Goal: Transaction & Acquisition: Purchase product/service

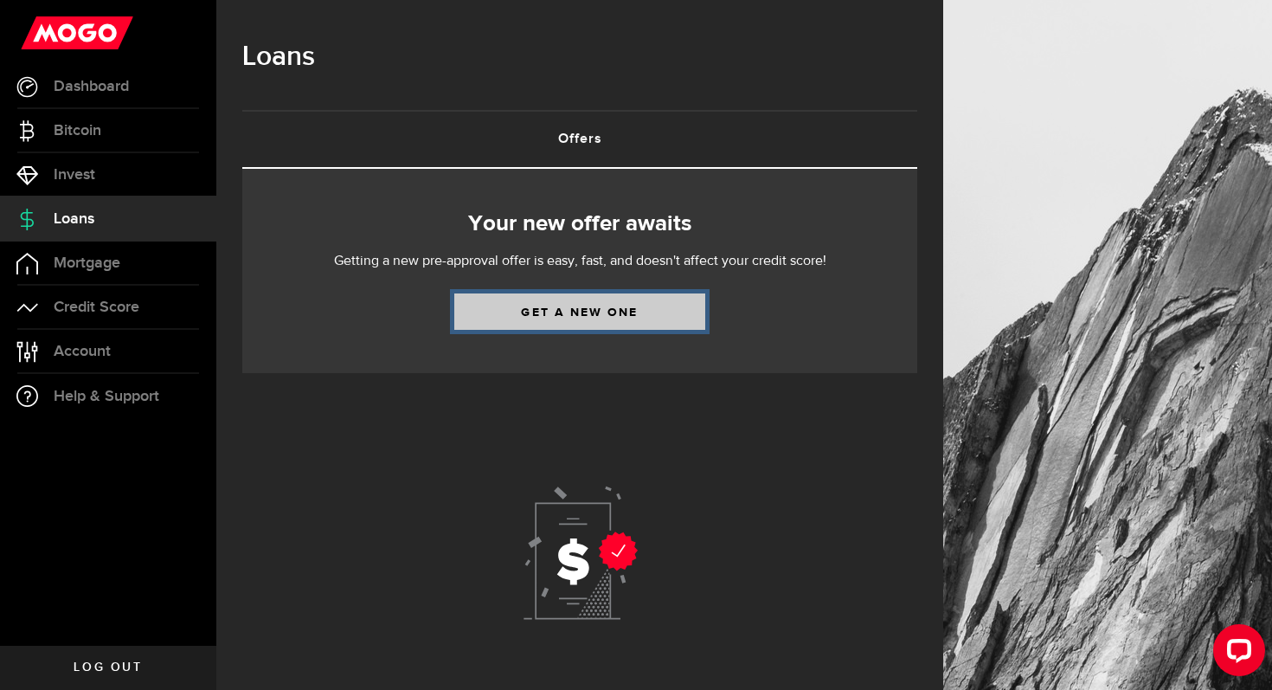
click at [527, 314] on link "Get a new one" at bounding box center [579, 311] width 251 height 36
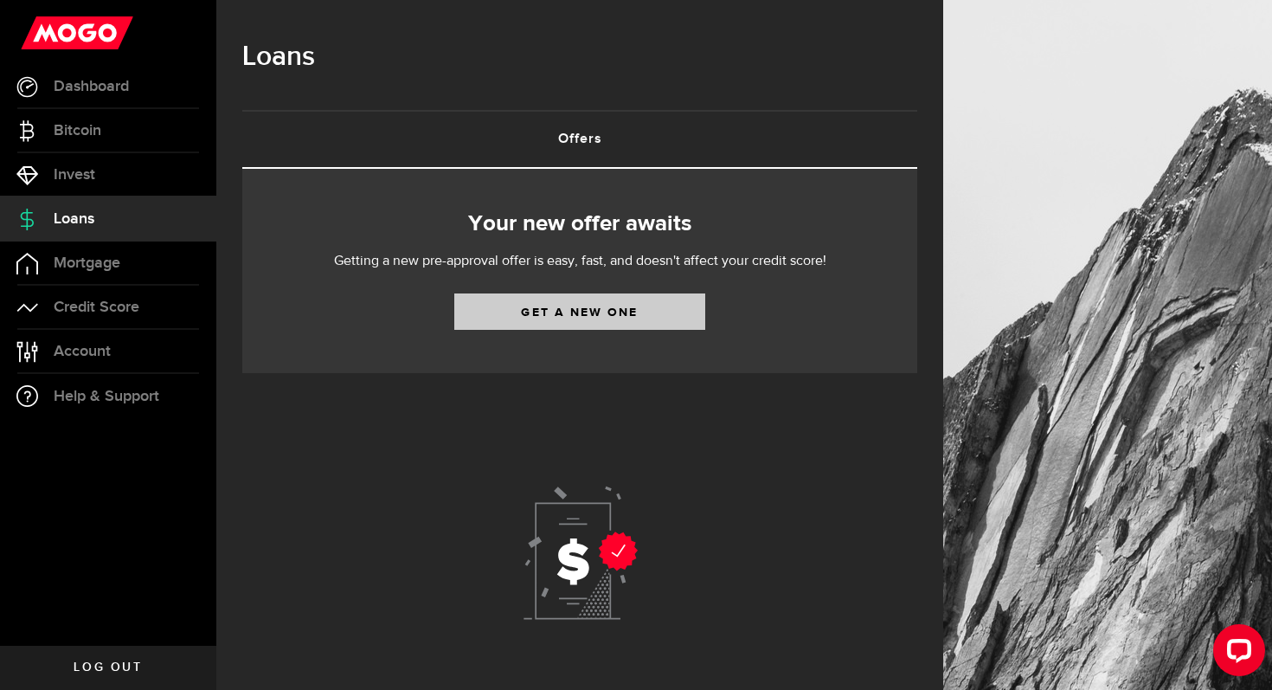
select select "Employed"
select select "4"
select select "1"
select select "bi_weekly"
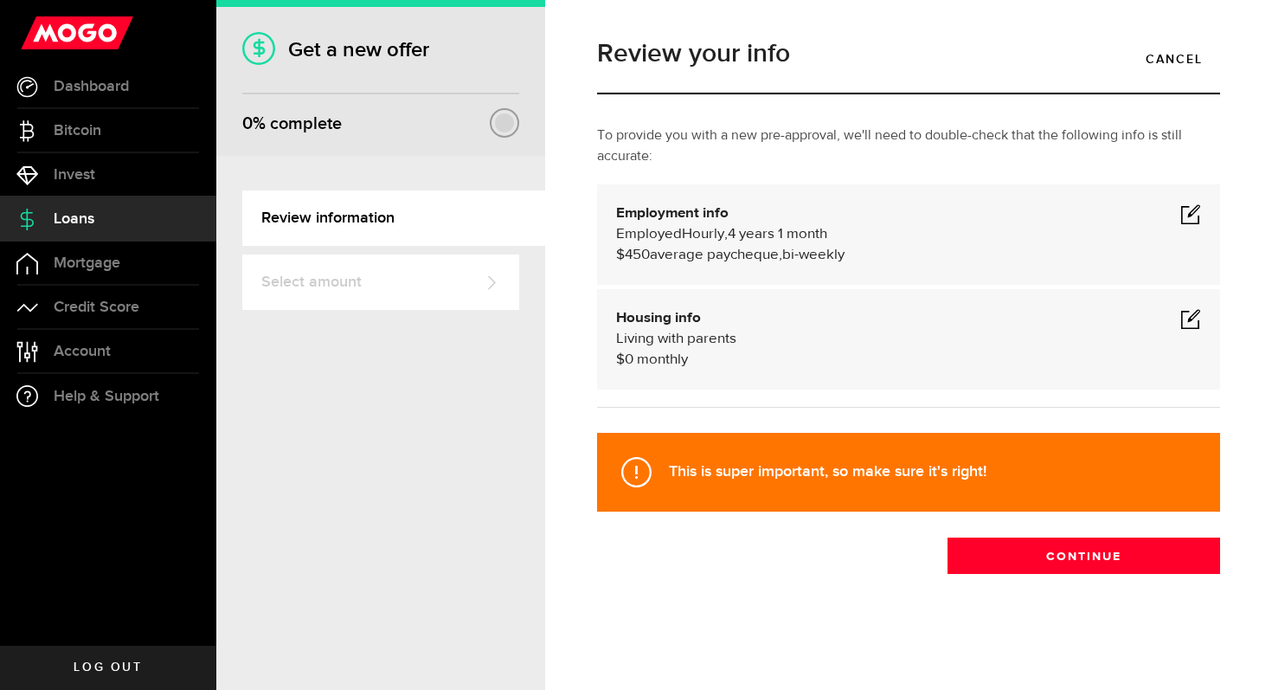
click at [1196, 218] on span at bounding box center [1190, 213] width 21 height 21
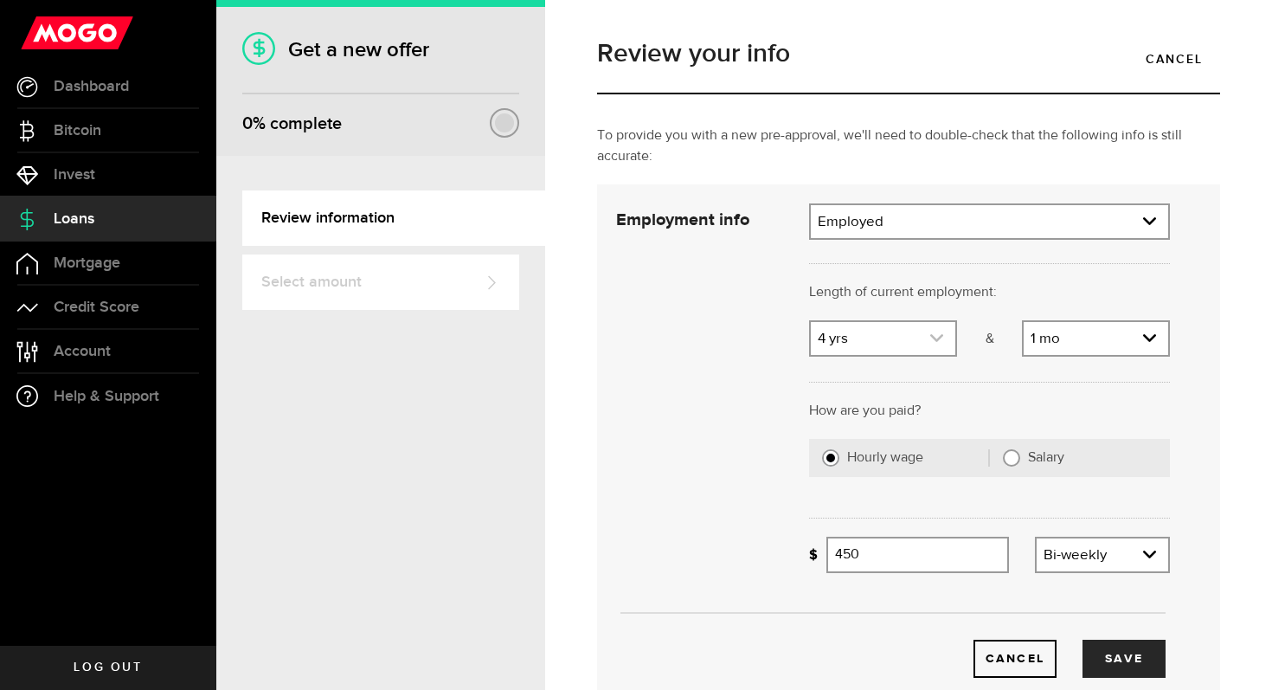
click at [898, 341] on link "expand select" at bounding box center [883, 338] width 145 height 33
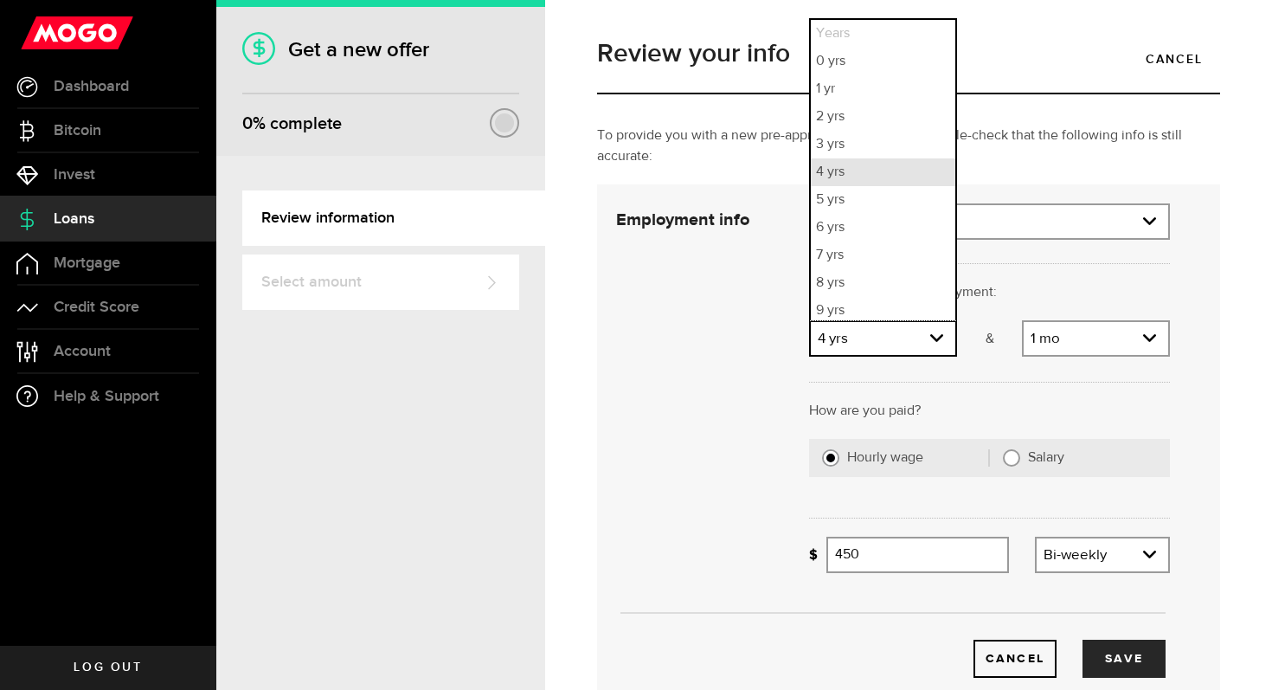
scroll to position [4, 0]
click at [844, 62] on li "0 yrs" at bounding box center [883, 57] width 145 height 28
select select "0"
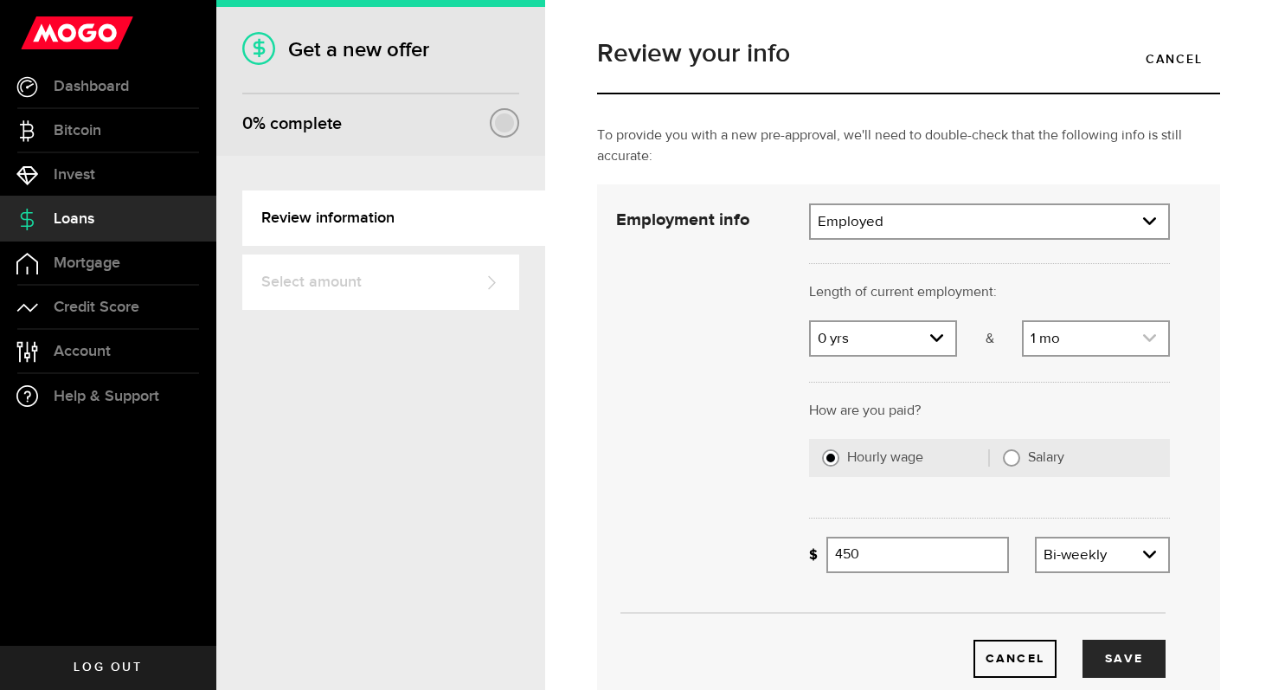
click at [1108, 344] on link "expand select" at bounding box center [1096, 338] width 145 height 33
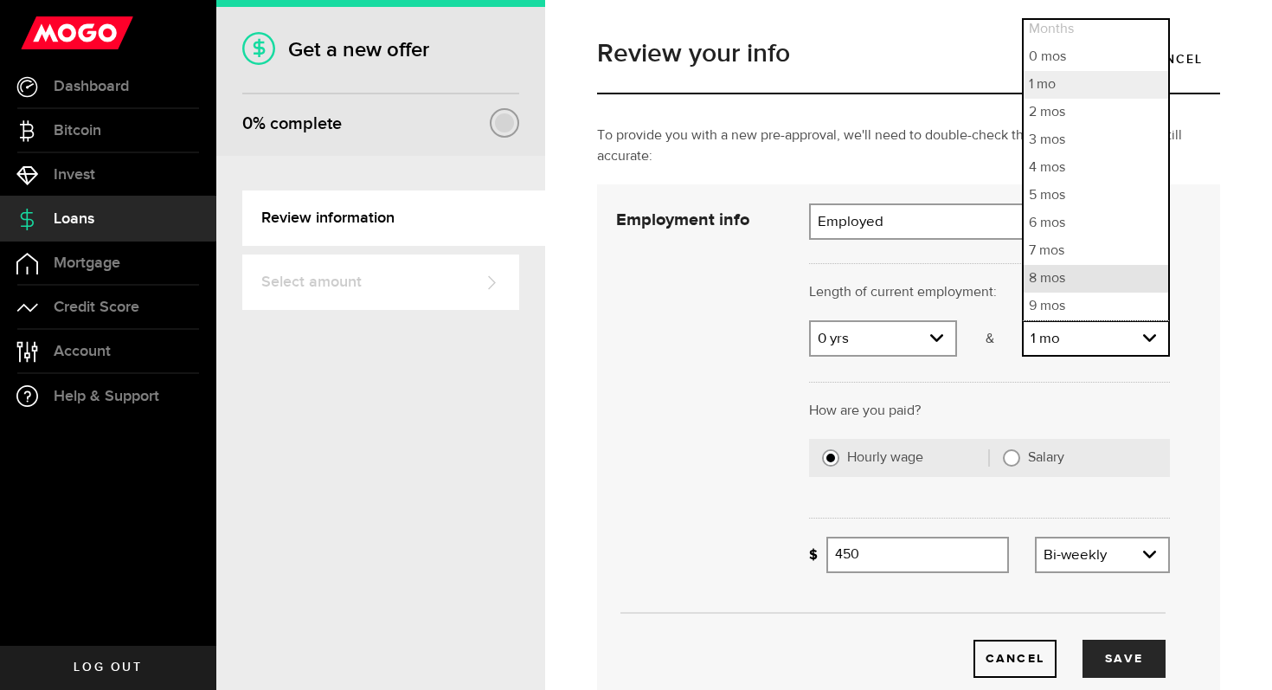
click at [1069, 281] on li "8 mos" at bounding box center [1096, 279] width 145 height 28
select select "8"
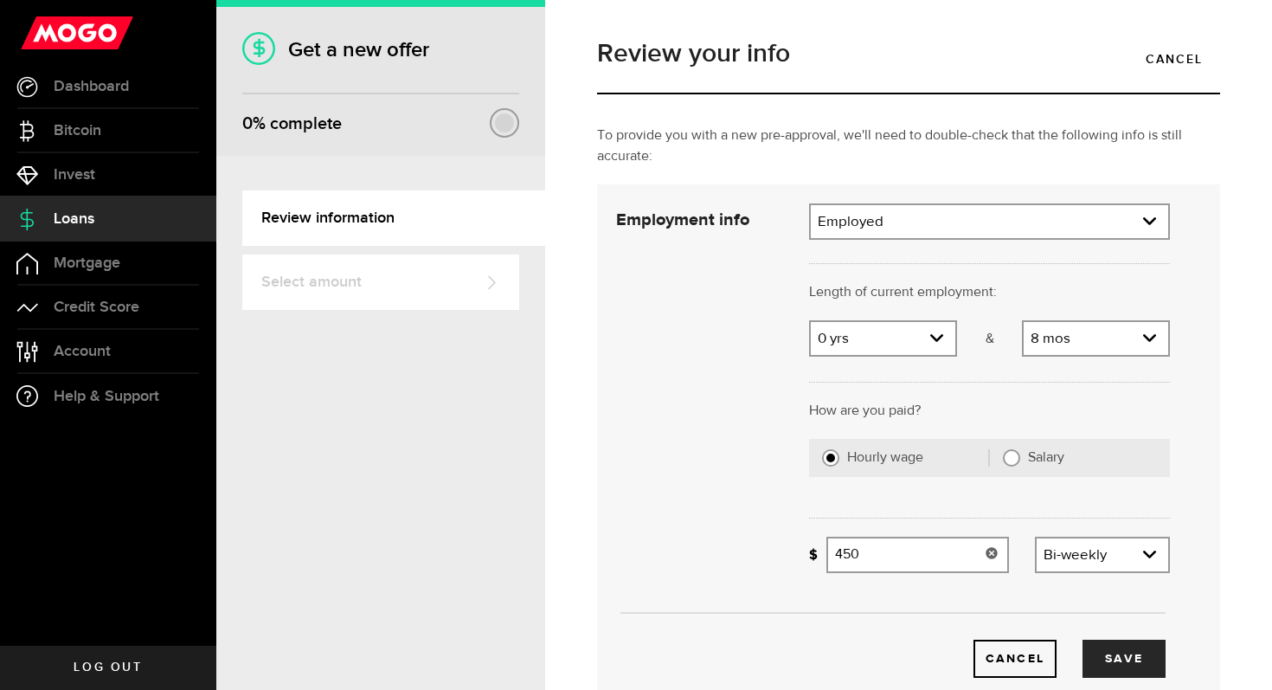
click at [918, 570] on input "450" at bounding box center [917, 554] width 183 height 36
drag, startPoint x: 933, startPoint y: 549, endPoint x: 746, endPoint y: 547, distance: 186.9
click at [746, 547] on div "Employment info Employment type What's your employment situation like? Employed…" at bounding box center [893, 440] width 580 height 474
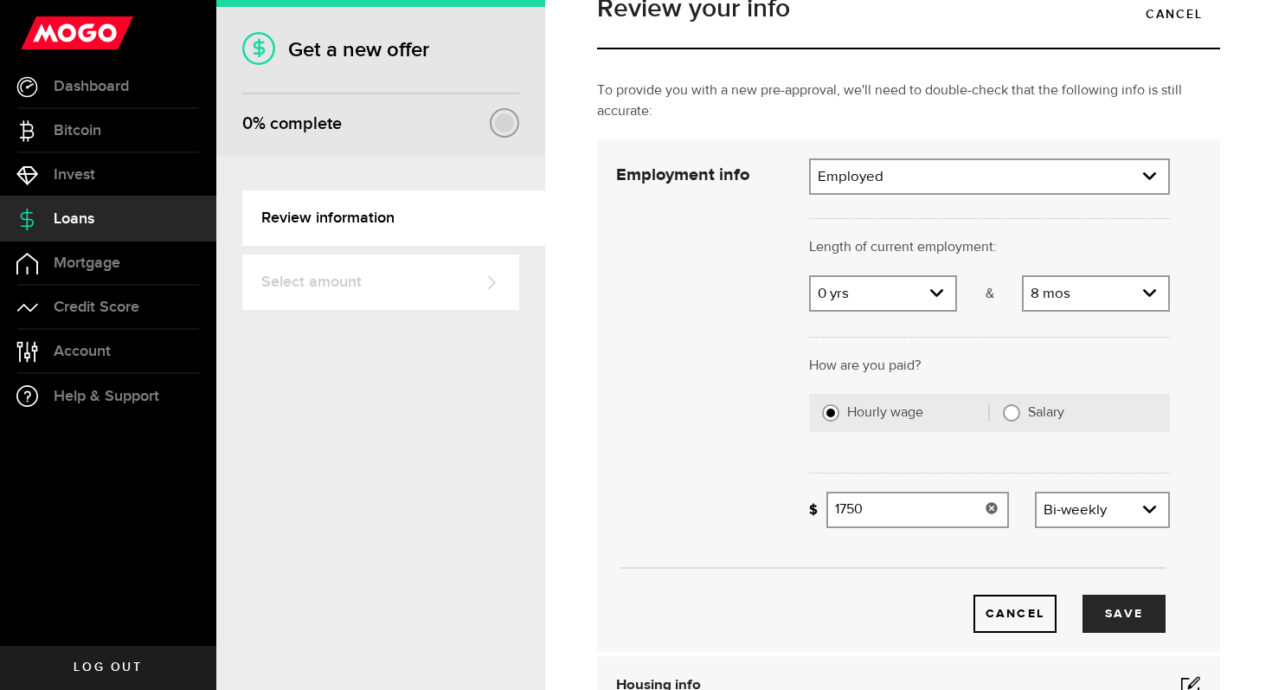
type input "1,750"
click at [1034, 420] on label "Salary" at bounding box center [1092, 412] width 129 height 17
click at [1020, 420] on input "Salary" at bounding box center [1011, 412] width 17 height 17
radio input "true"
select select
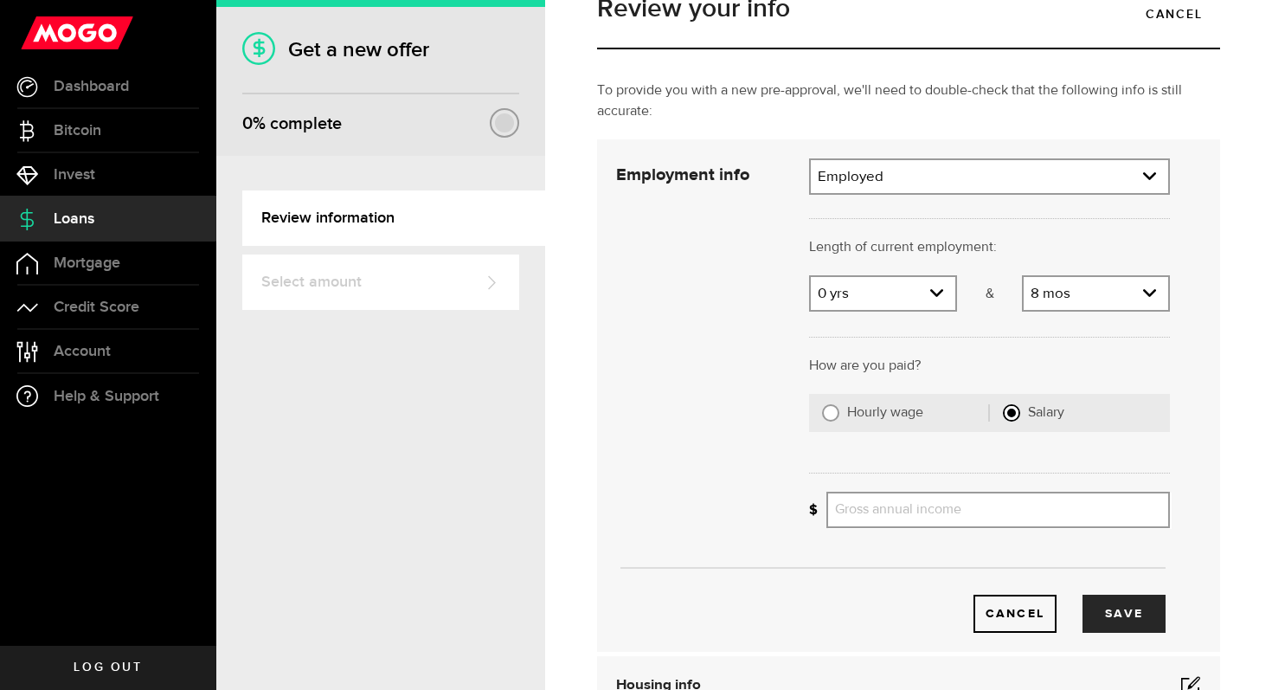
click at [872, 412] on label "Hourly wage" at bounding box center [918, 412] width 142 height 17
click at [839, 412] on input "Hourly wage" at bounding box center [830, 412] width 17 height 17
radio input "true"
click at [881, 500] on input "Average paycheque" at bounding box center [917, 509] width 183 height 36
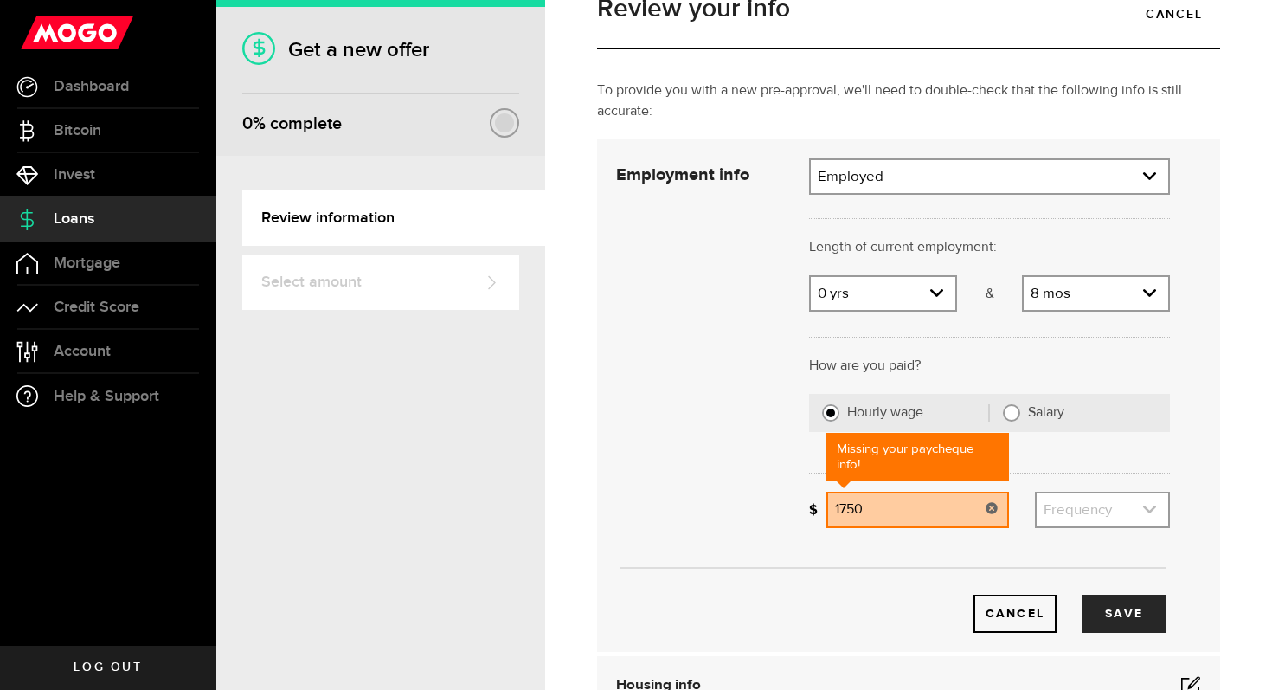
type input "1,750"
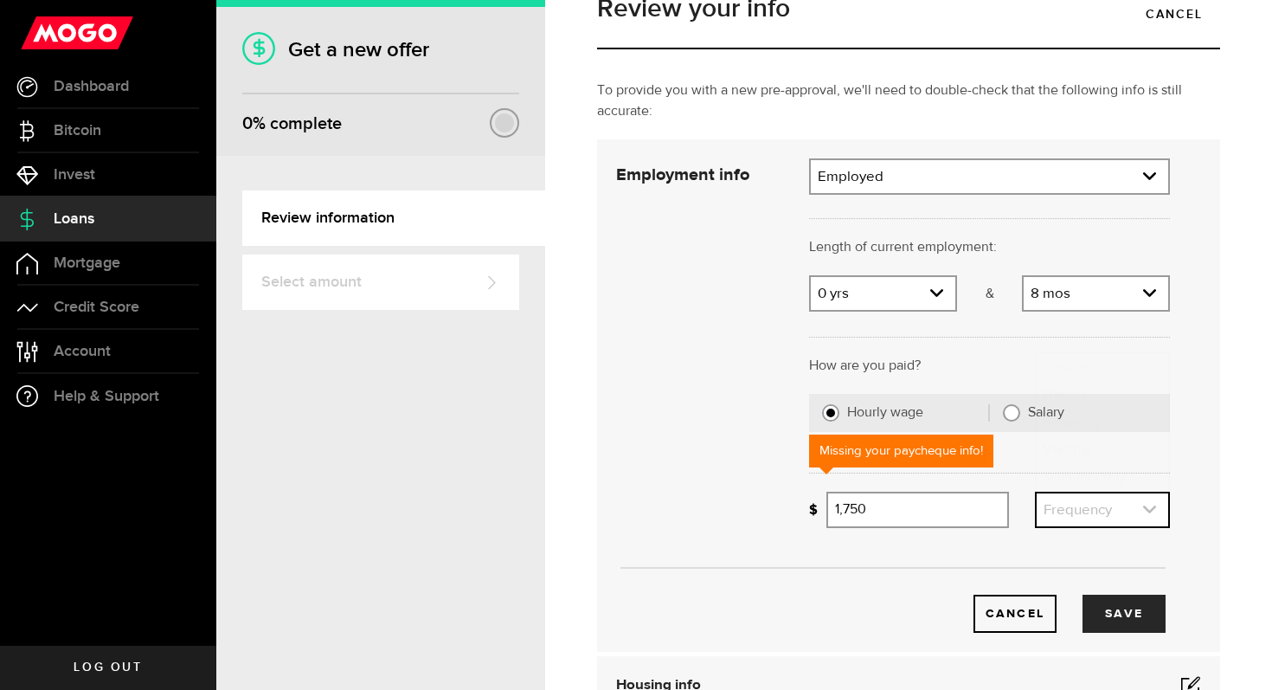
click at [1104, 517] on link "expand select" at bounding box center [1103, 509] width 132 height 33
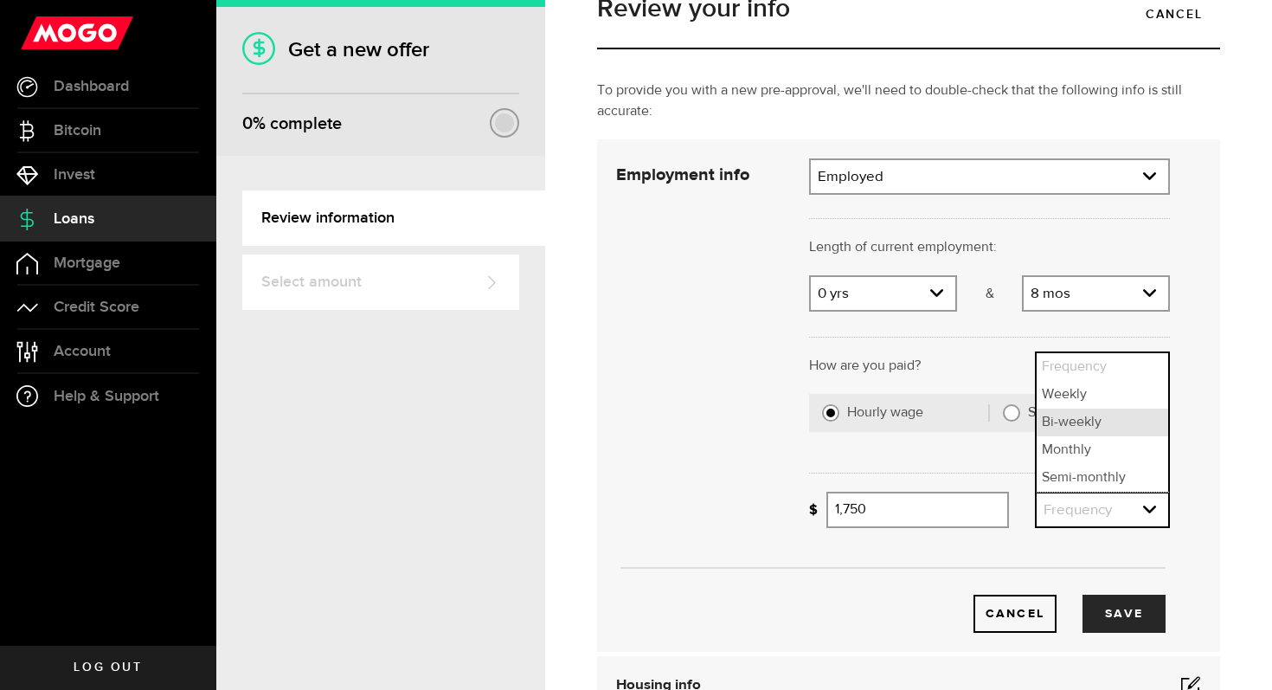
click at [1078, 426] on li "Bi-weekly" at bounding box center [1103, 422] width 132 height 28
select select "bi_weekly"
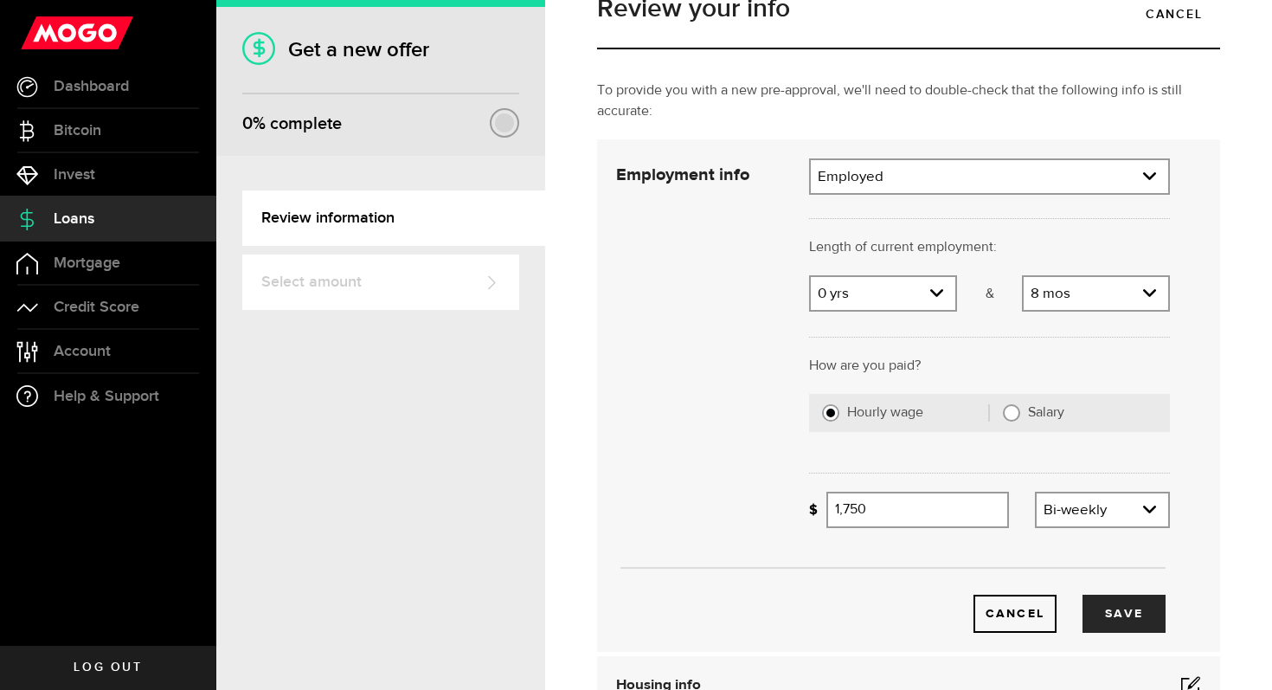
click at [1108, 594] on div "Cancel Save" at bounding box center [893, 587] width 606 height 92
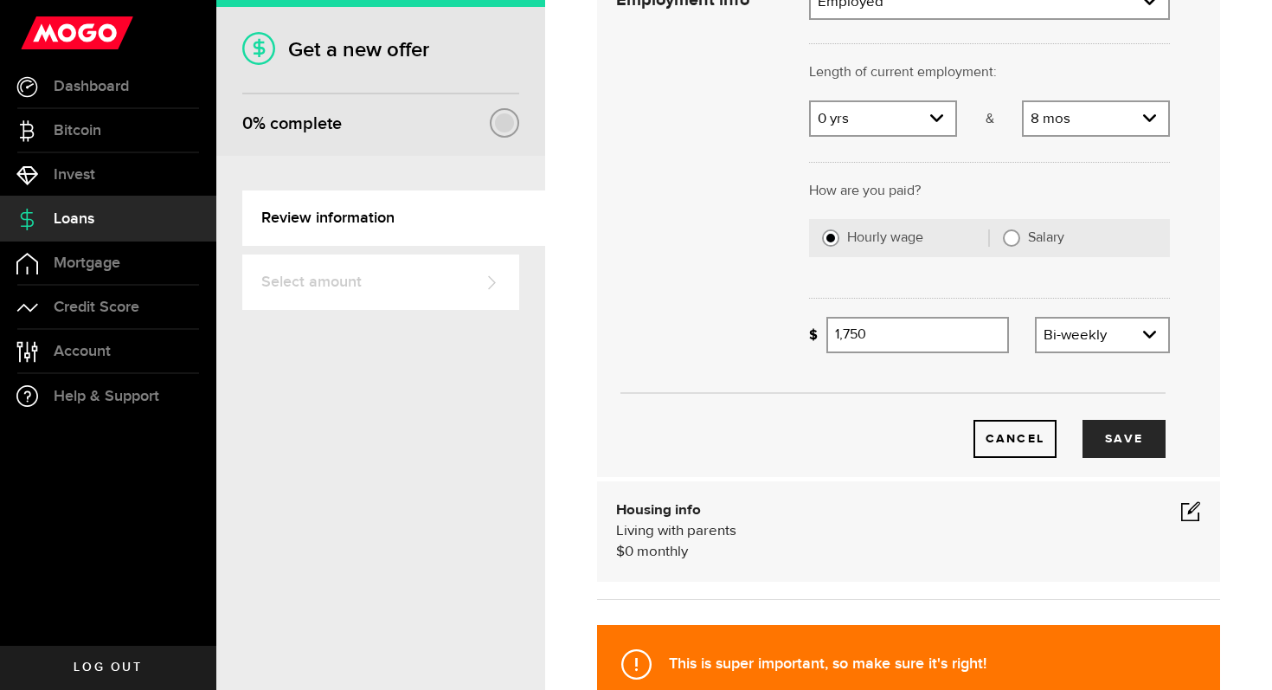
scroll to position [407, 0]
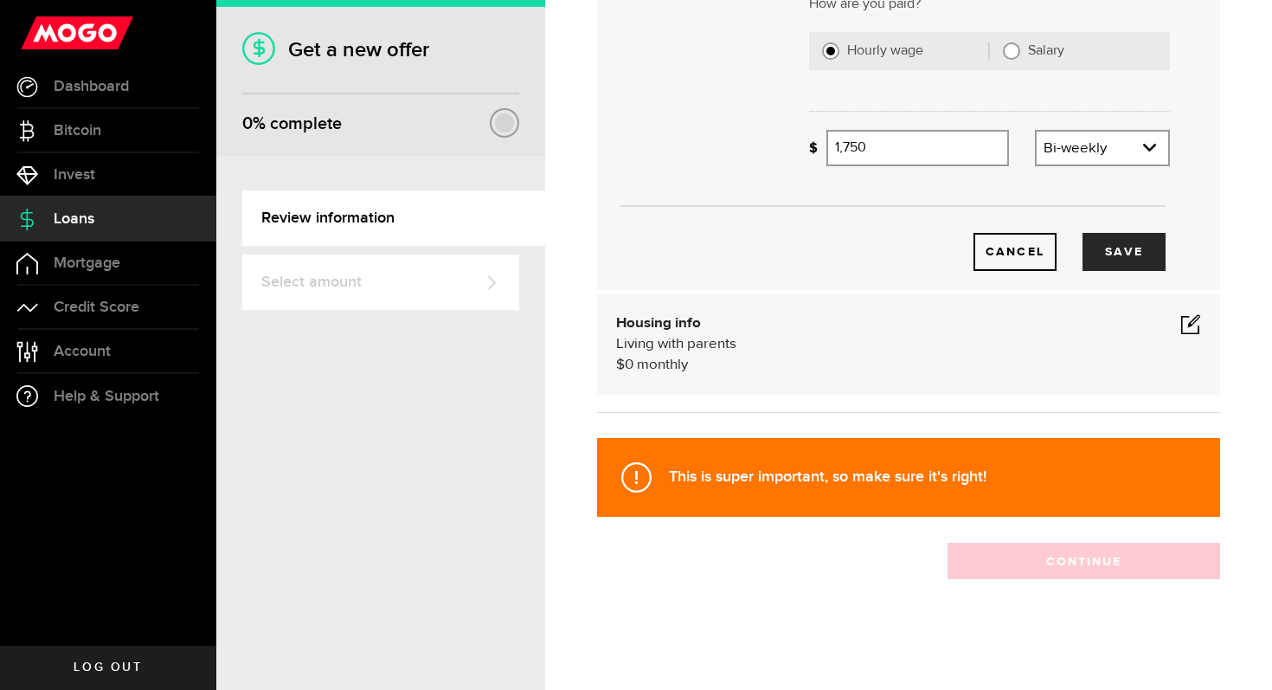
click at [1186, 308] on div "Housing info Living with parents $ 0 monthly Housing info Residential status Wh…" at bounding box center [908, 344] width 623 height 100
click at [1188, 325] on span at bounding box center [1190, 323] width 21 height 21
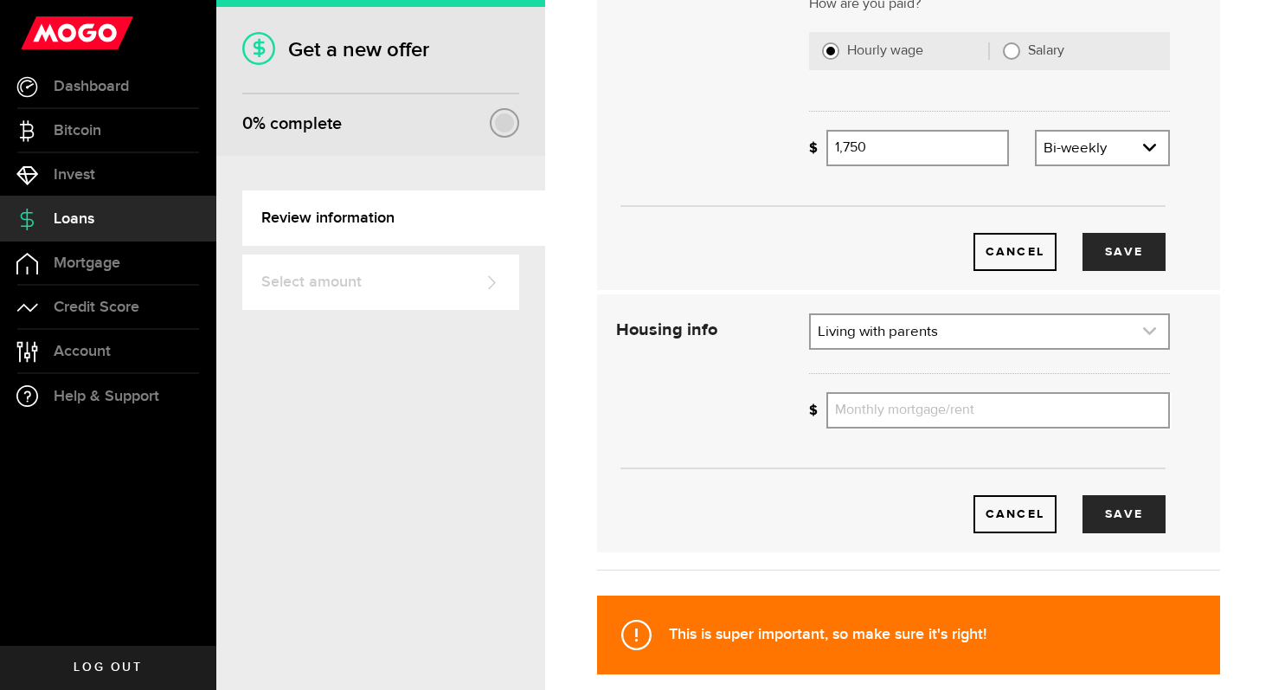
click at [840, 336] on link "expand select" at bounding box center [989, 331] width 357 height 33
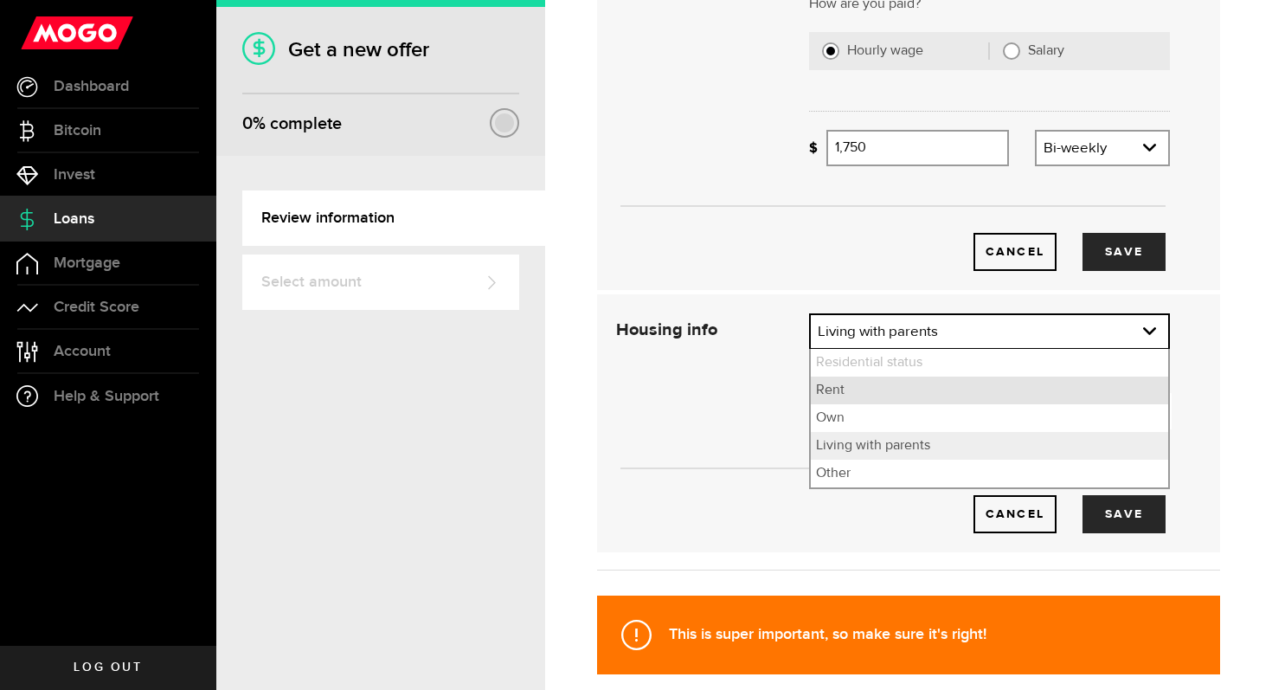
click at [842, 381] on li "Rent" at bounding box center [989, 390] width 357 height 28
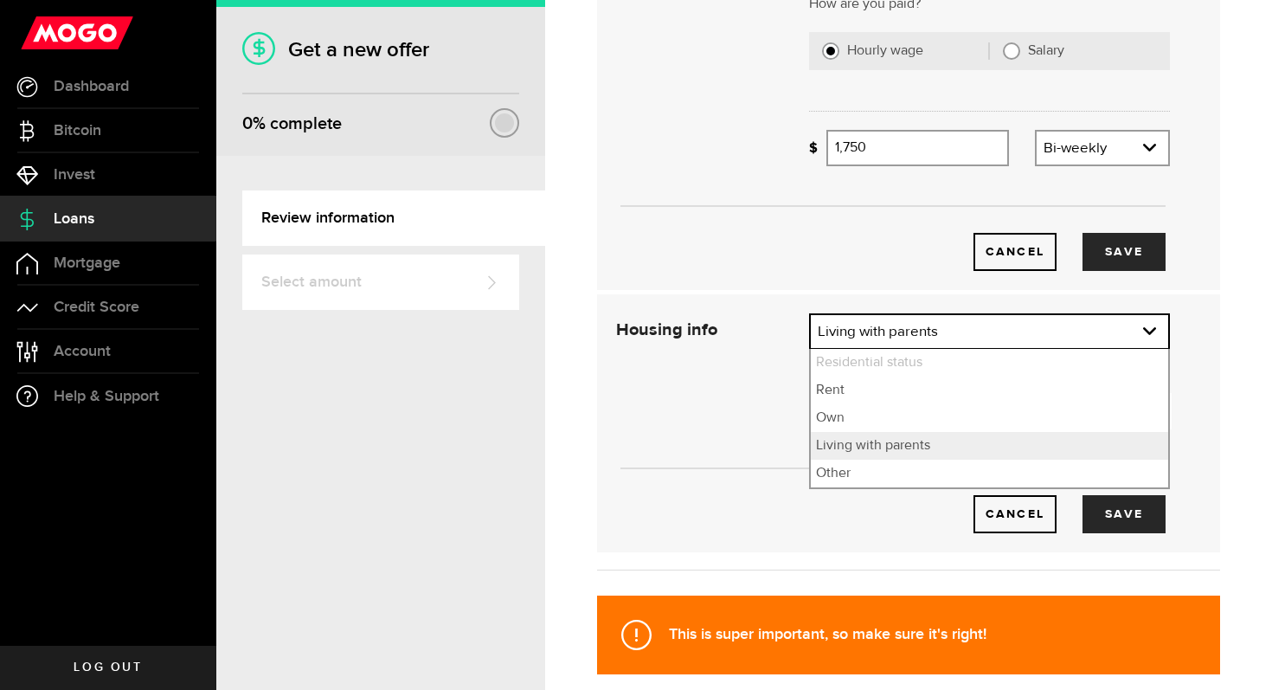
select select "Rent"
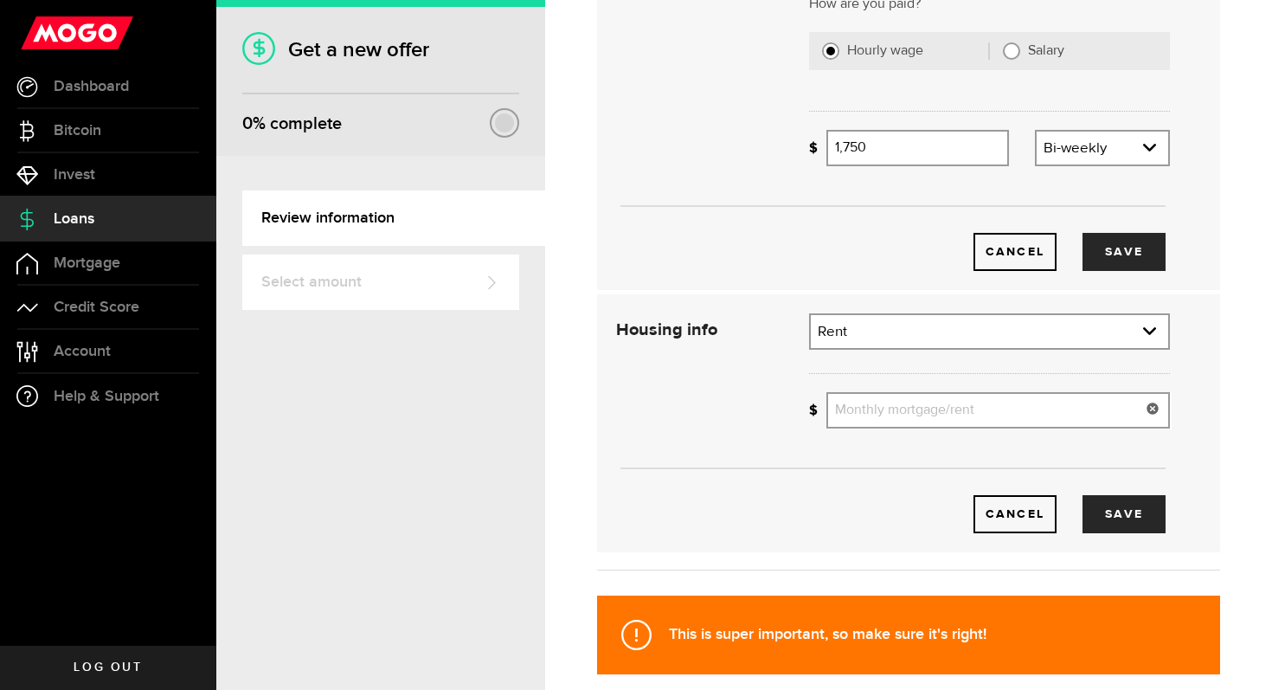
click at [870, 412] on input "Monthly mortgage/rent" at bounding box center [998, 410] width 344 height 36
type input "810"
click at [1107, 511] on button "Save" at bounding box center [1123, 514] width 83 height 38
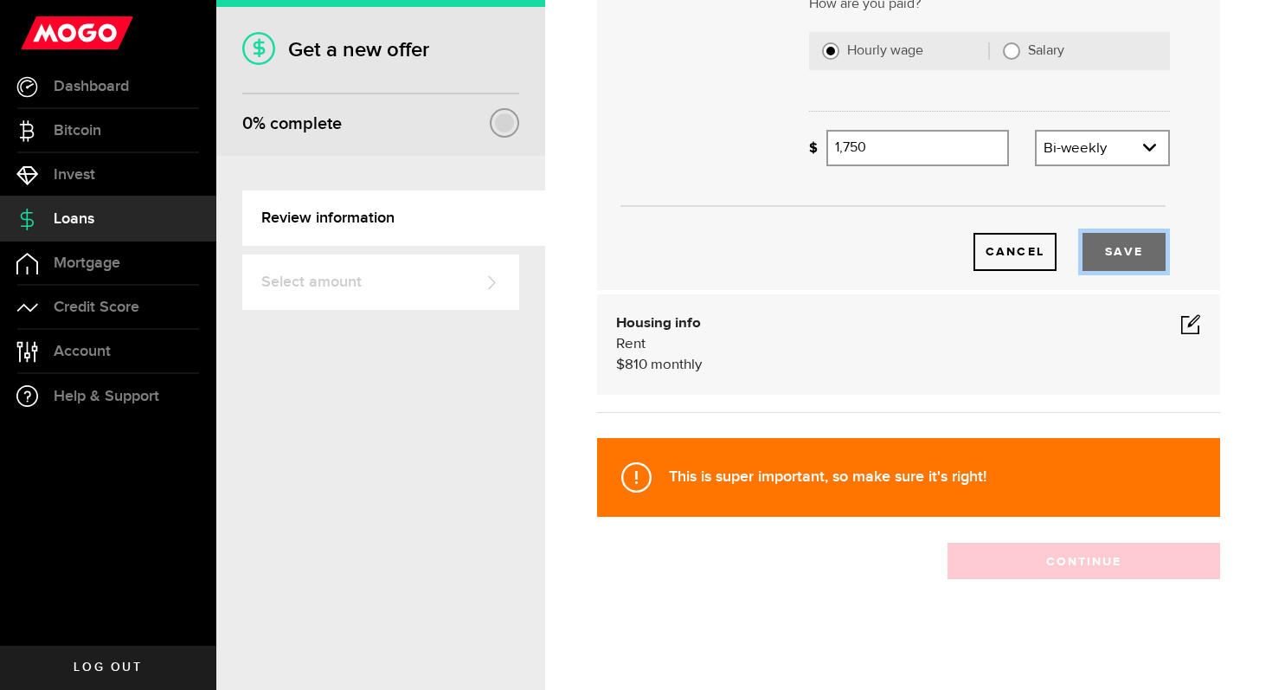
click at [1137, 242] on button "Save" at bounding box center [1123, 252] width 83 height 38
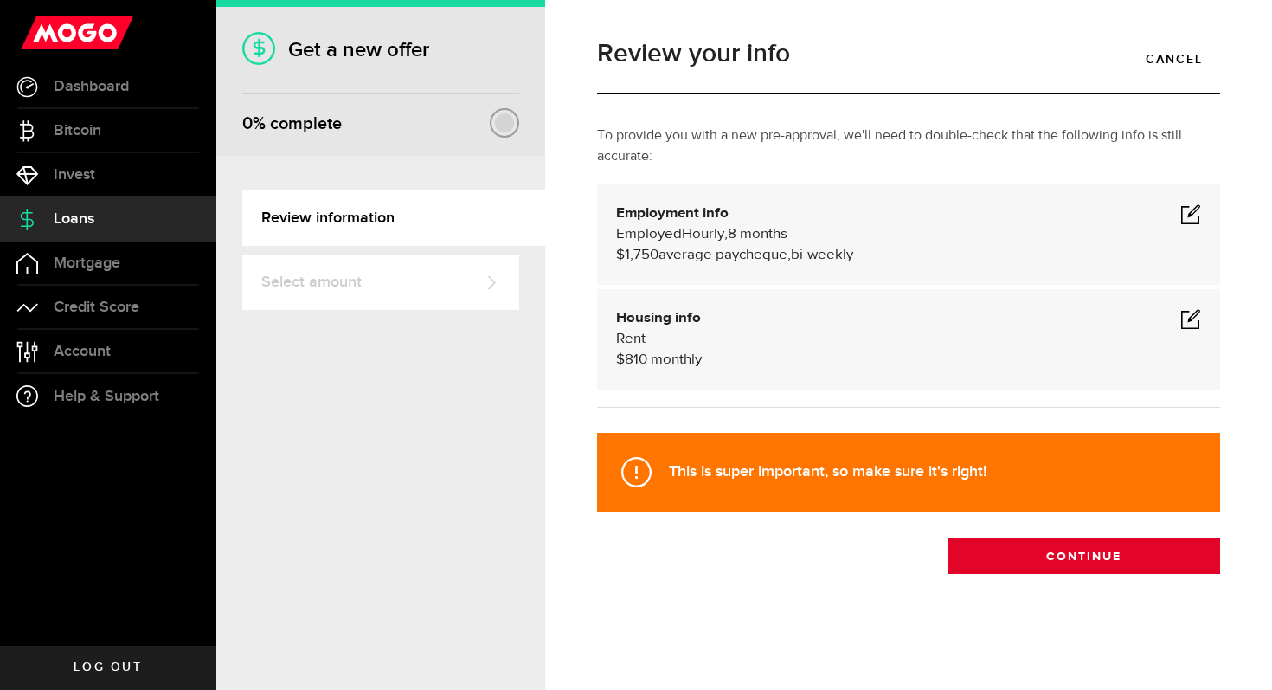
scroll to position [0, 0]
click at [1085, 538] on button "Continue" at bounding box center [1084, 555] width 273 height 36
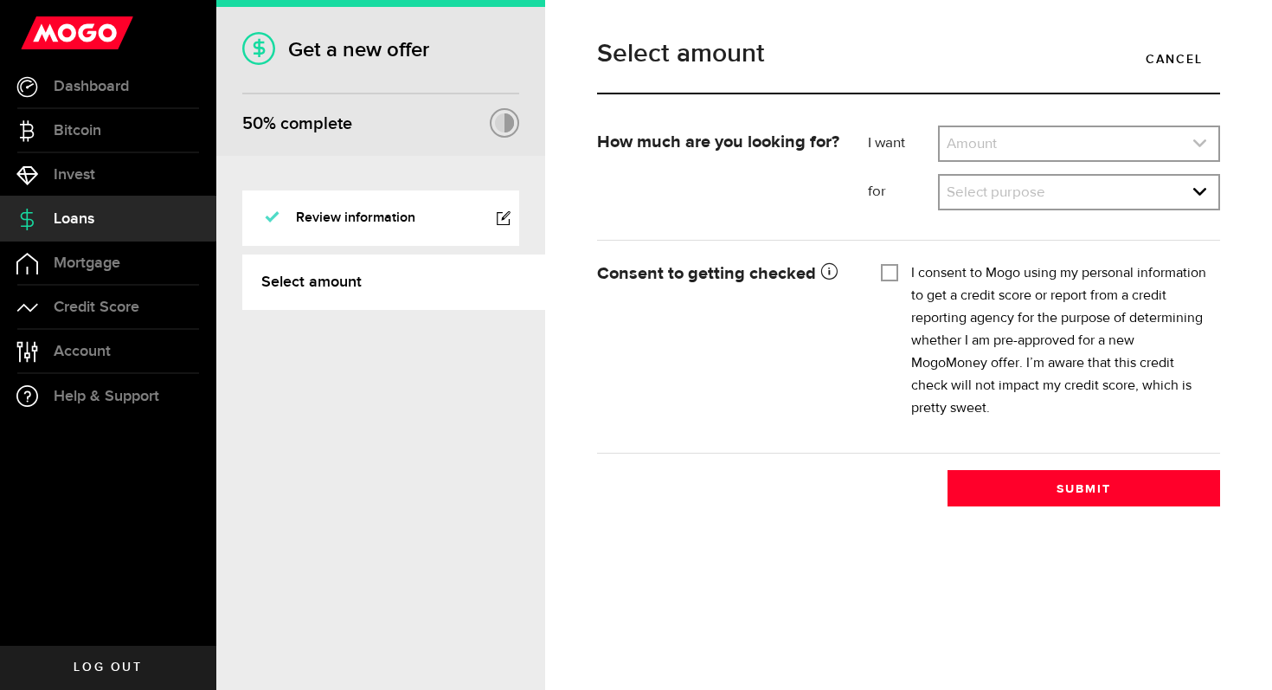
click at [1030, 143] on link "expand select" at bounding box center [1079, 143] width 279 height 33
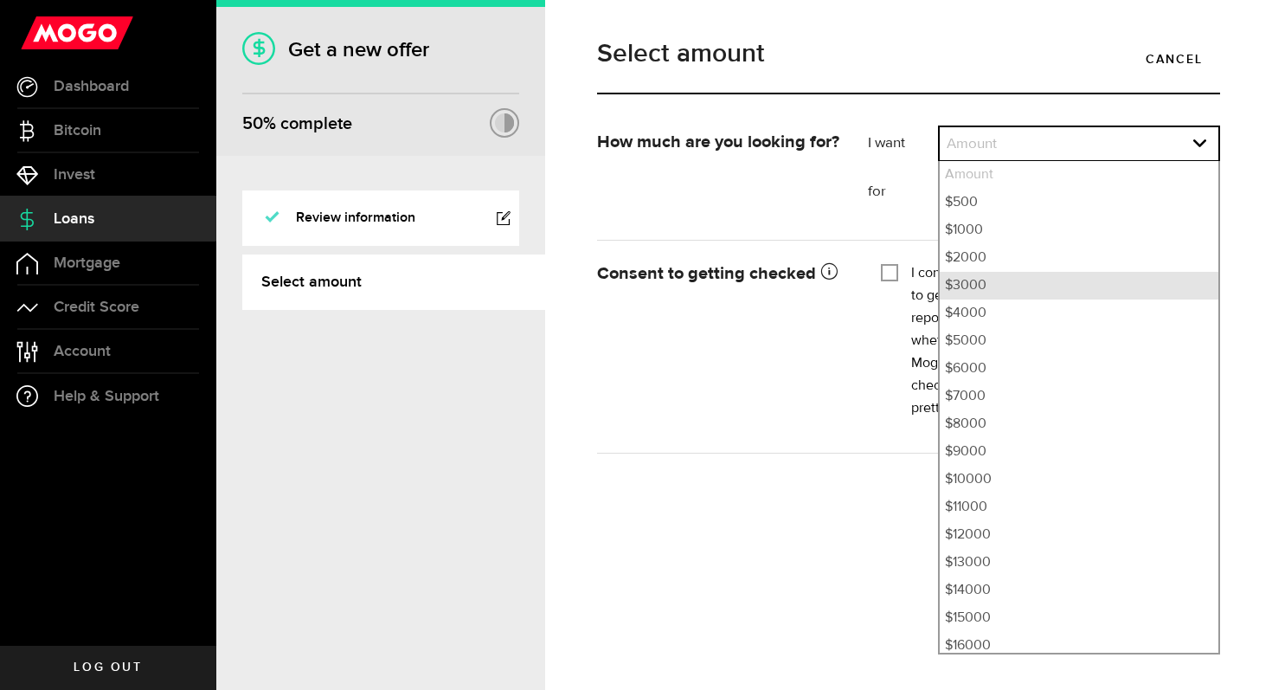
click at [995, 280] on li "$3000" at bounding box center [1079, 286] width 279 height 28
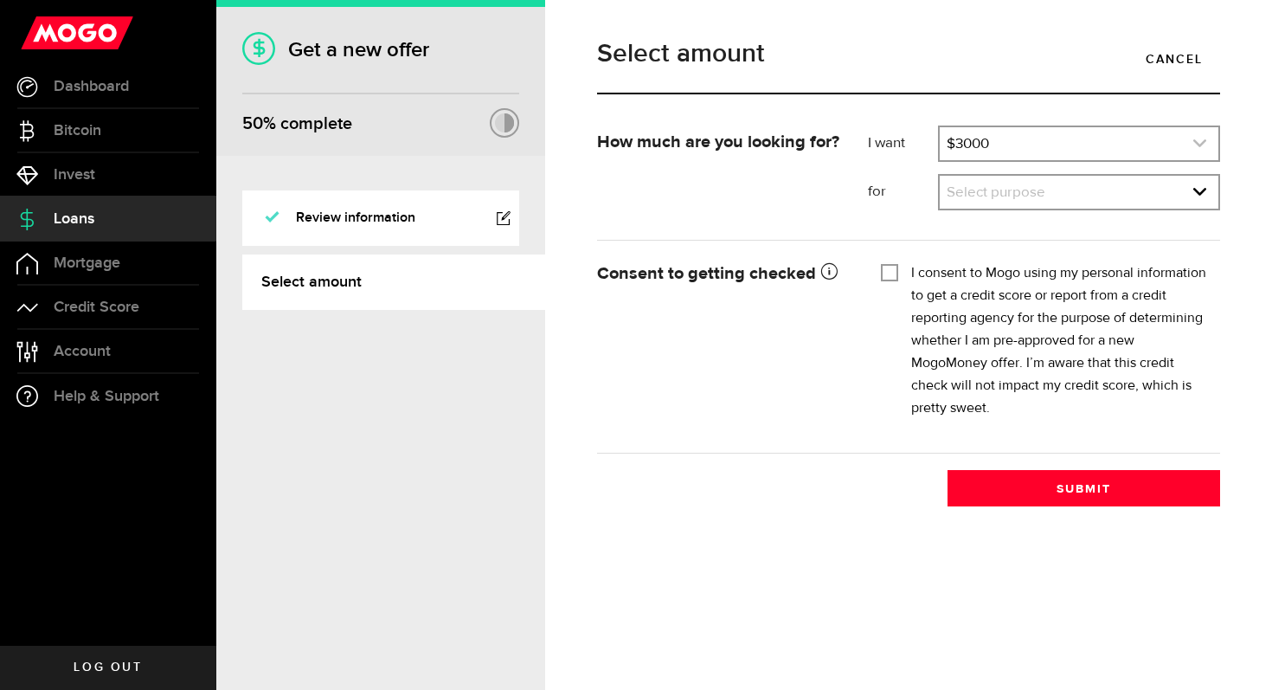
click at [1012, 146] on link "expand select" at bounding box center [1079, 143] width 279 height 33
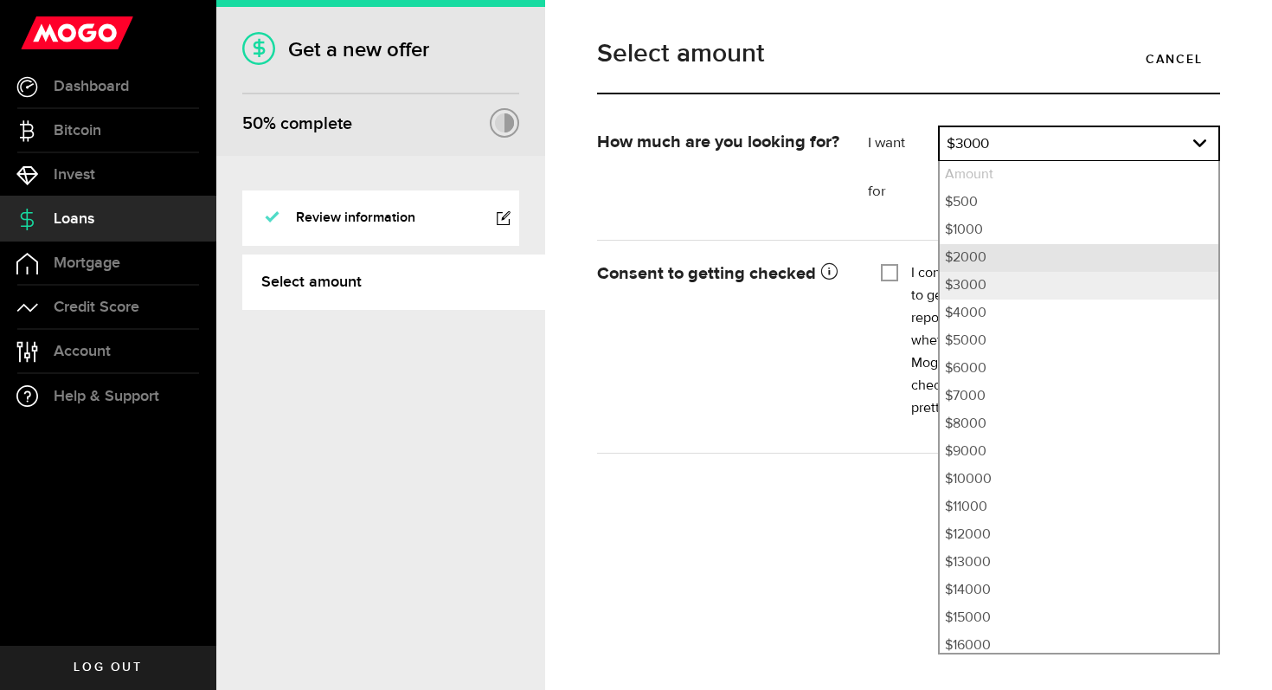
click at [971, 251] on li "$2000" at bounding box center [1079, 258] width 279 height 28
select select "2000"
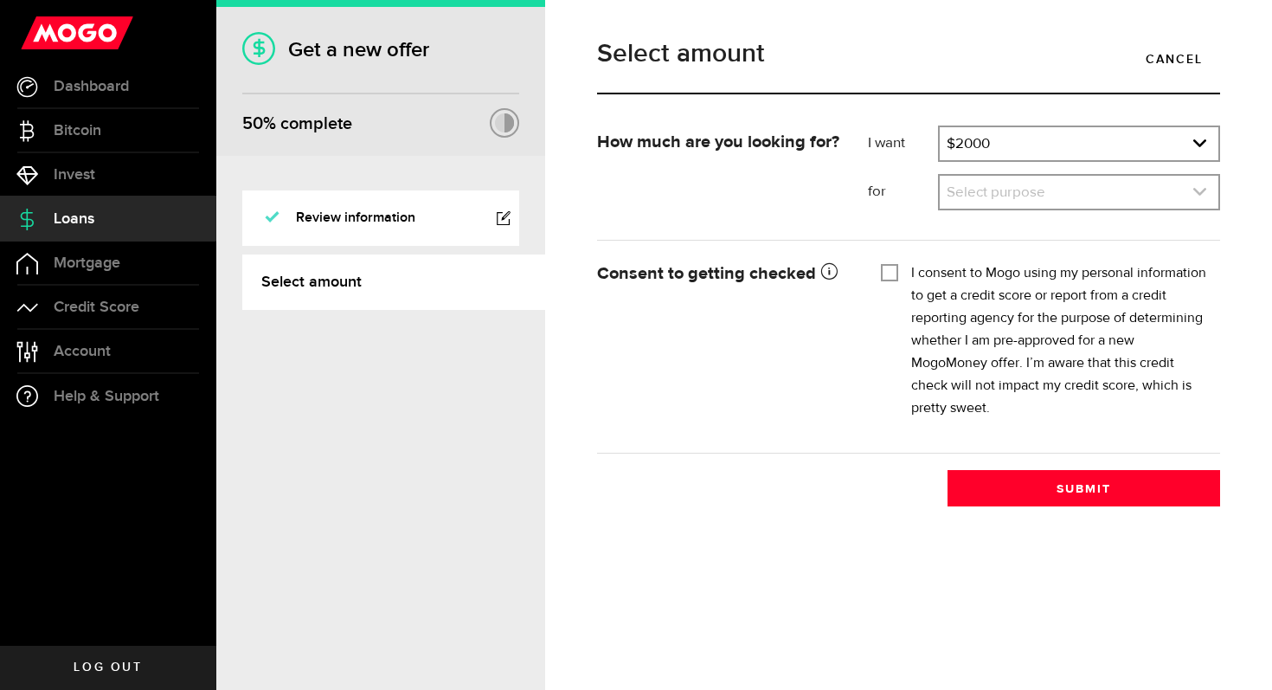
click at [971, 181] on link "expand select" at bounding box center [1079, 192] width 279 height 33
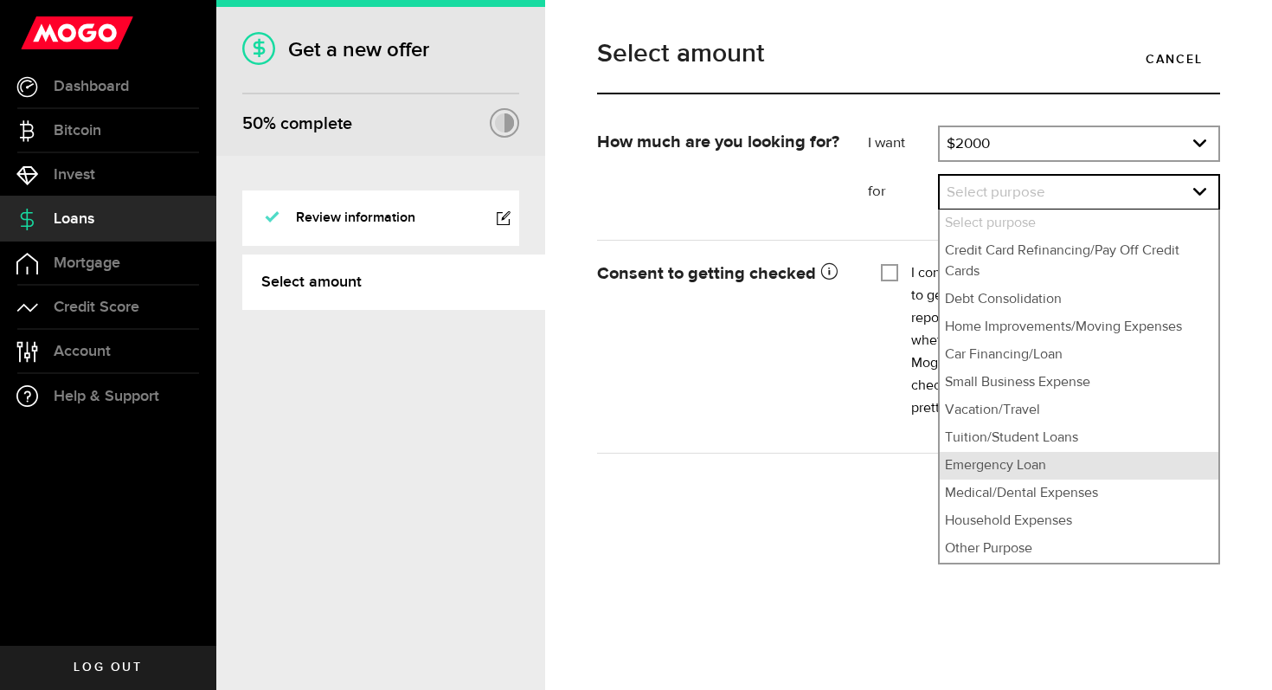
click at [1018, 468] on li "Emergency Loan" at bounding box center [1079, 466] width 279 height 28
select select "Emergency Loan"
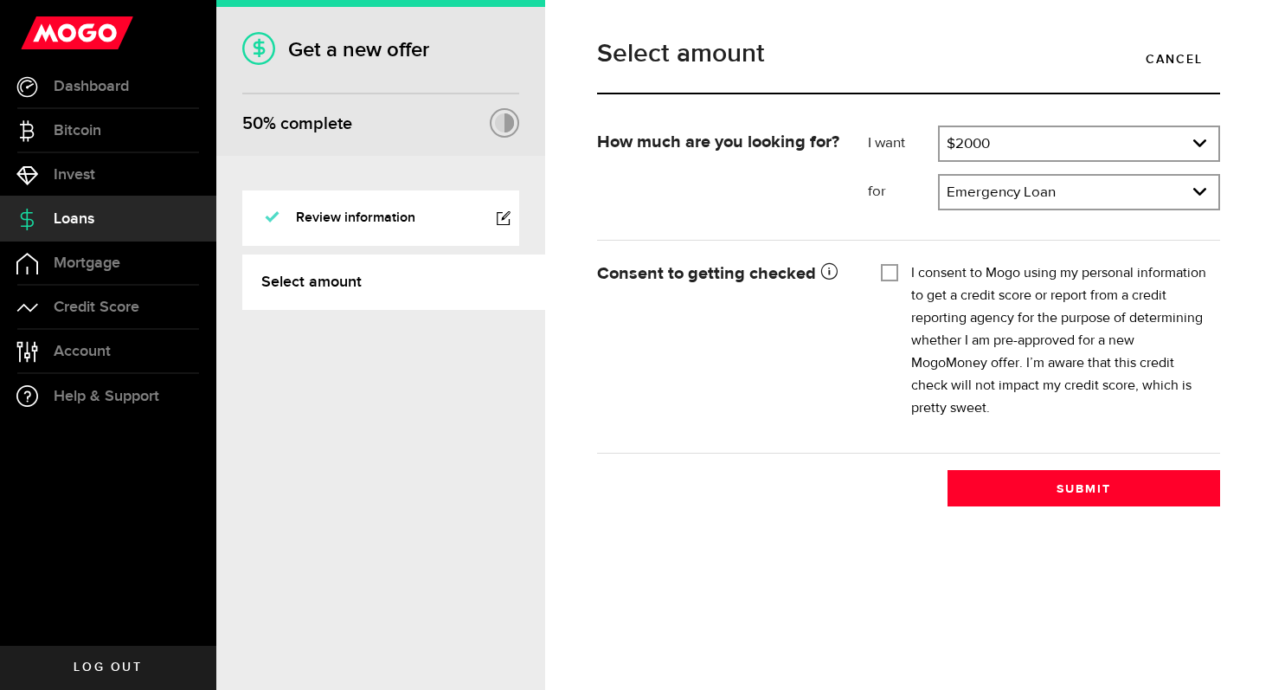
click at [906, 280] on div "I consent to Mogo using my personal information to get a credit score or report…" at bounding box center [1044, 340] width 326 height 157
click at [894, 270] on input "I consent to Mogo using my personal information to get a credit score or report…" at bounding box center [889, 270] width 17 height 17
checkbox input "true"
click at [1047, 162] on div "$2000 Amount $500 $1000 $2000 $3000 $4000 $5000 $6000 $7000 $8000 $9000 $10000 …" at bounding box center [1079, 143] width 282 height 36
click at [1047, 156] on link "expand select" at bounding box center [1079, 143] width 279 height 33
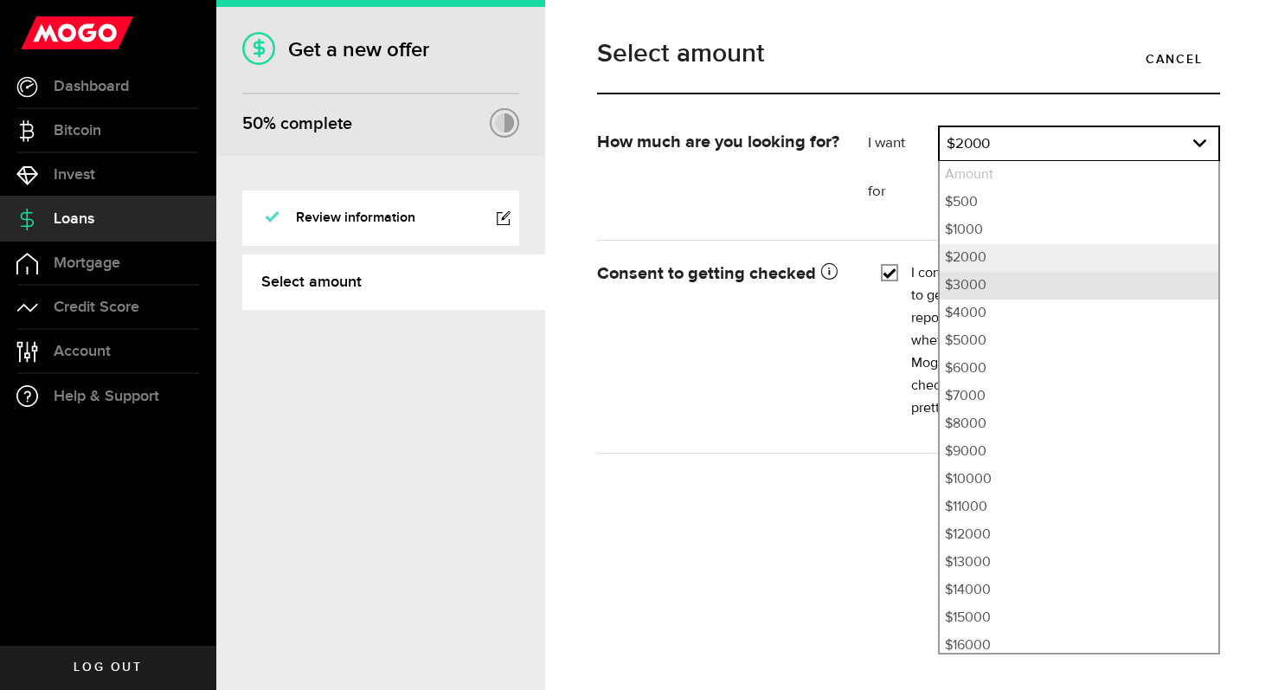
click at [1009, 293] on li "$3000" at bounding box center [1079, 286] width 279 height 28
select select "3000"
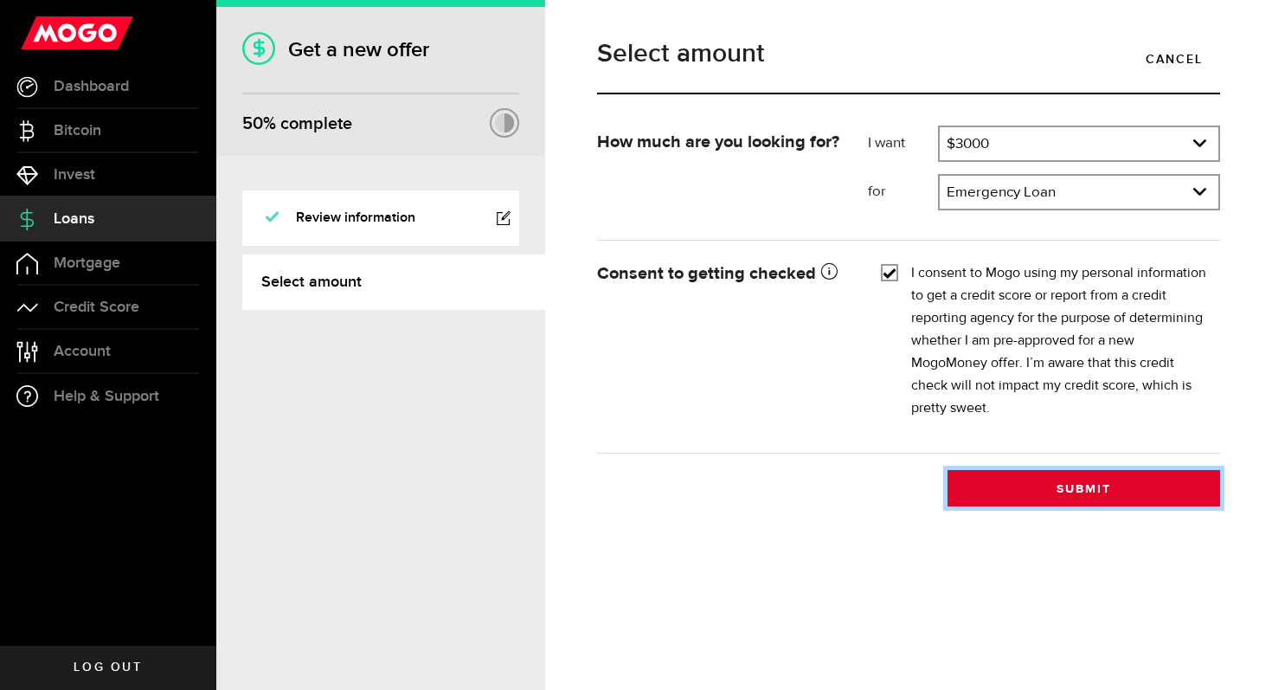
click at [1028, 483] on button "Submit" at bounding box center [1084, 488] width 273 height 36
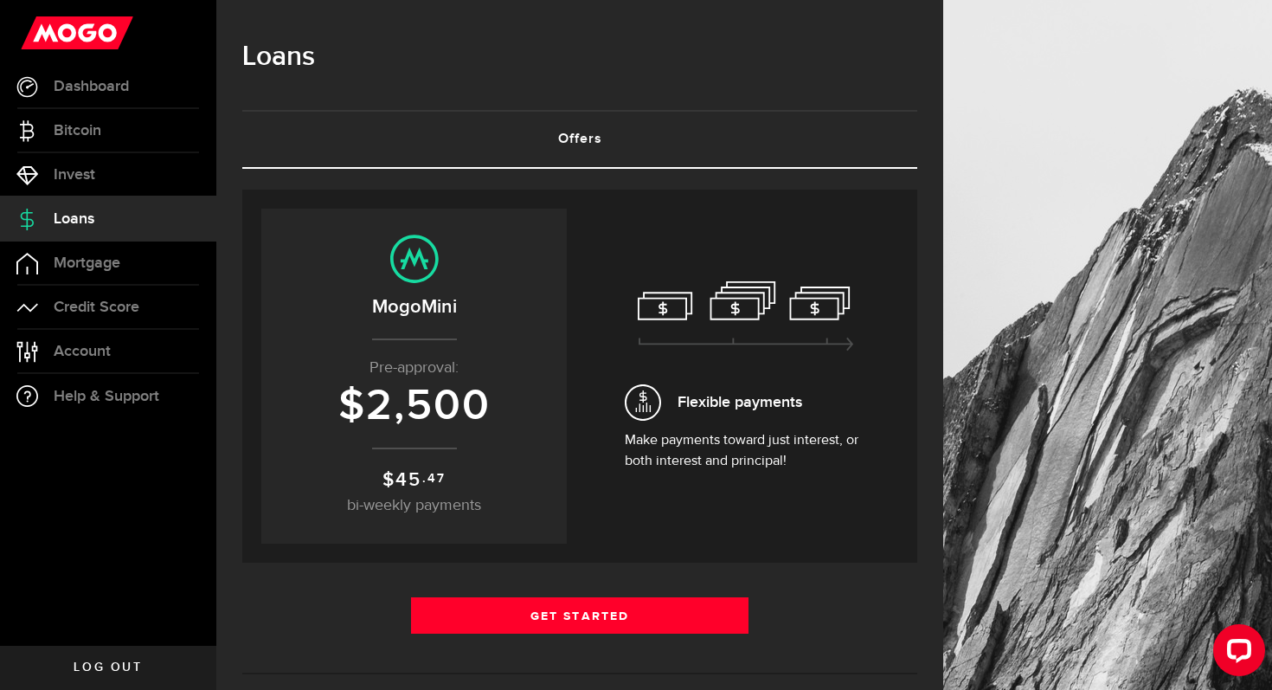
click at [431, 372] on p "Pre-approval:" at bounding box center [414, 368] width 271 height 23
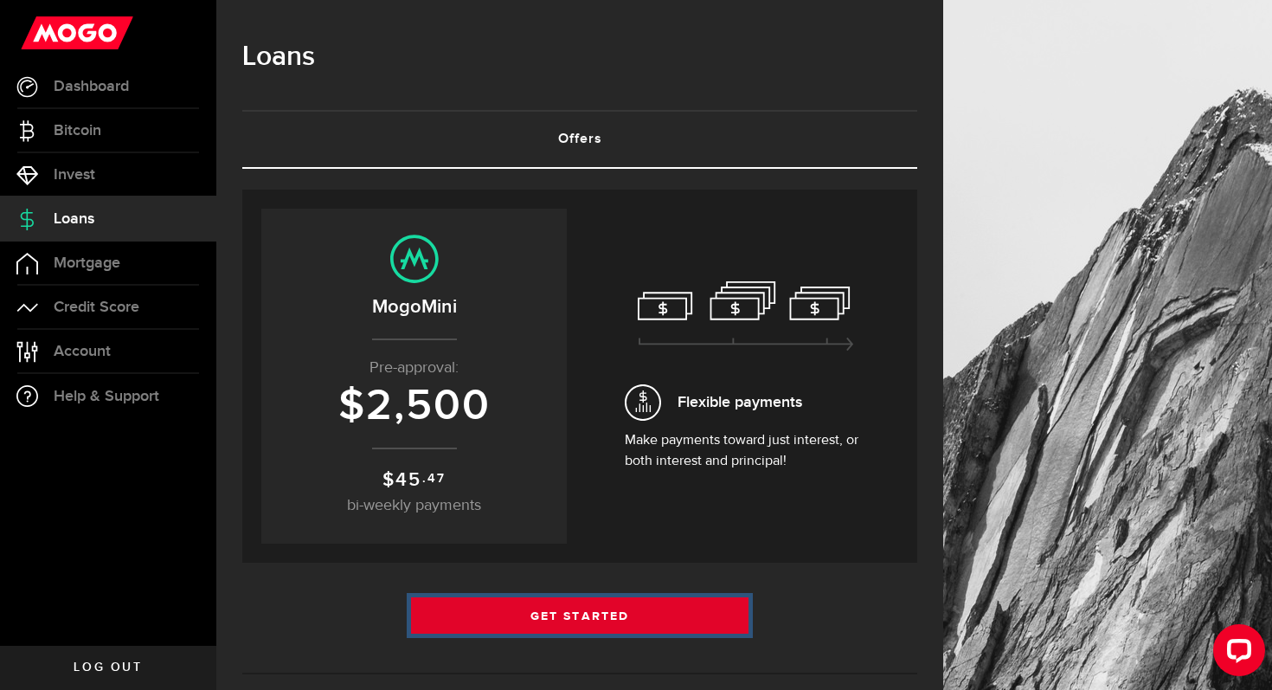
click at [528, 605] on link "Get Started" at bounding box center [579, 615] width 337 height 36
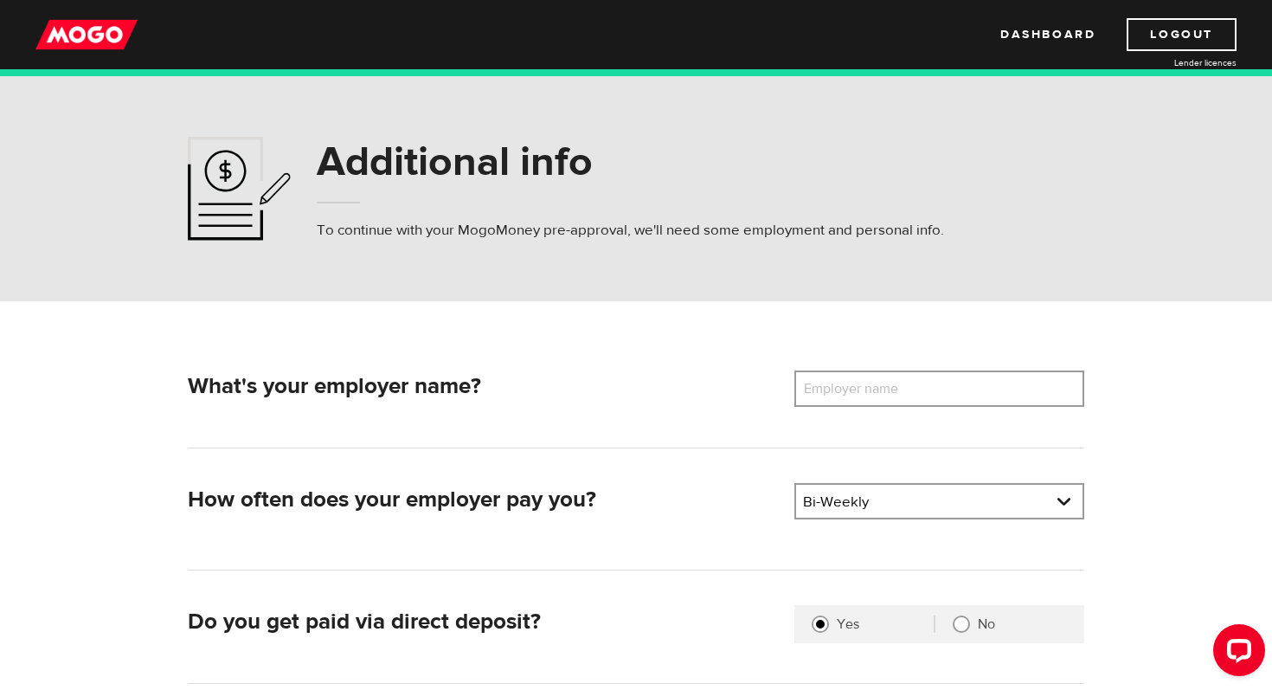
click at [855, 392] on label "Employer name" at bounding box center [863, 388] width 139 height 36
click at [855, 392] on input "Employer name" at bounding box center [939, 388] width 290 height 36
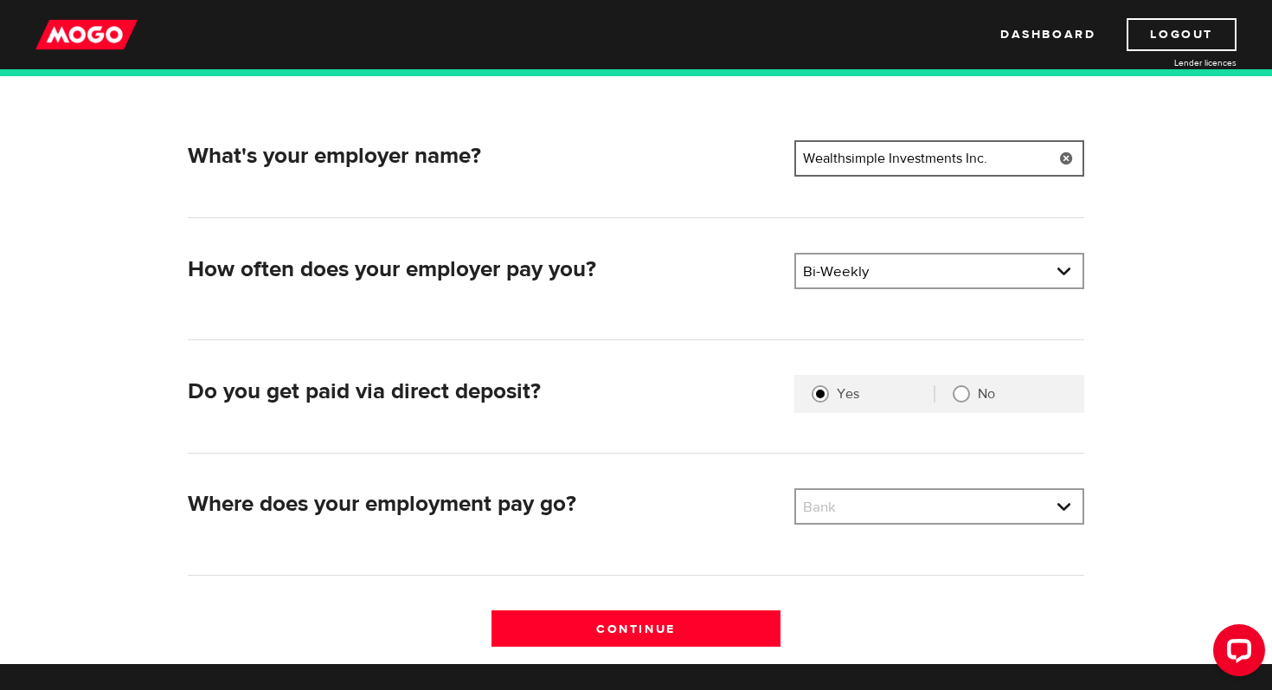
scroll to position [363, 0]
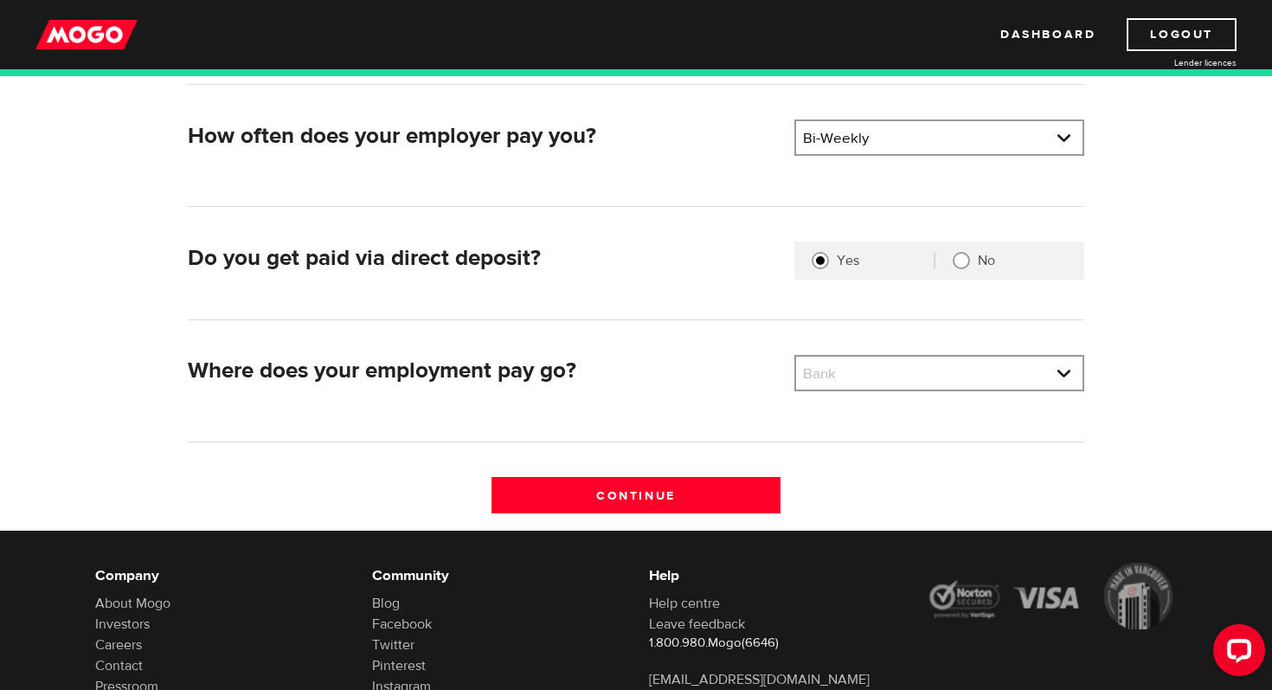
type input "Wealthsimple Investments Inc."
click at [903, 353] on div "What's your employer name? Employer name Please enter your employer's name Weal…" at bounding box center [636, 268] width 923 height 523
click at [900, 362] on link at bounding box center [939, 373] width 286 height 33
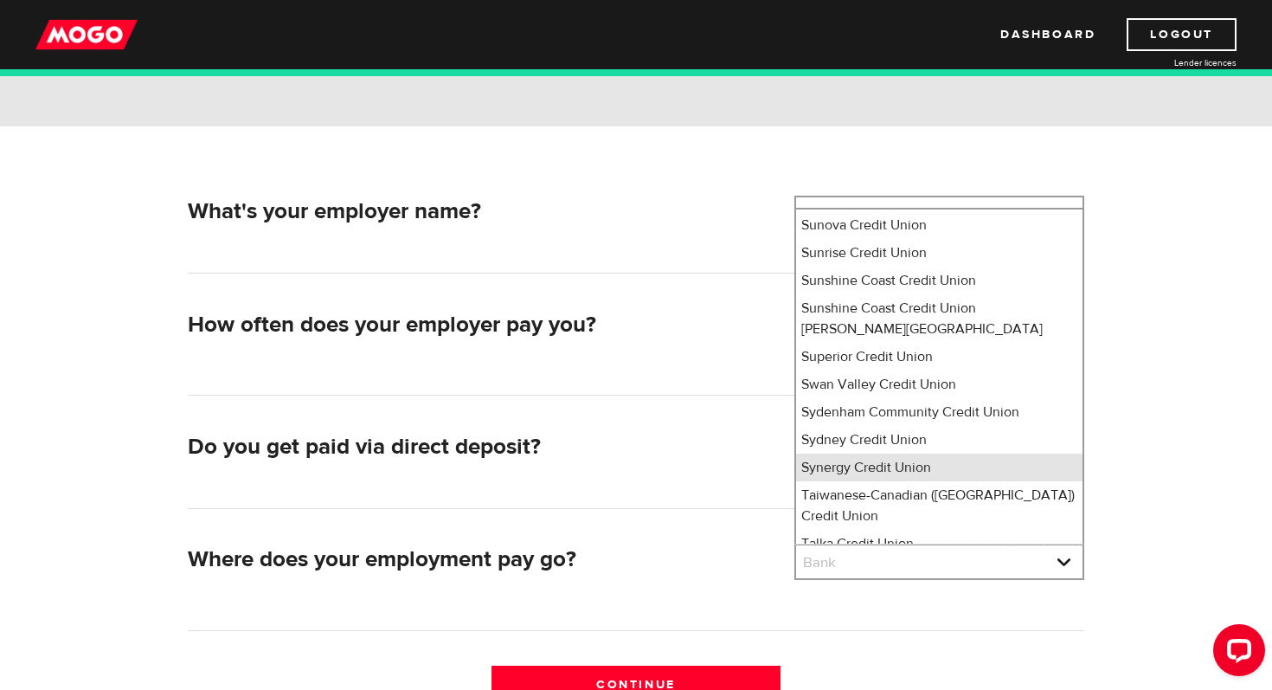
scroll to position [12532, 0]
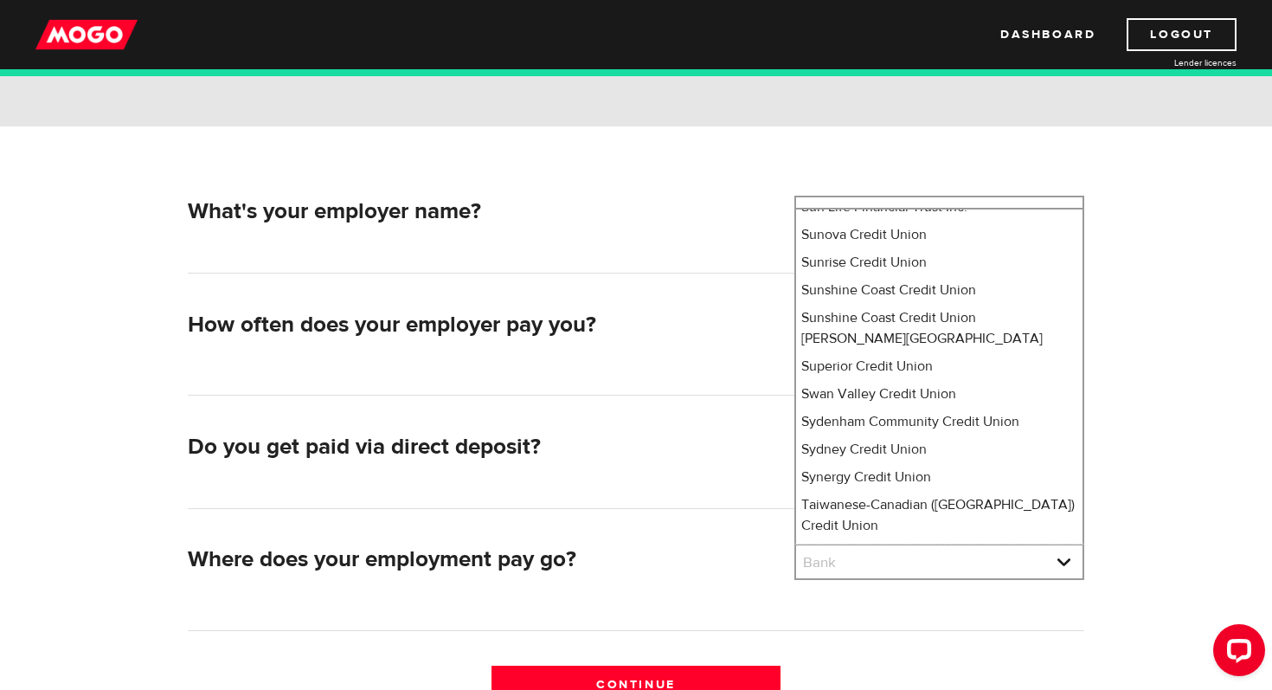
click at [849, 594] on li "Tangerine" at bounding box center [939, 608] width 286 height 28
select select "235"
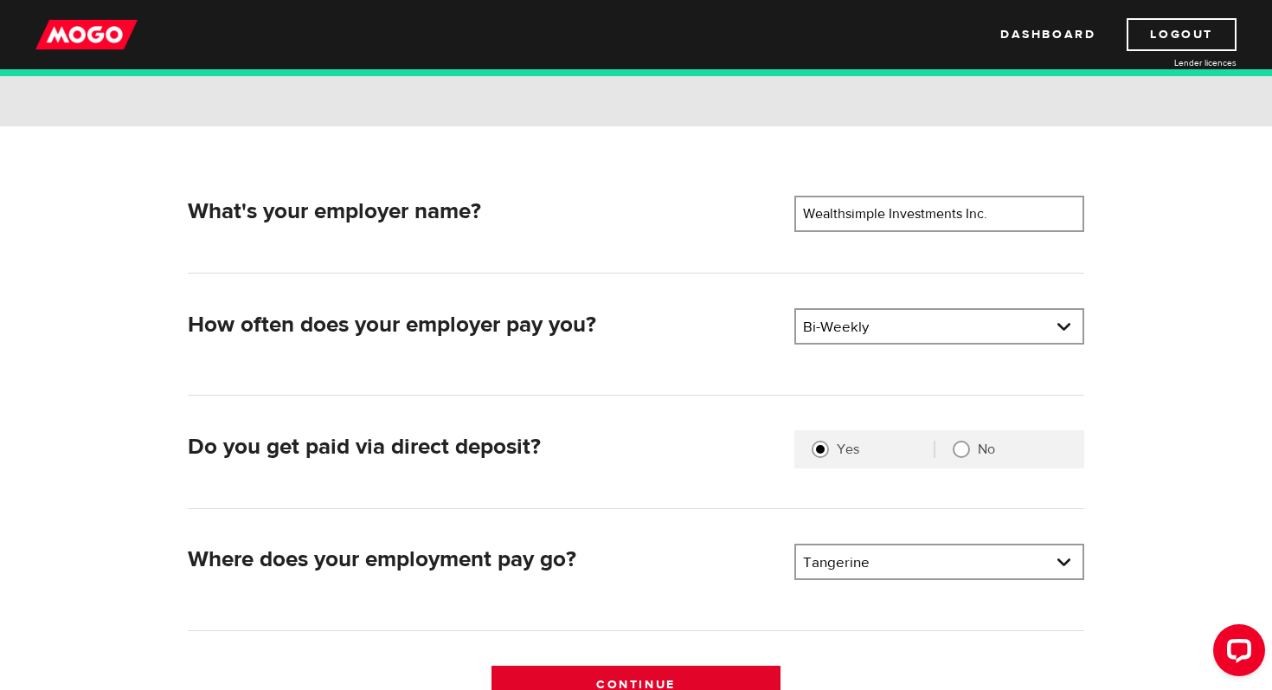
click at [575, 680] on input "Continue" at bounding box center [636, 683] width 290 height 36
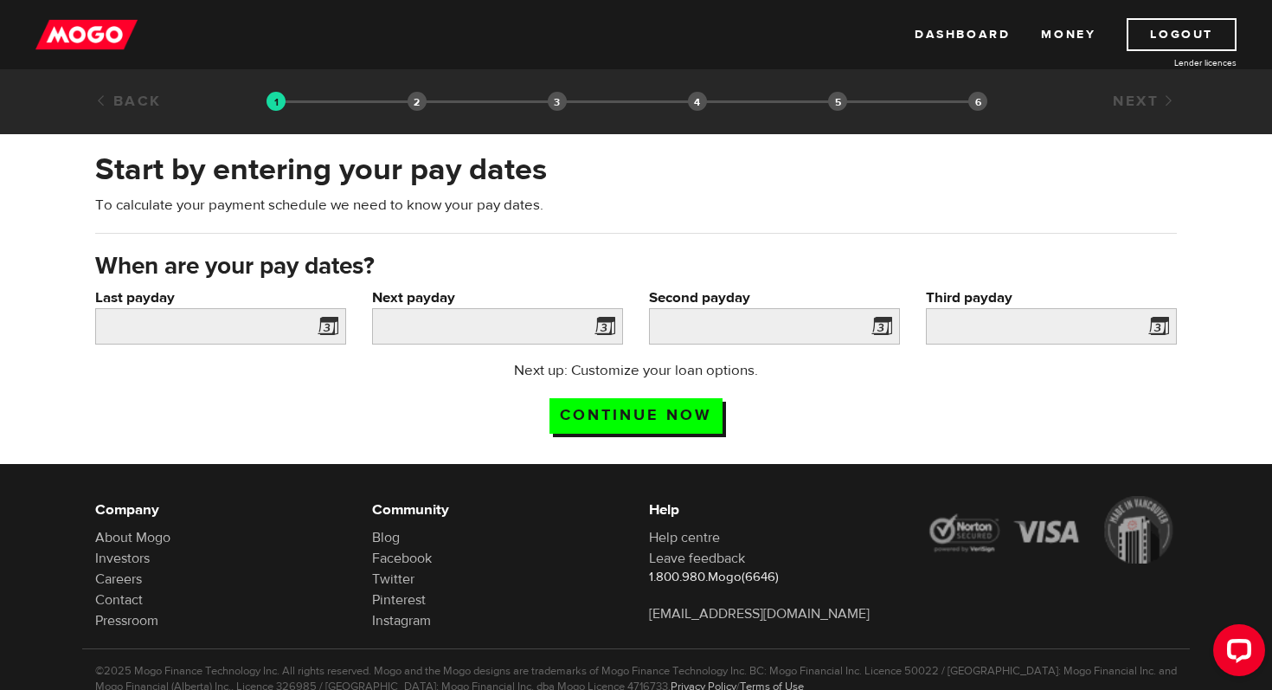
click at [337, 322] on span at bounding box center [325, 329] width 26 height 28
click at [286, 326] on input "Last payday" at bounding box center [220, 326] width 251 height 36
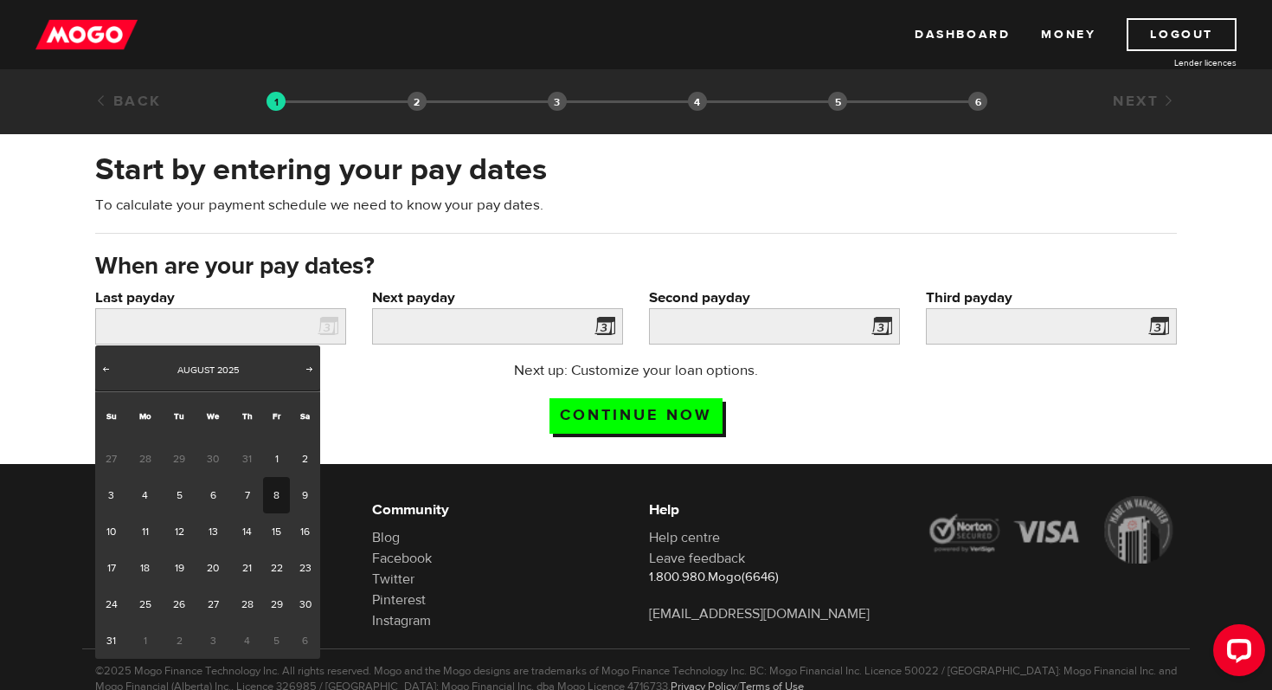
click at [271, 488] on link "8" at bounding box center [276, 495] width 27 height 36
type input "2025/08/08"
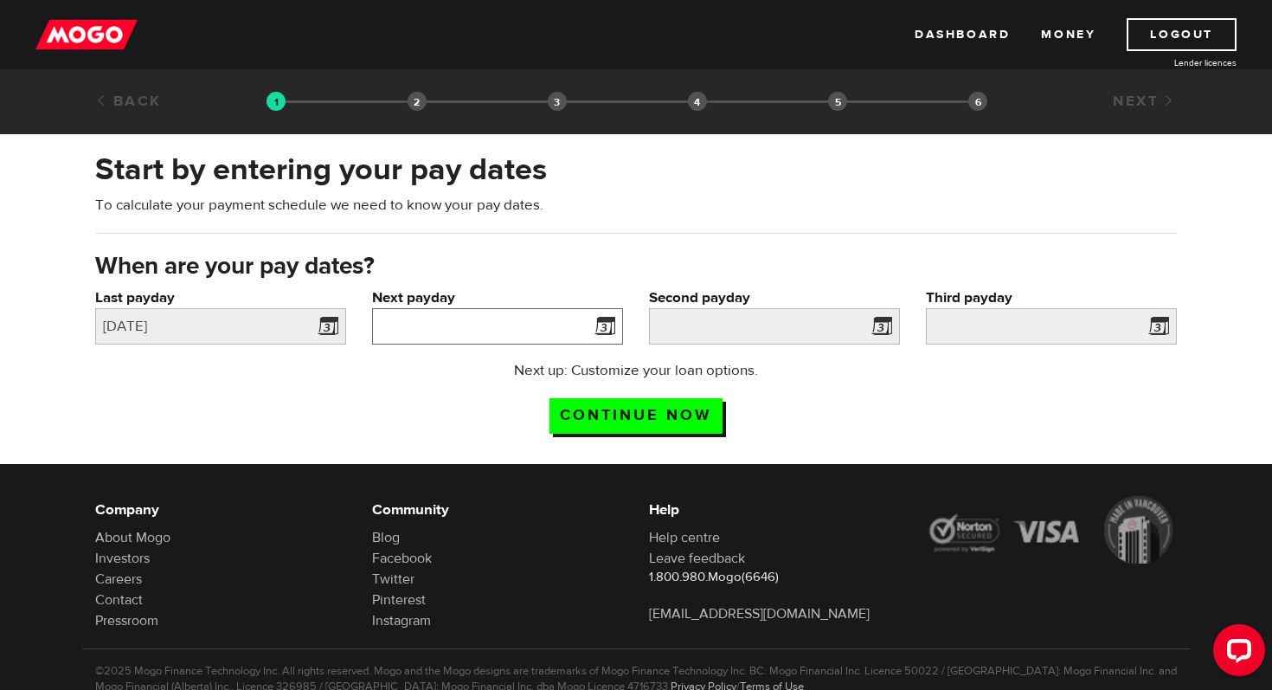
click at [502, 312] on input "Next payday" at bounding box center [497, 326] width 251 height 36
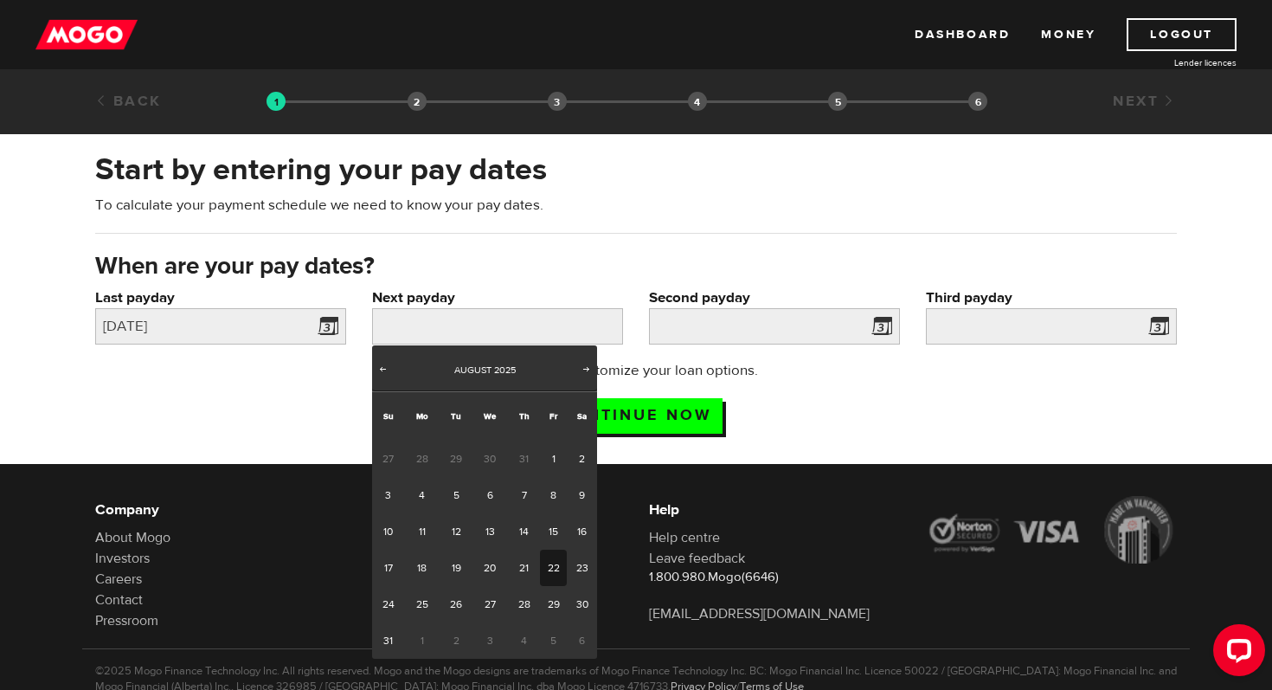
click at [555, 569] on link "22" at bounding box center [553, 567] width 27 height 36
type input "2025/08/22"
type input "2025/9/5"
type input "2025/9/19"
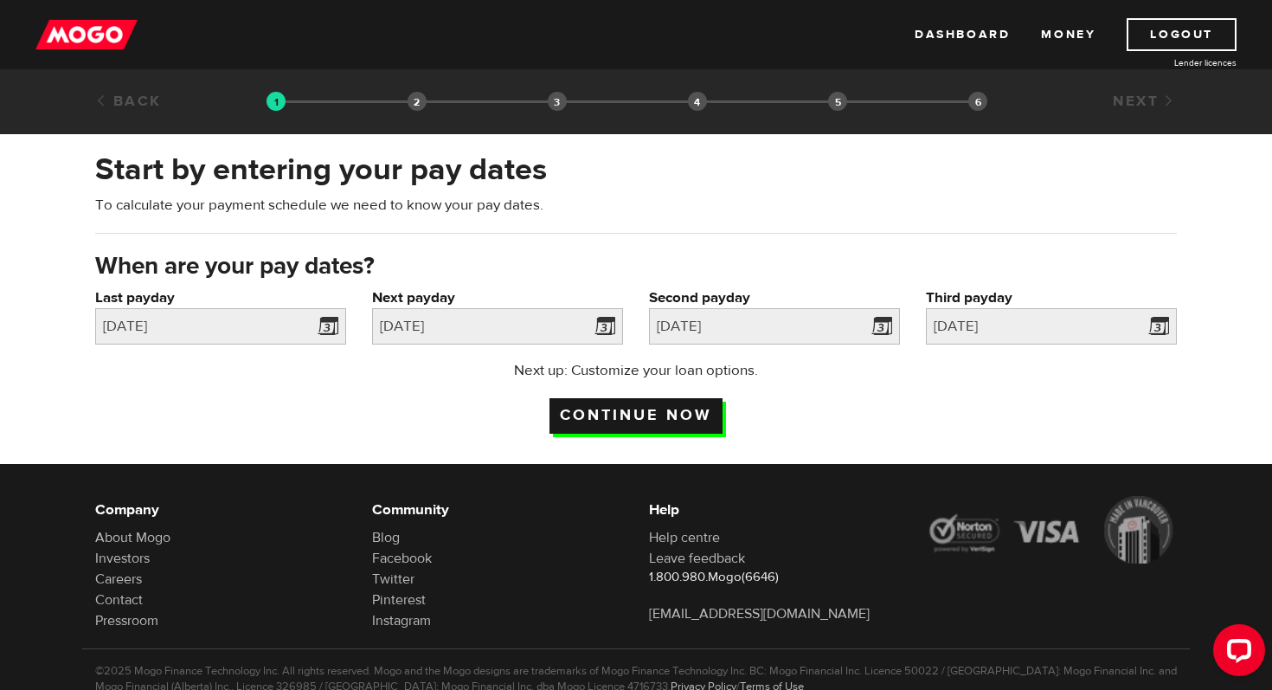
click at [643, 416] on input "Continue now" at bounding box center [635, 415] width 173 height 35
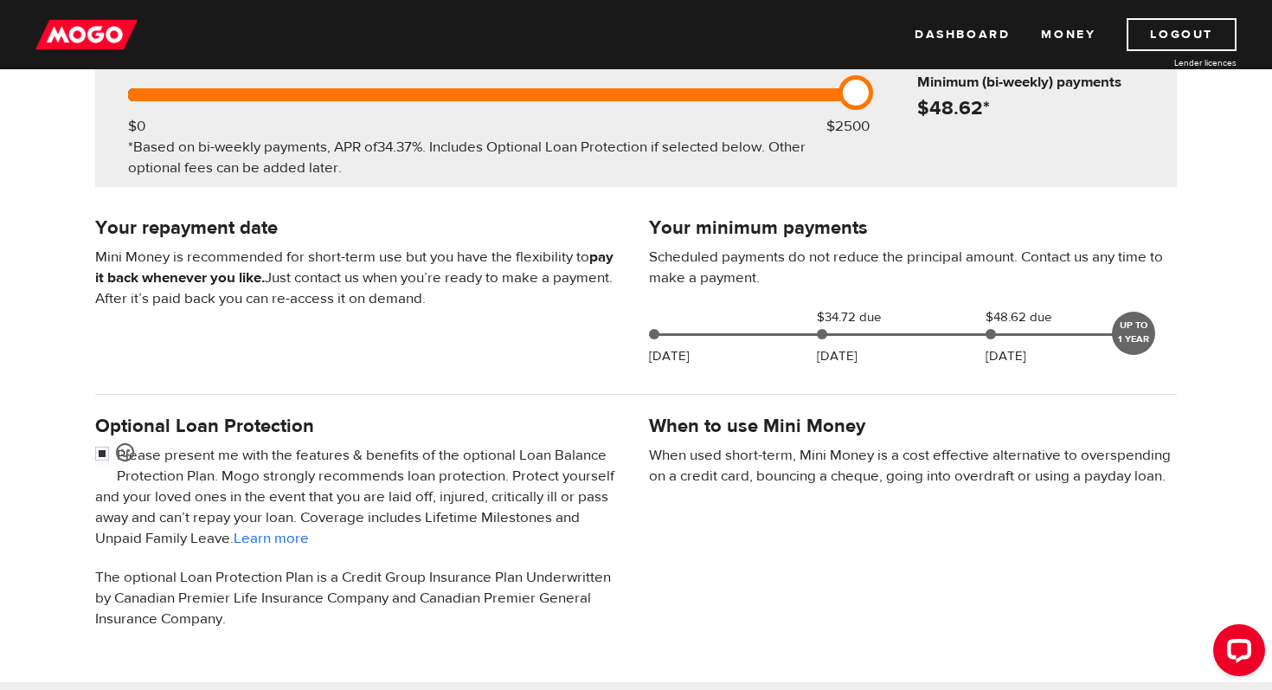
scroll to position [412, 0]
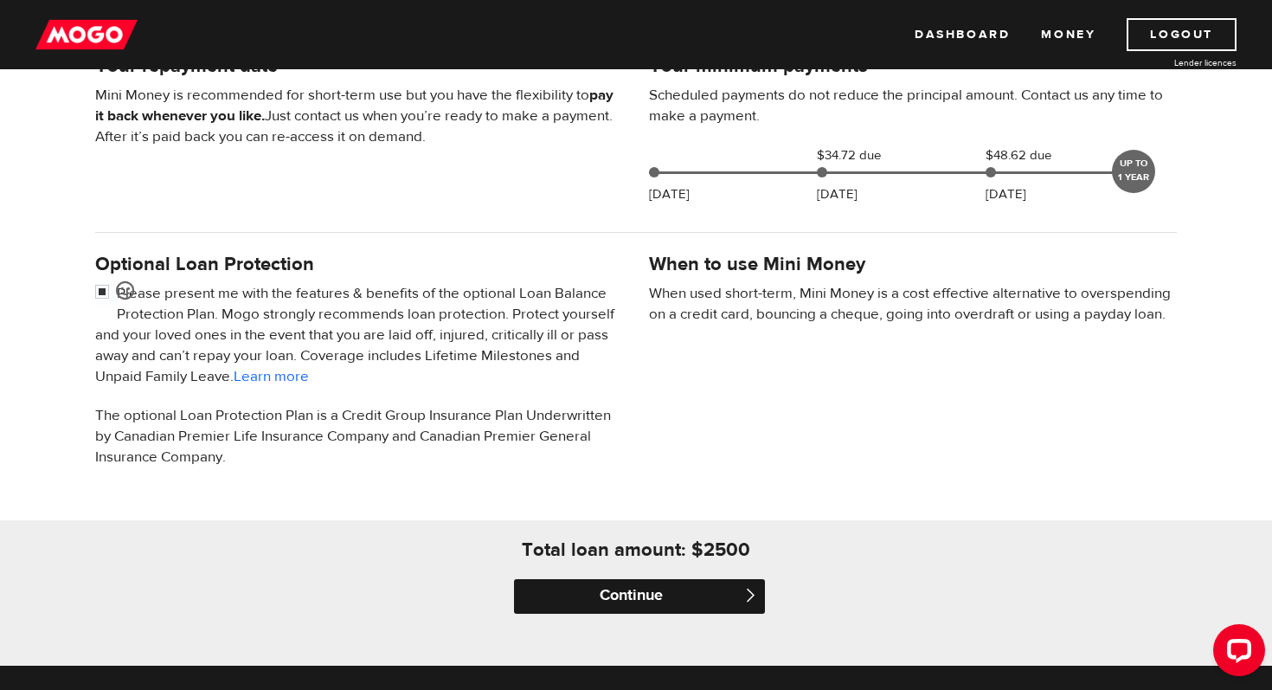
click at [664, 588] on input "Continue" at bounding box center [639, 596] width 251 height 35
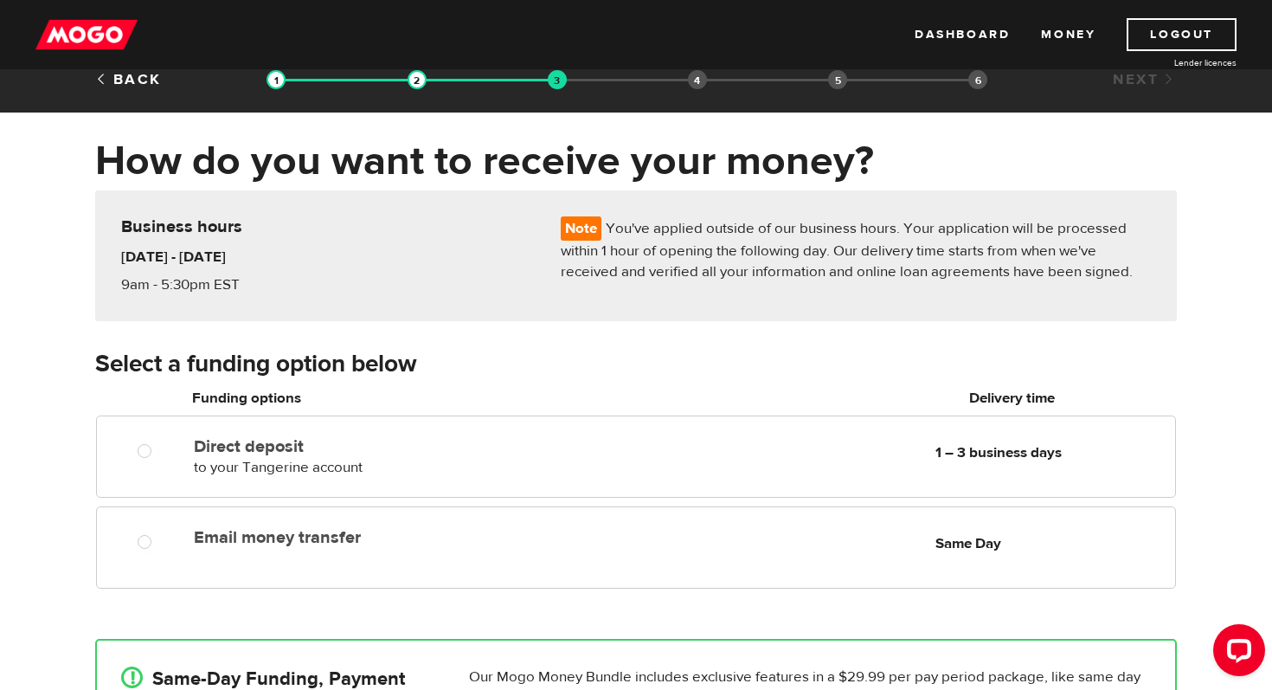
scroll to position [42, 0]
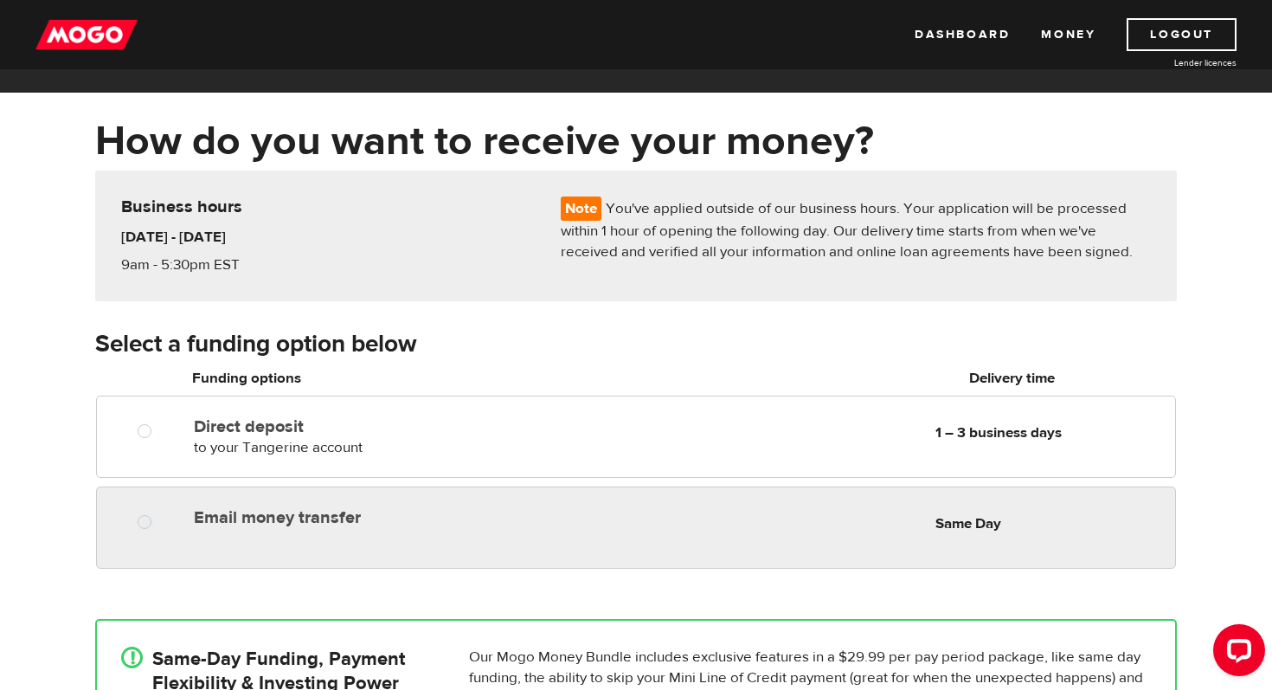
radio input "true"
click at [399, 488] on div "Email money transfer Delivery in Same Day Same Day" at bounding box center [636, 527] width 1080 height 82
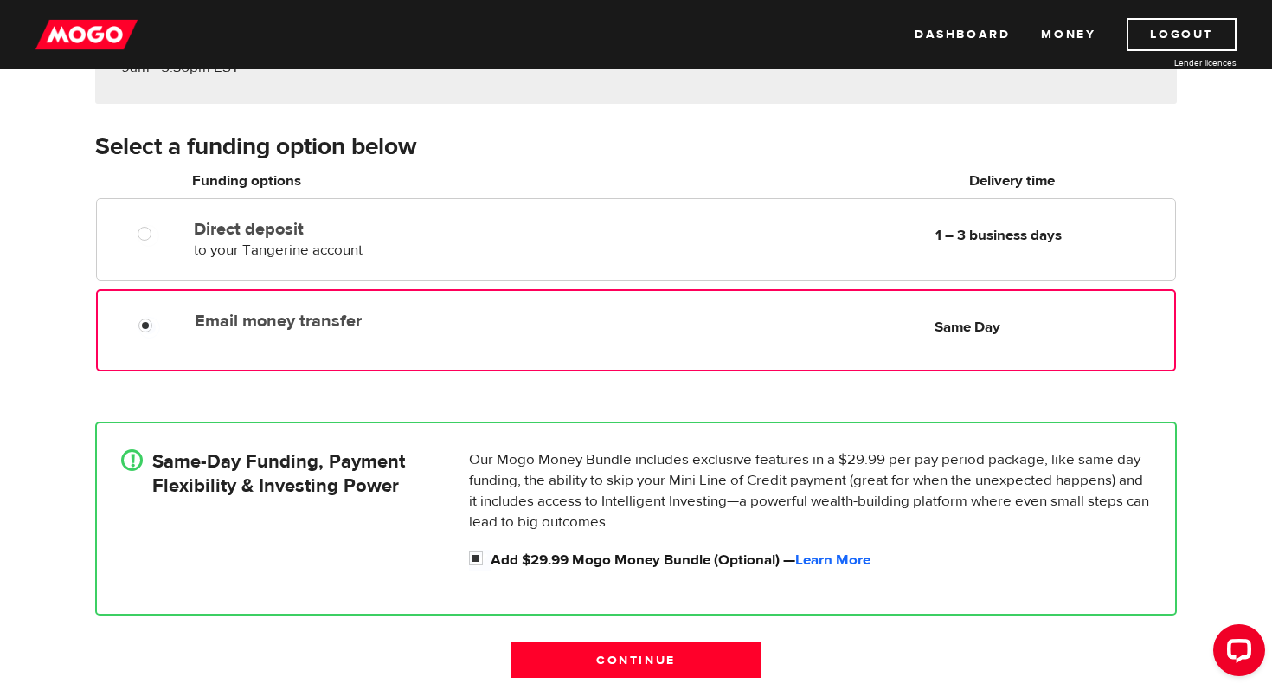
scroll to position [319, 0]
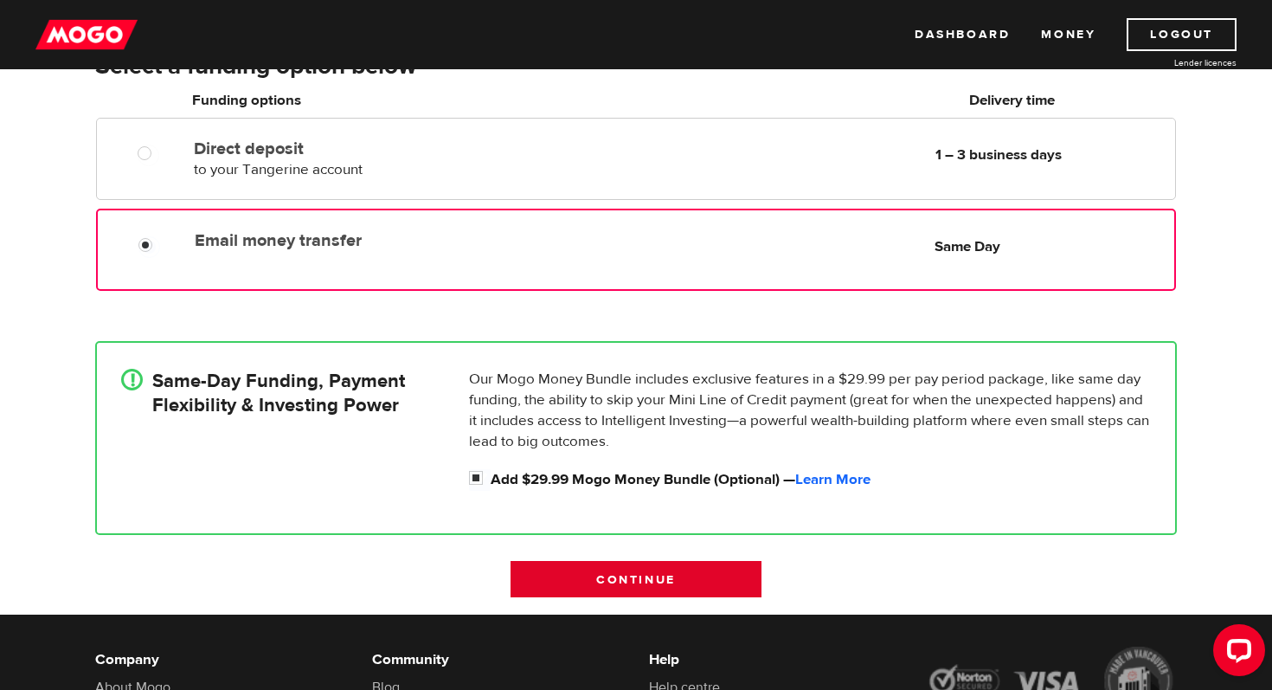
click at [657, 574] on input "Continue" at bounding box center [636, 579] width 251 height 36
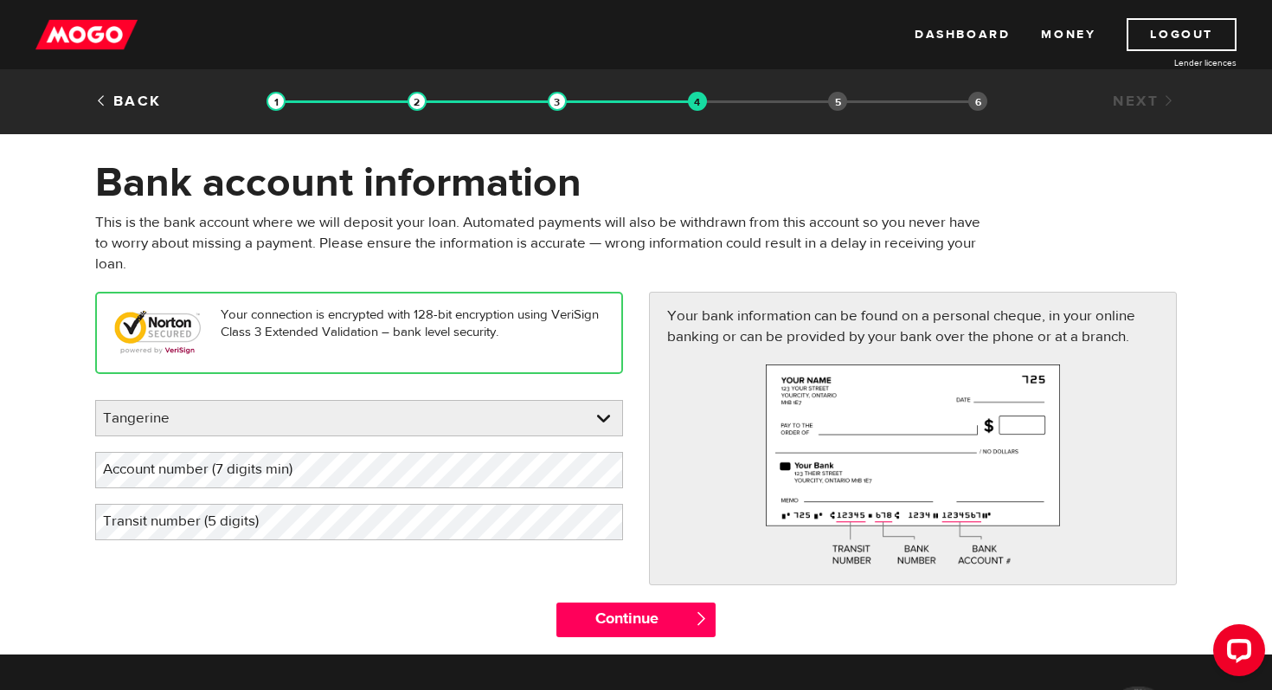
click at [241, 518] on label "Transit number (5 digits)" at bounding box center [194, 521] width 199 height 35
click at [250, 471] on label "Account number (7 digits min)" at bounding box center [211, 469] width 233 height 35
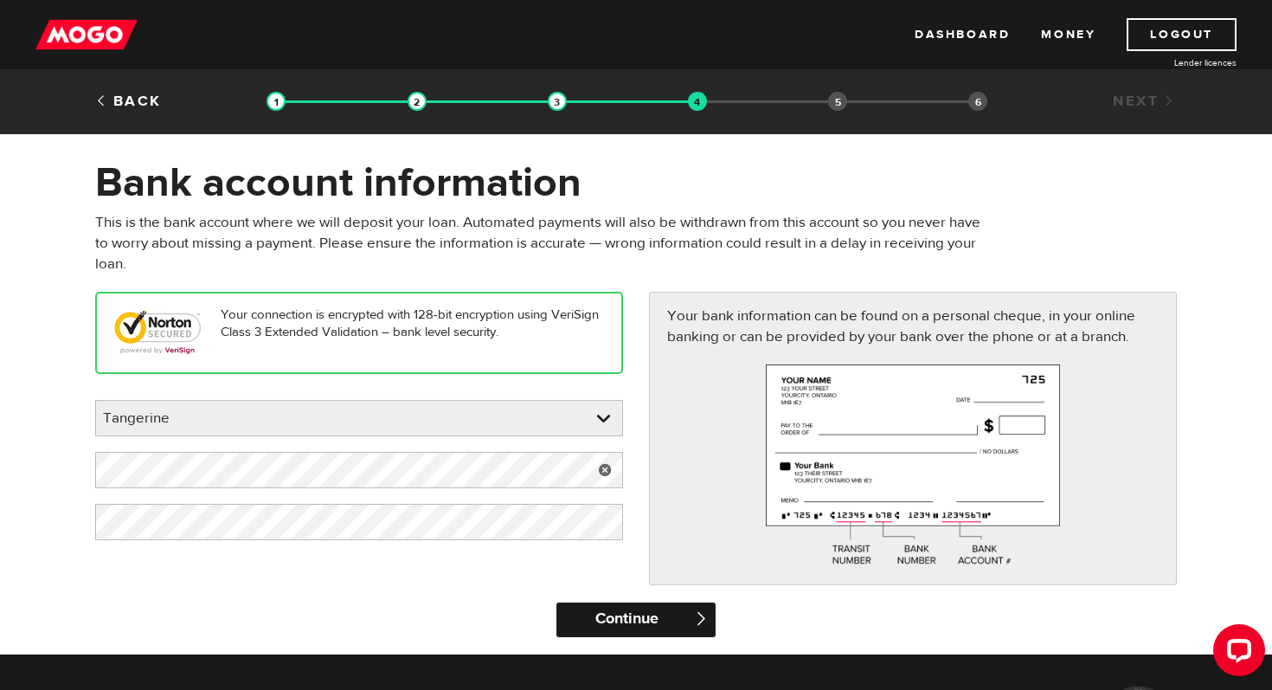
click at [682, 605] on input "Continue" at bounding box center [635, 619] width 158 height 35
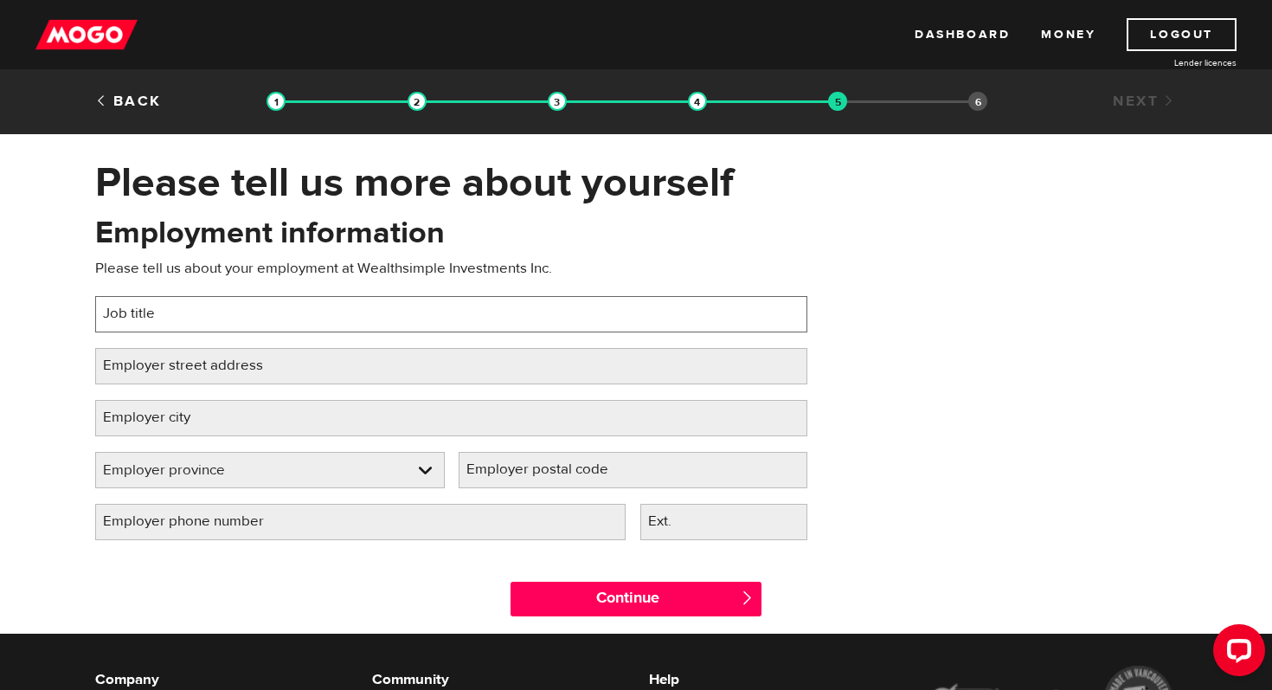
click at [320, 332] on div "Employment information Please tell us about your employment at Wealthsimple Inv…" at bounding box center [451, 384] width 738 height 344
type input "Tax Expert"
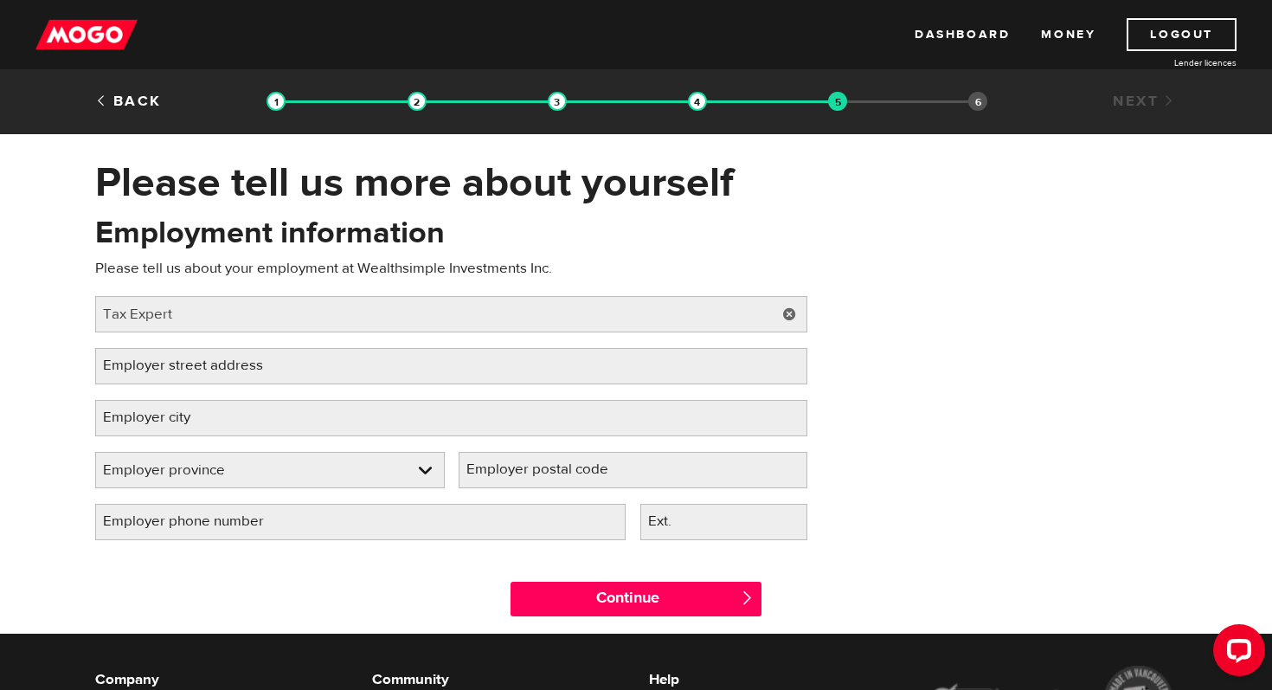
click at [207, 366] on label "Employer street address" at bounding box center [196, 365] width 203 height 35
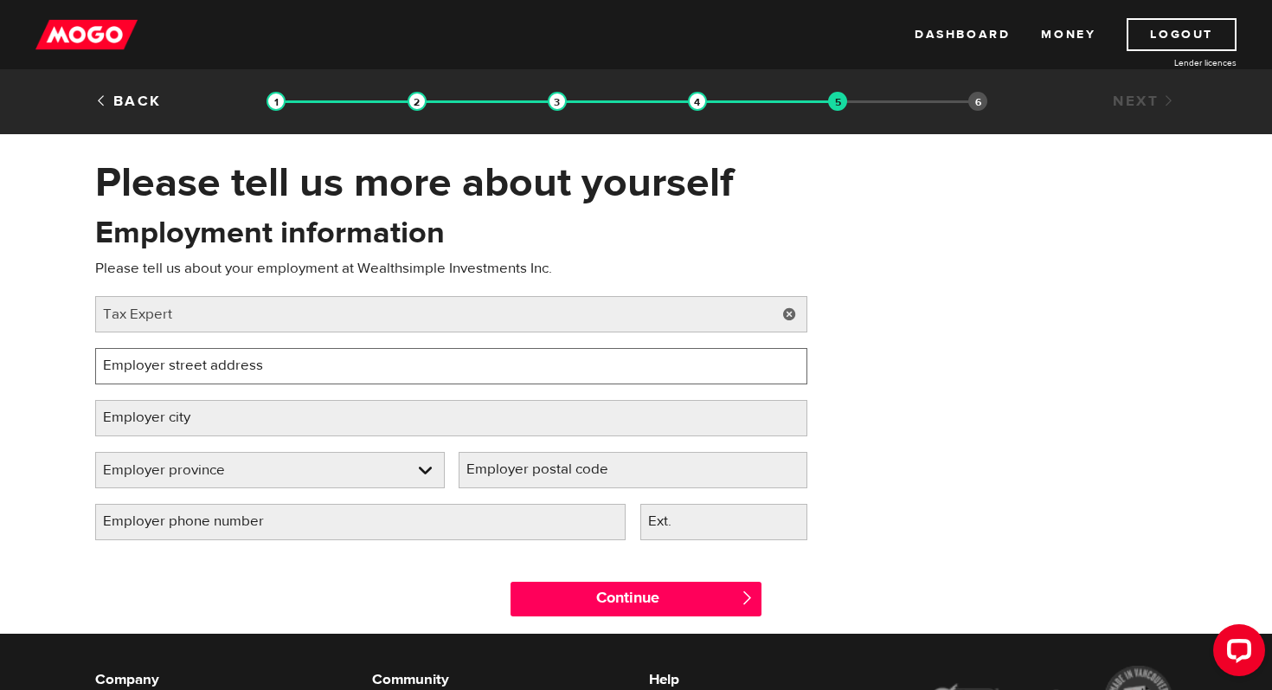
click at [207, 366] on input "Employer street address" at bounding box center [451, 366] width 712 height 36
paste input "[STREET_ADDRESS]"
type input "[STREET_ADDRESS]"
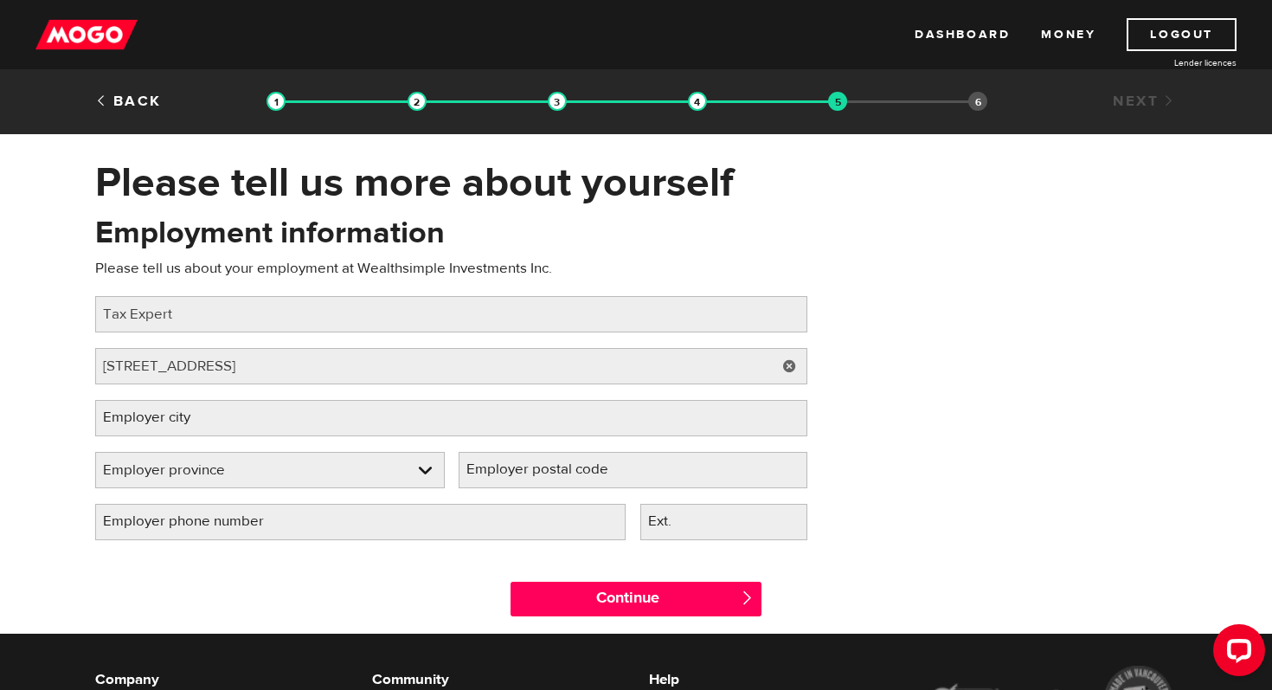
click at [196, 411] on label "Employer city" at bounding box center [160, 417] width 131 height 35
click at [196, 411] on input "Employer city" at bounding box center [451, 418] width 712 height 36
type input "[GEOGRAPHIC_DATA]"
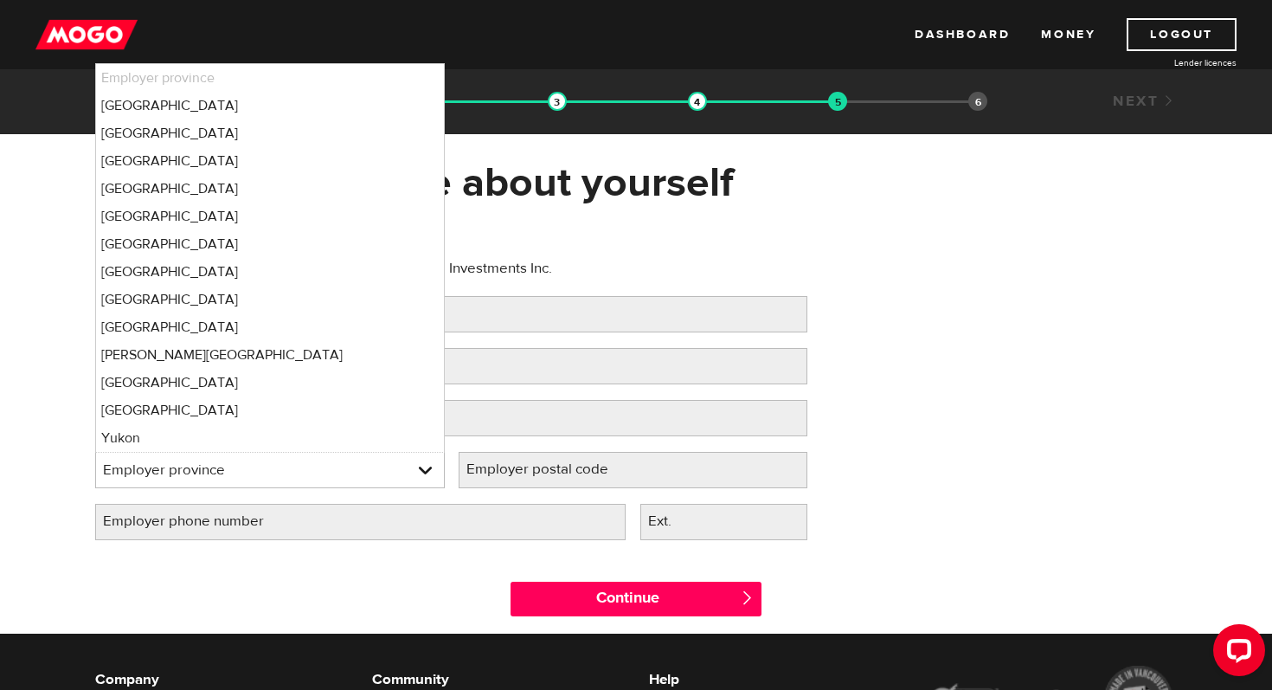
select select "ON"
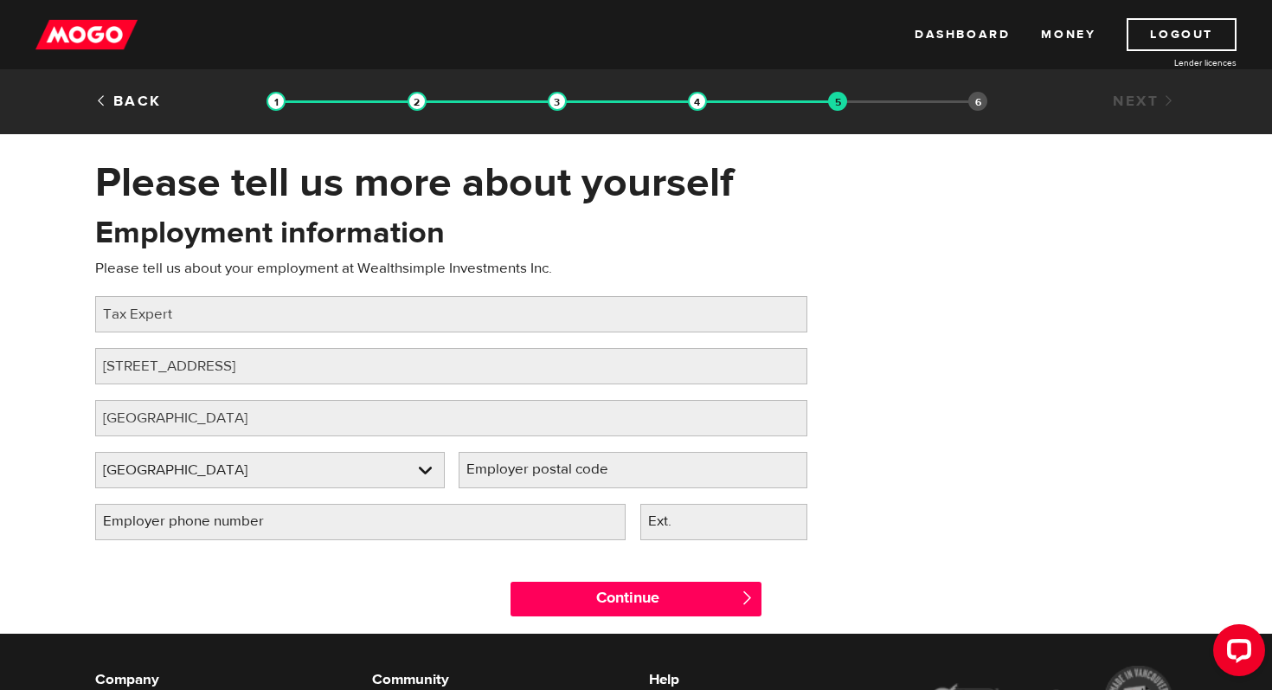
click at [479, 448] on div "Employment information Please tell us about your employment at Wealthsimple Inv…" at bounding box center [451, 384] width 738 height 344
click at [485, 472] on label "Employer postal code" at bounding box center [551, 469] width 185 height 35
click at [485, 472] on input "Employer postal code" at bounding box center [634, 470] width 350 height 36
type input "M5V2J4"
click at [256, 541] on div "Employer phone number Please fill in your employer's phone number" at bounding box center [360, 530] width 544 height 52
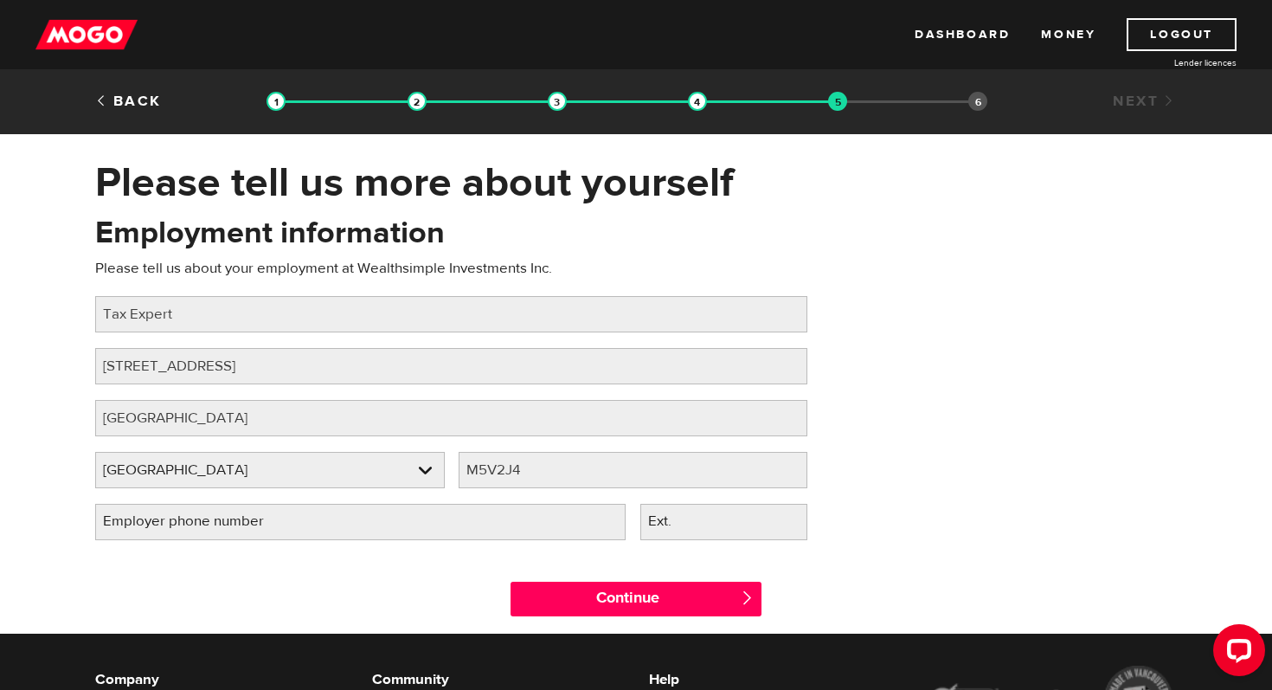
click at [238, 517] on label "Employer phone number" at bounding box center [197, 521] width 204 height 35
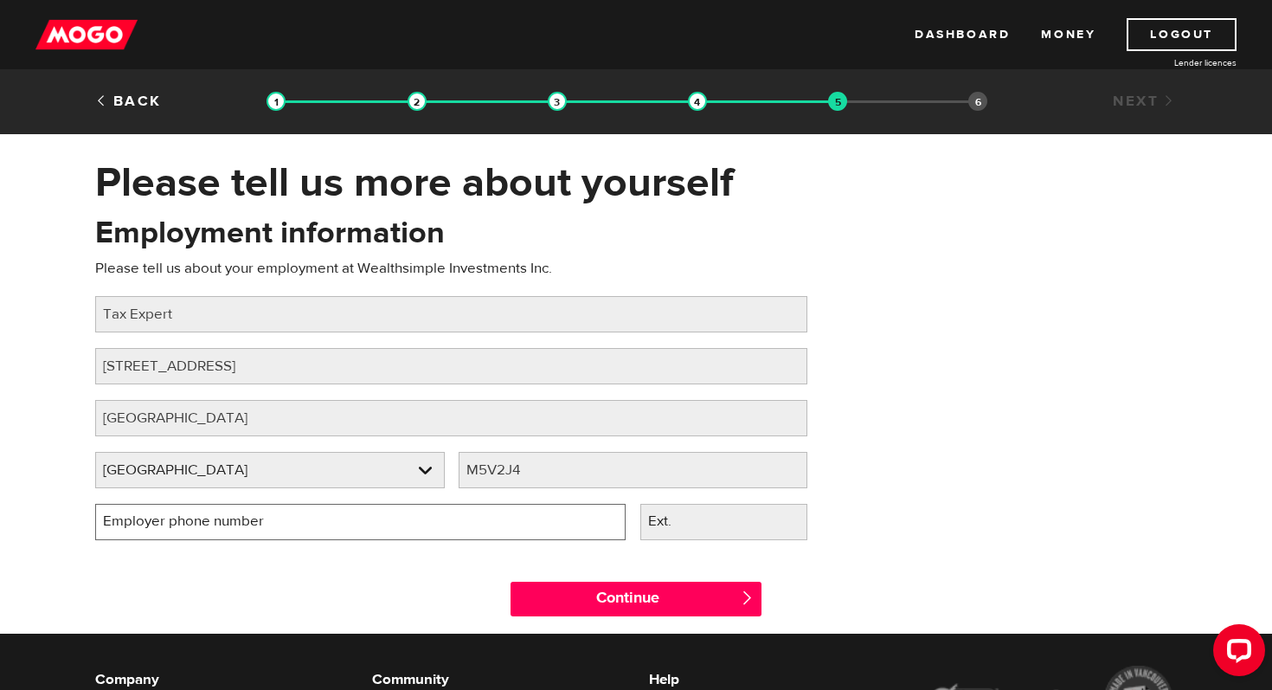
click at [238, 517] on input "Employer phone number" at bounding box center [360, 522] width 530 height 36
drag, startPoint x: 209, startPoint y: 521, endPoint x: 36, endPoint y: 518, distance: 173.1
click at [35, 518] on div "Please tell us more about yourself Oops! Please review the areas highlighted be…" at bounding box center [636, 395] width 1272 height 476
type input "(8 ) -"
click at [111, 523] on input "(185) 525-5903" at bounding box center [360, 522] width 530 height 36
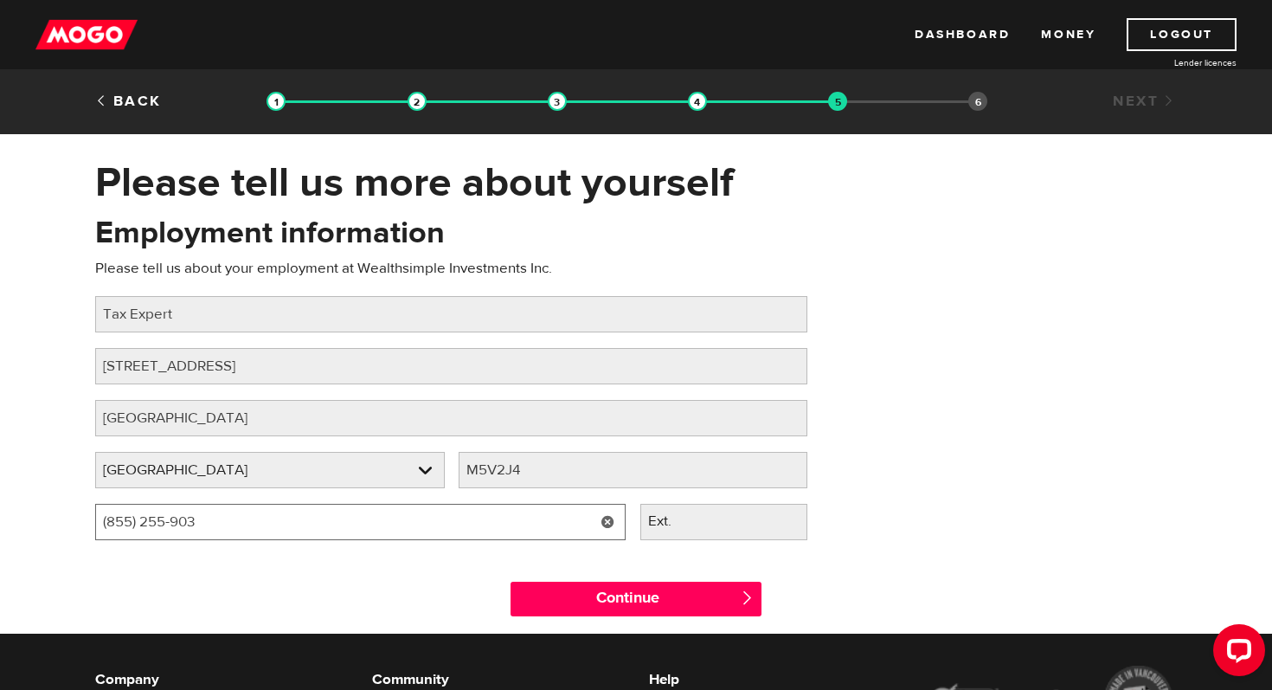
click at [343, 514] on input "(855) 255-903" at bounding box center [360, 522] width 530 height 36
type input "(855) 255-9038"
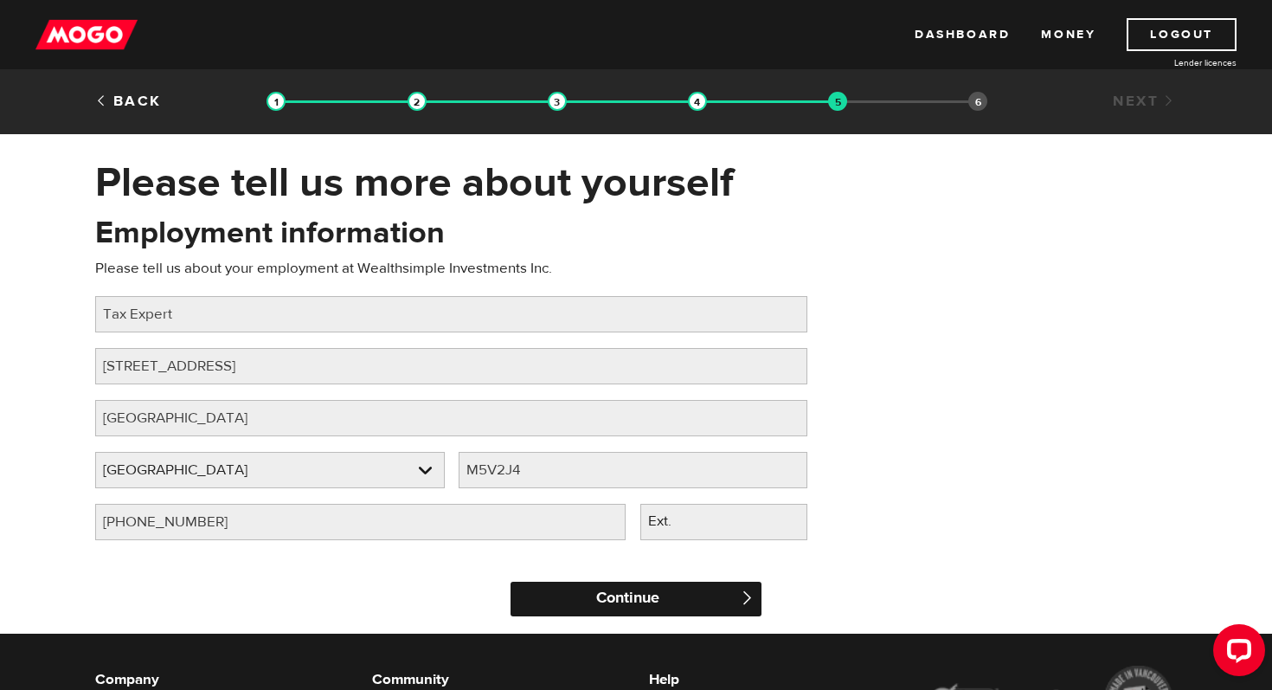
click at [601, 584] on input "Continue" at bounding box center [636, 598] width 251 height 35
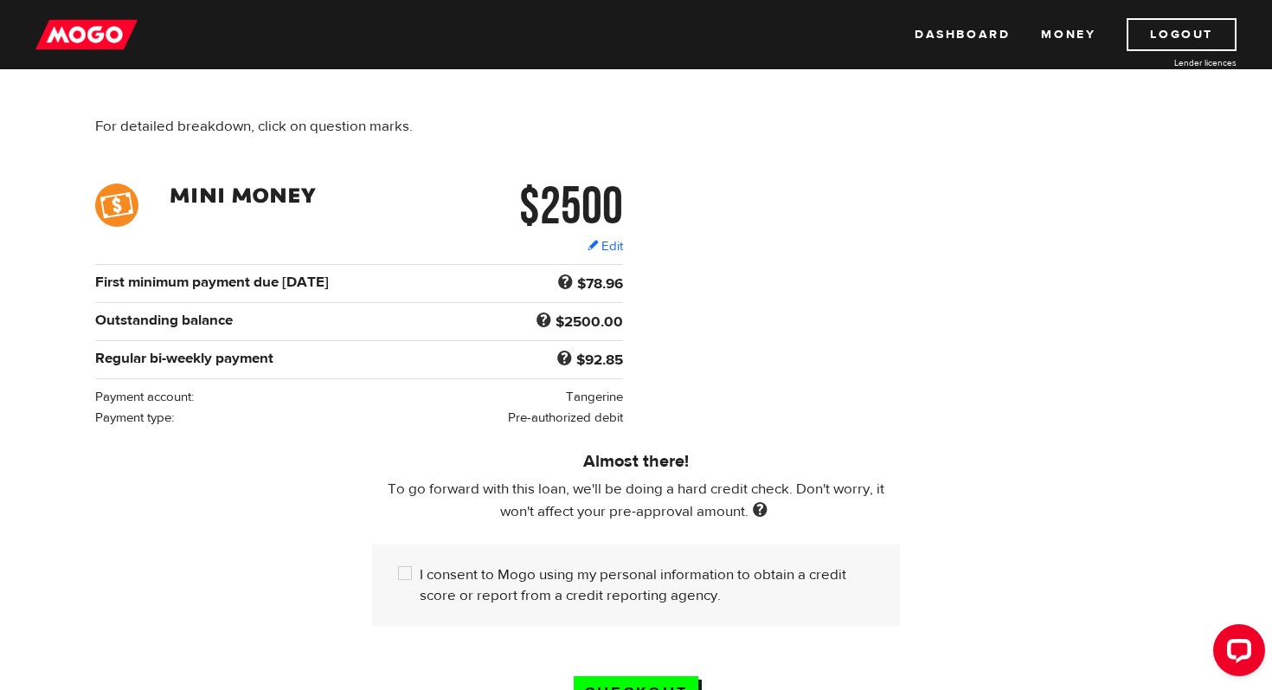
scroll to position [497, 0]
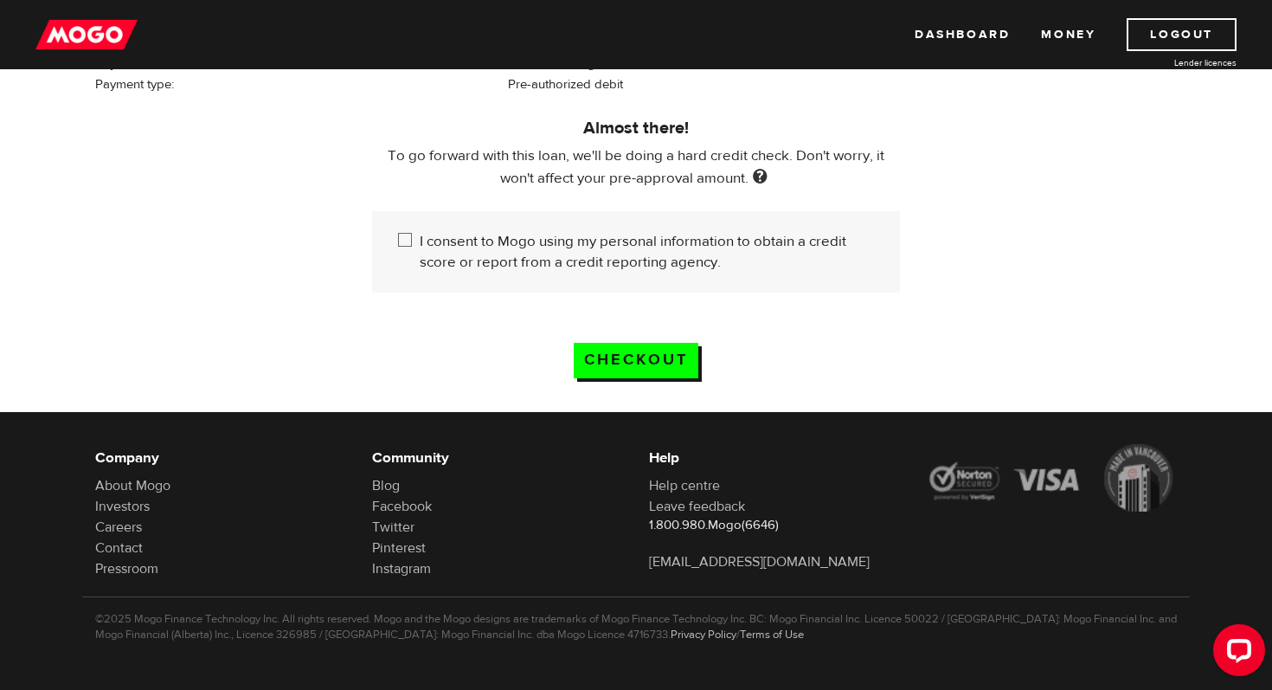
click at [461, 231] on div "I consent to Mogo using my personal information to obtain a credit score or rep…" at bounding box center [636, 251] width 528 height 81
click at [419, 252] on input "I consent to Mogo using my personal information to obtain a credit score or rep…" at bounding box center [409, 242] width 22 height 22
checkbox input "true"
click at [665, 359] on input "Checkout" at bounding box center [636, 360] width 125 height 35
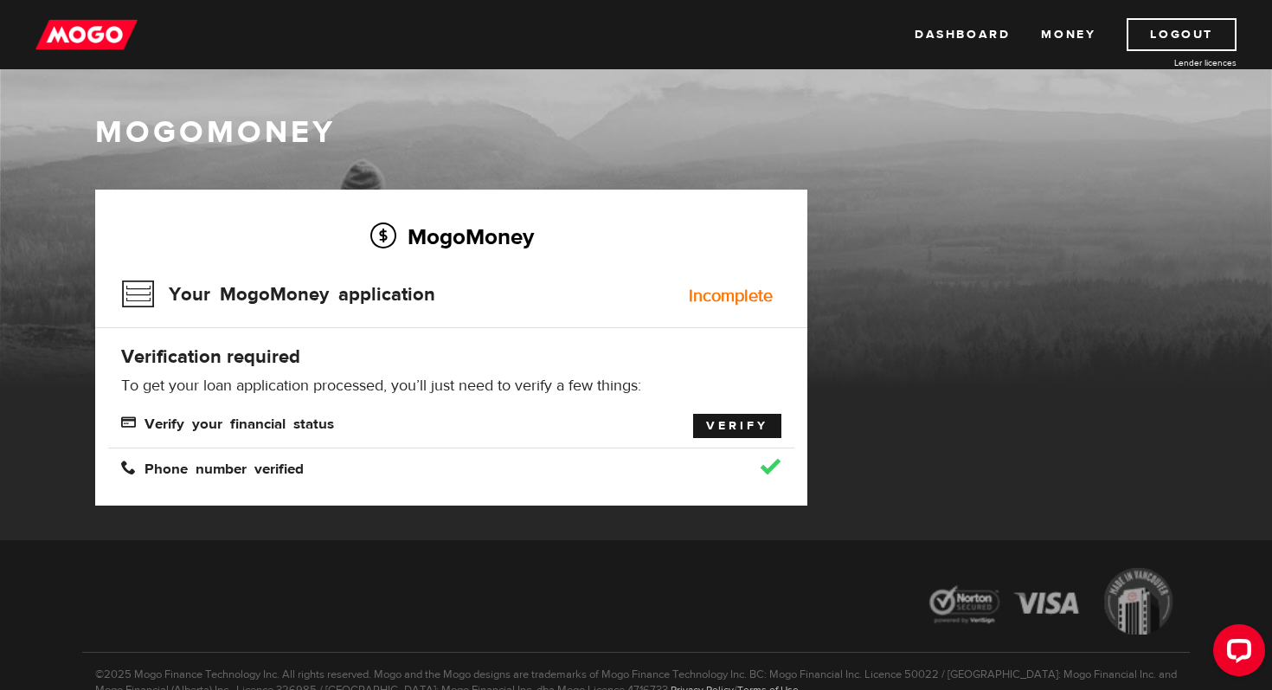
click at [743, 431] on link "Verify" at bounding box center [737, 426] width 88 height 24
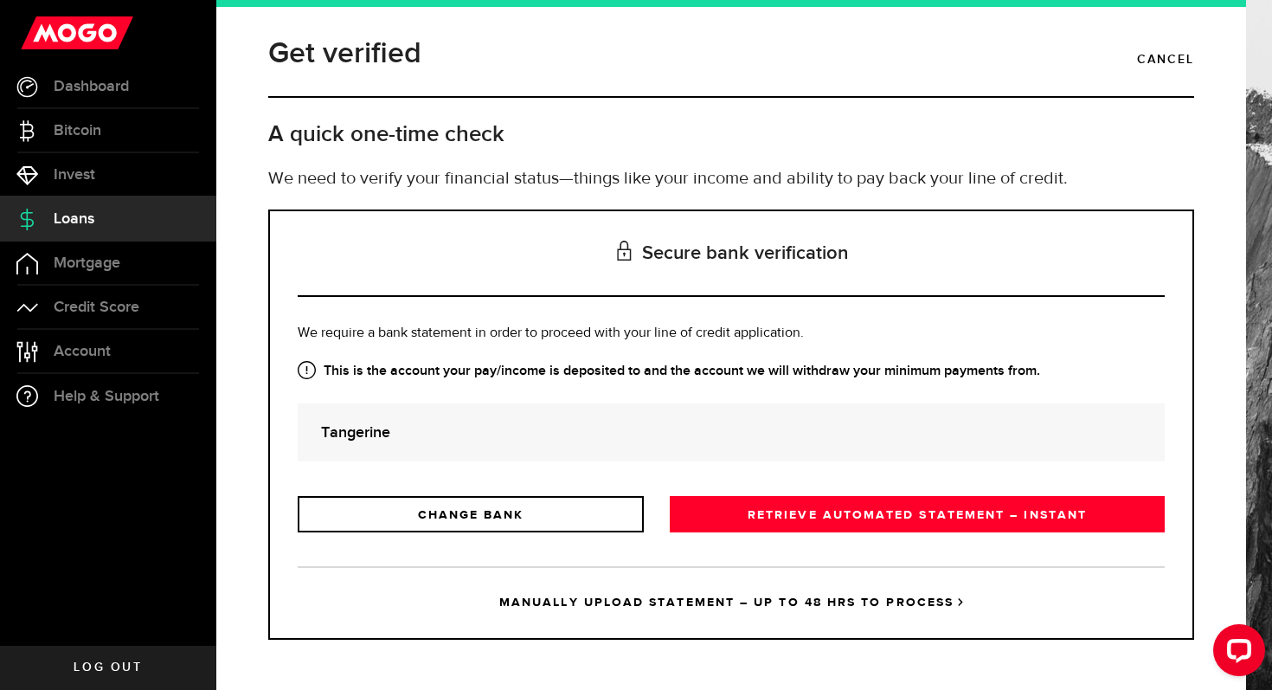
click at [614, 440] on strong "Tangerine" at bounding box center [731, 432] width 820 height 23
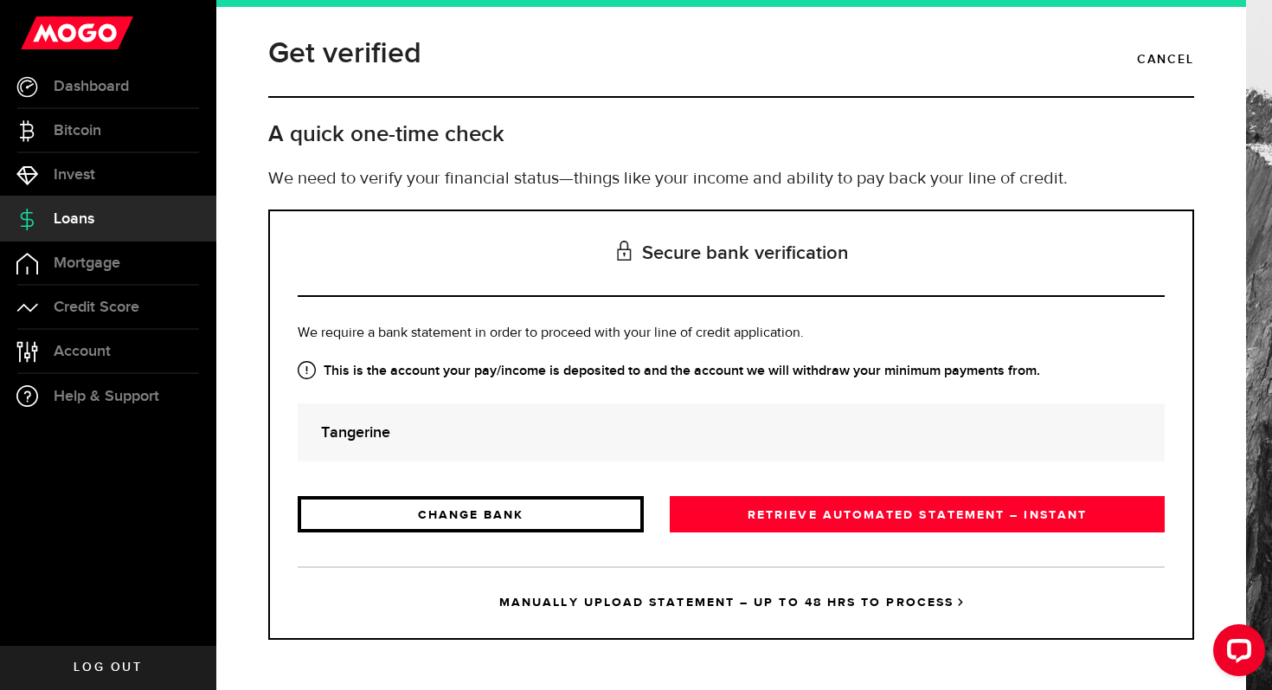
click at [549, 527] on link "CHANGE BANK" at bounding box center [471, 514] width 346 height 36
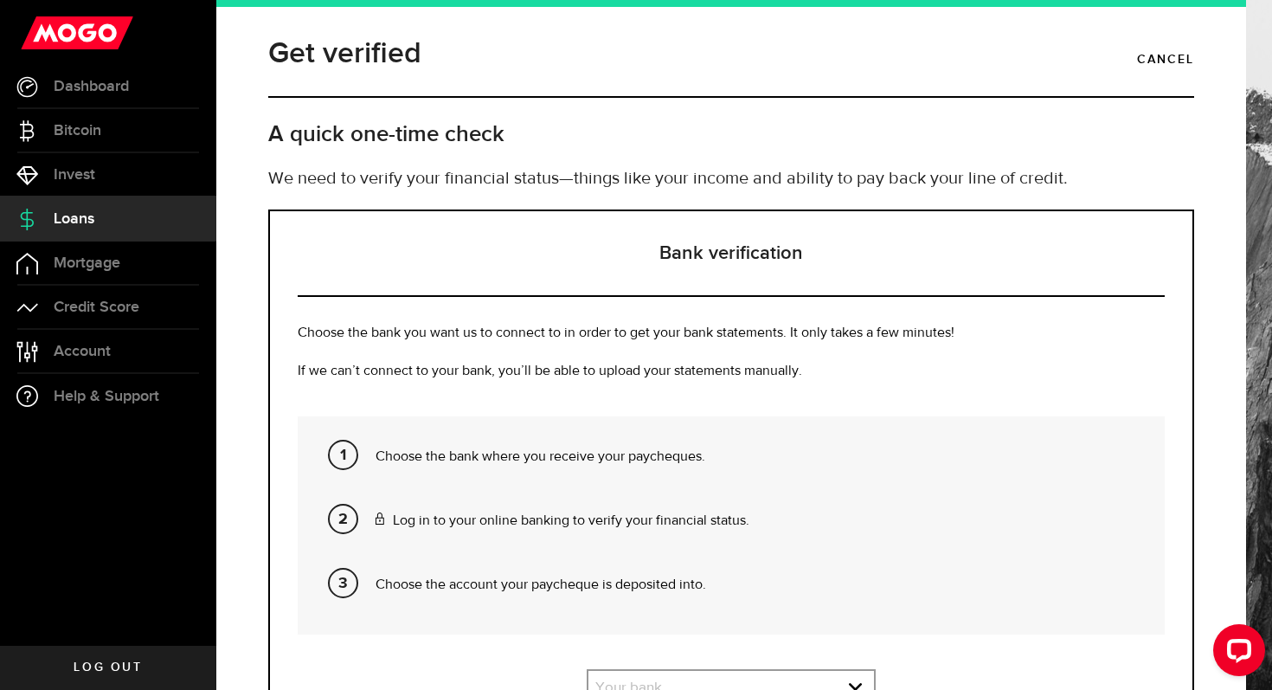
scroll to position [187, 0]
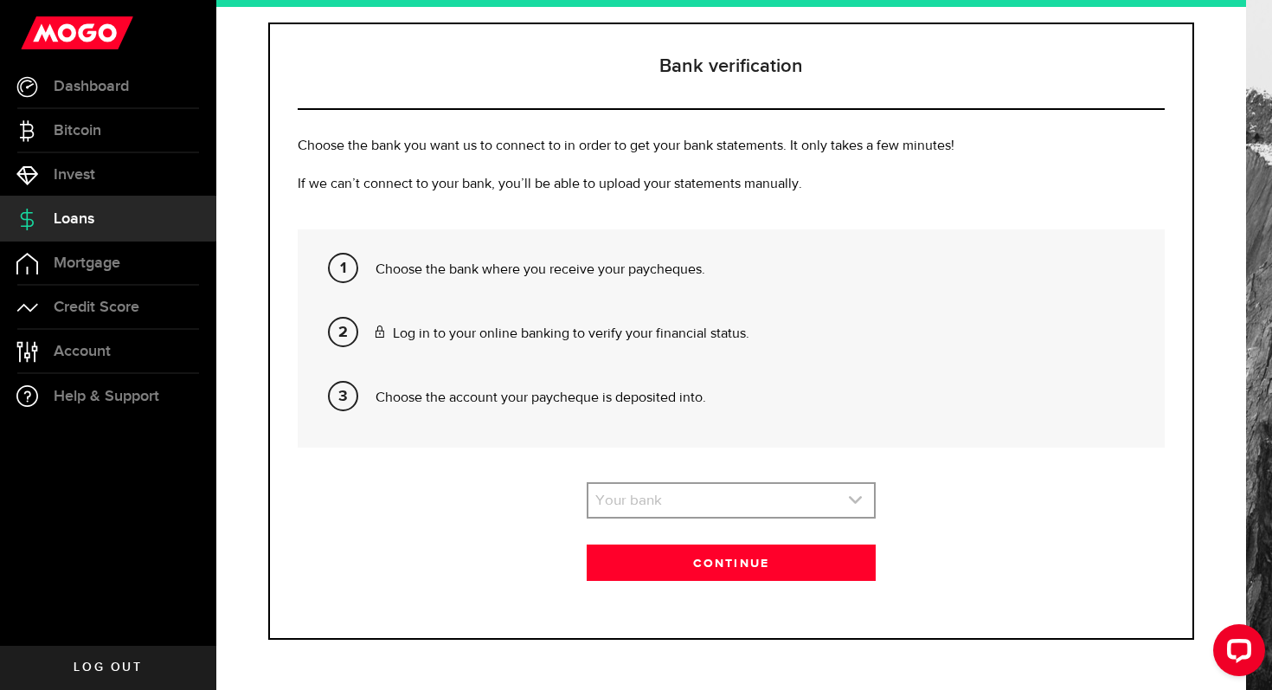
click at [668, 506] on link "expand select" at bounding box center [731, 500] width 286 height 33
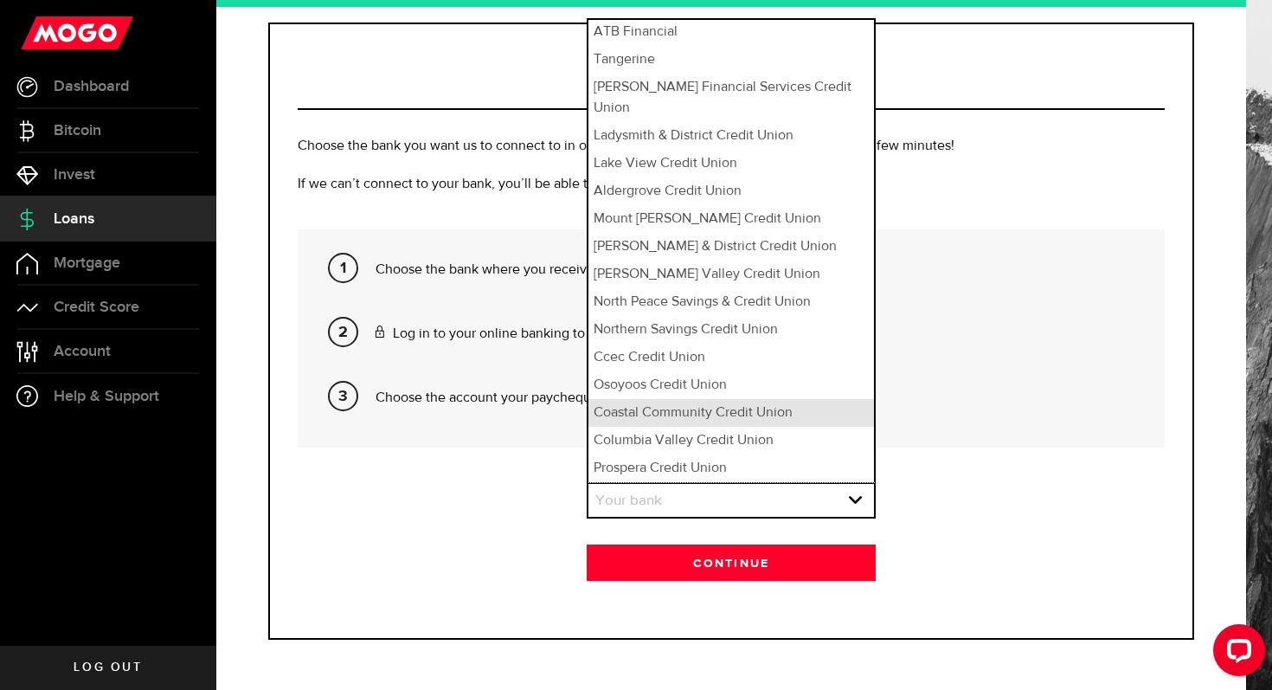
scroll to position [0, 0]
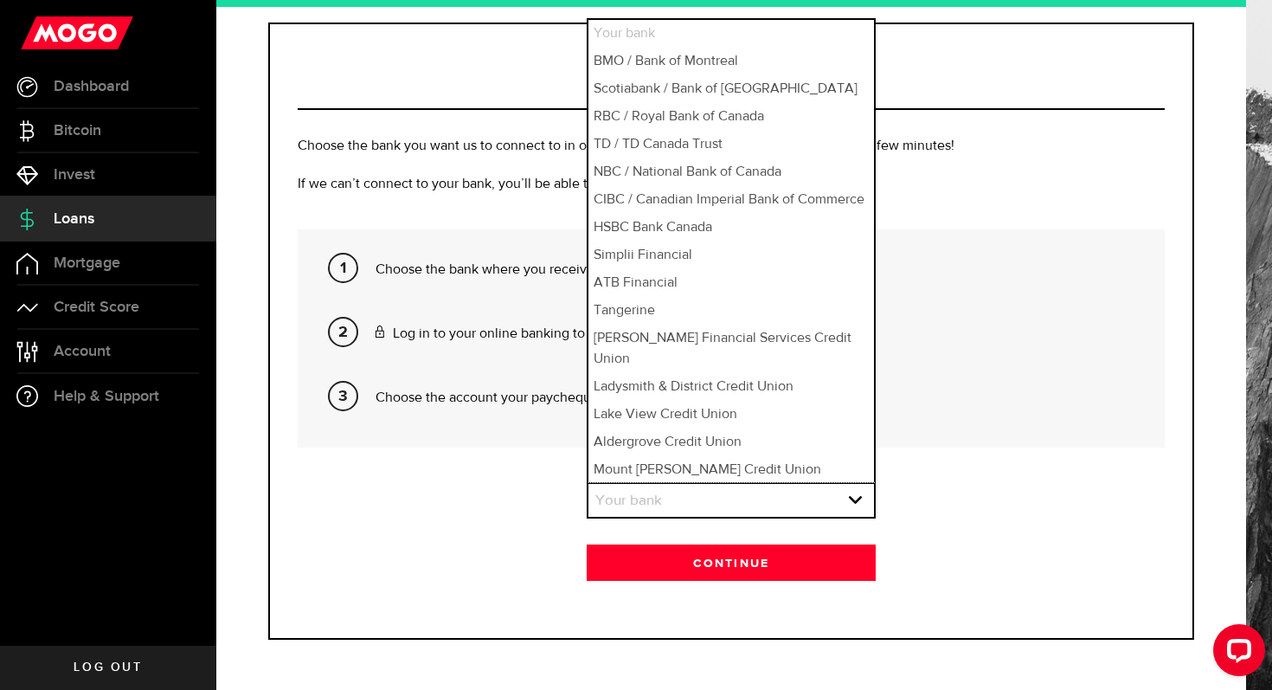
click at [645, 37] on li "Your bank" at bounding box center [731, 34] width 286 height 28
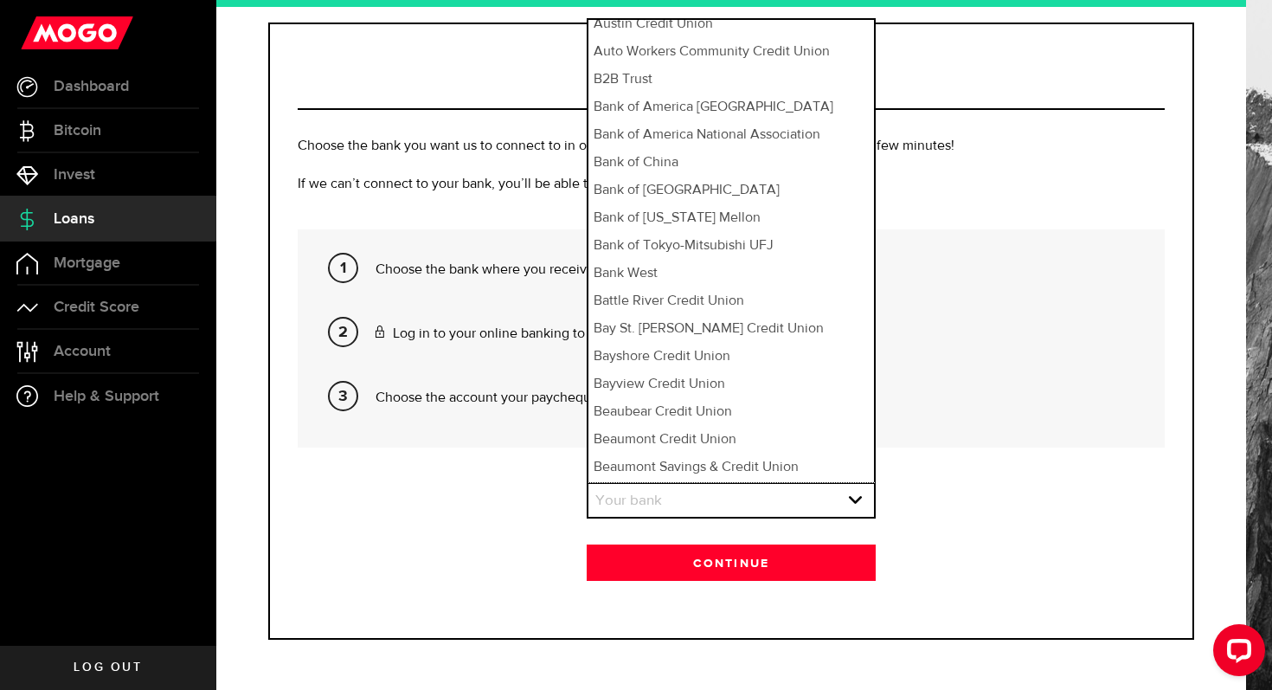
scroll to position [3792, 0]
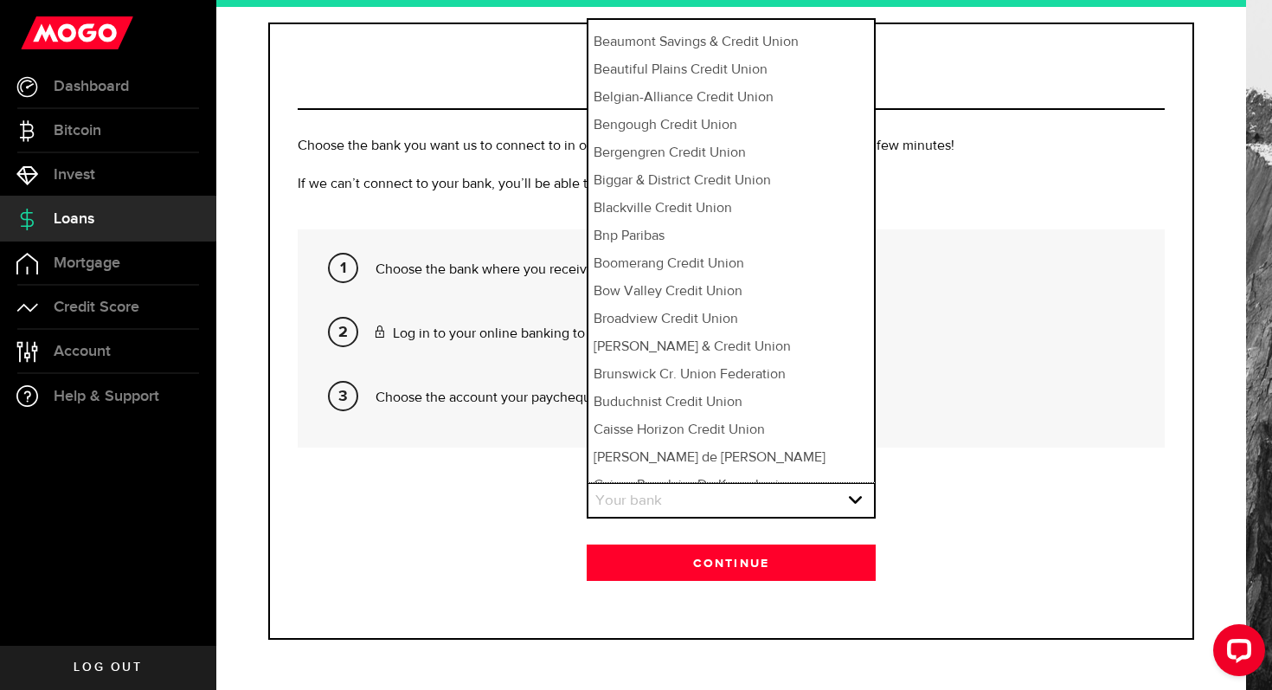
click at [987, 223] on div "Bank verification Choose the bank you want us to connect to in order to get you…" at bounding box center [731, 330] width 926 height 617
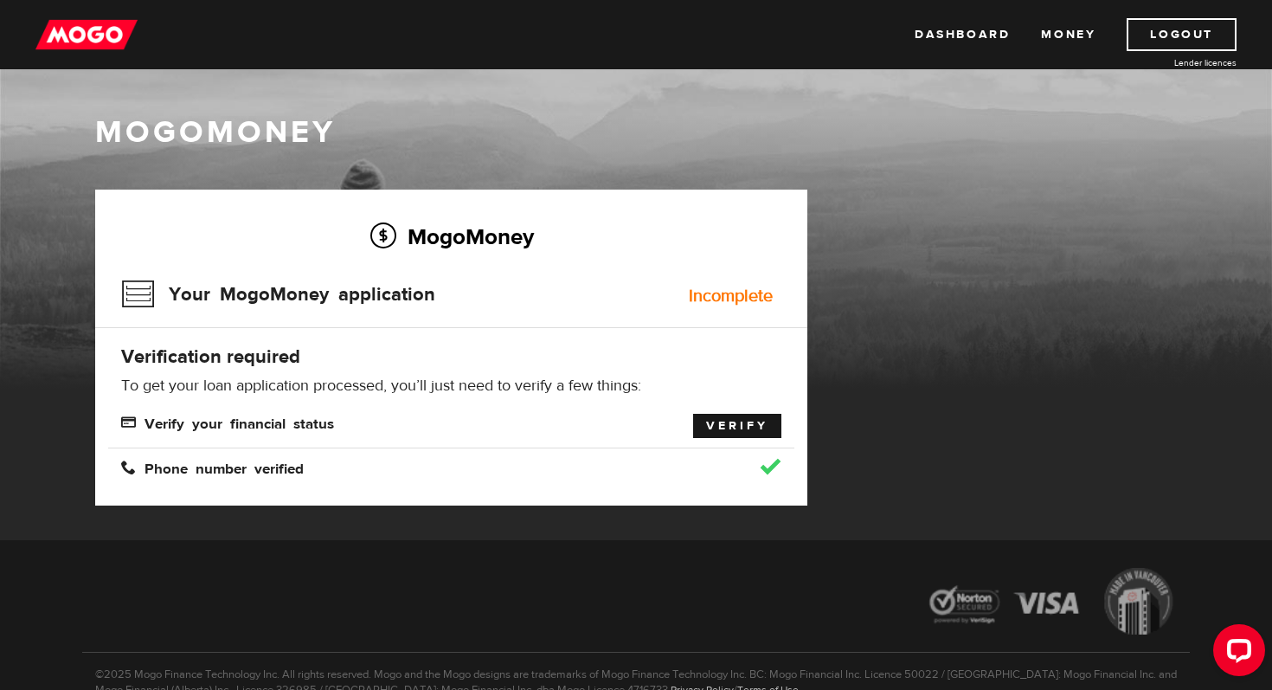
click at [732, 423] on link "Verify" at bounding box center [737, 426] width 88 height 24
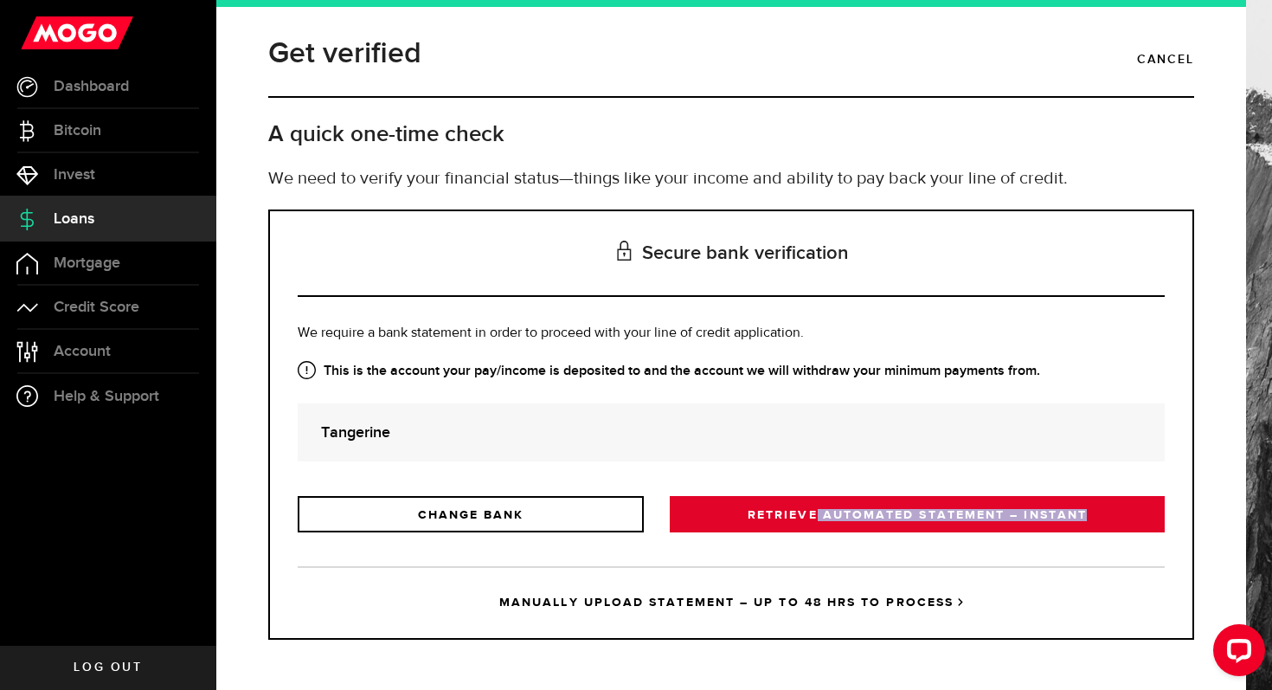
drag, startPoint x: 815, startPoint y: 512, endPoint x: 780, endPoint y: 524, distance: 37.5
click at [775, 526] on link "RETRIEVE AUTOMATED STATEMENT – INSTANT" at bounding box center [917, 514] width 495 height 36
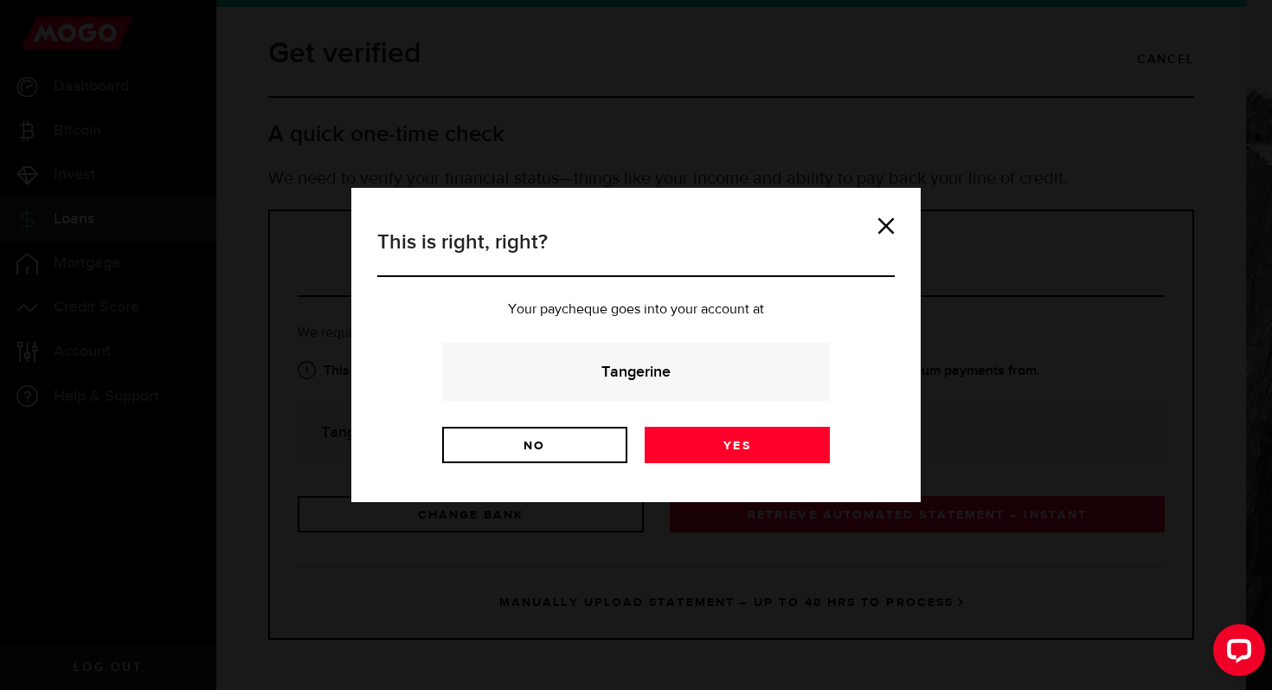
click at [638, 370] on strong "Tangerine" at bounding box center [636, 371] width 341 height 23
click at [889, 209] on div "This is right, right? Your paycheque goes into your account at Tangerine No Yes…" at bounding box center [635, 345] width 569 height 314
click at [879, 218] on link at bounding box center [885, 225] width 17 height 17
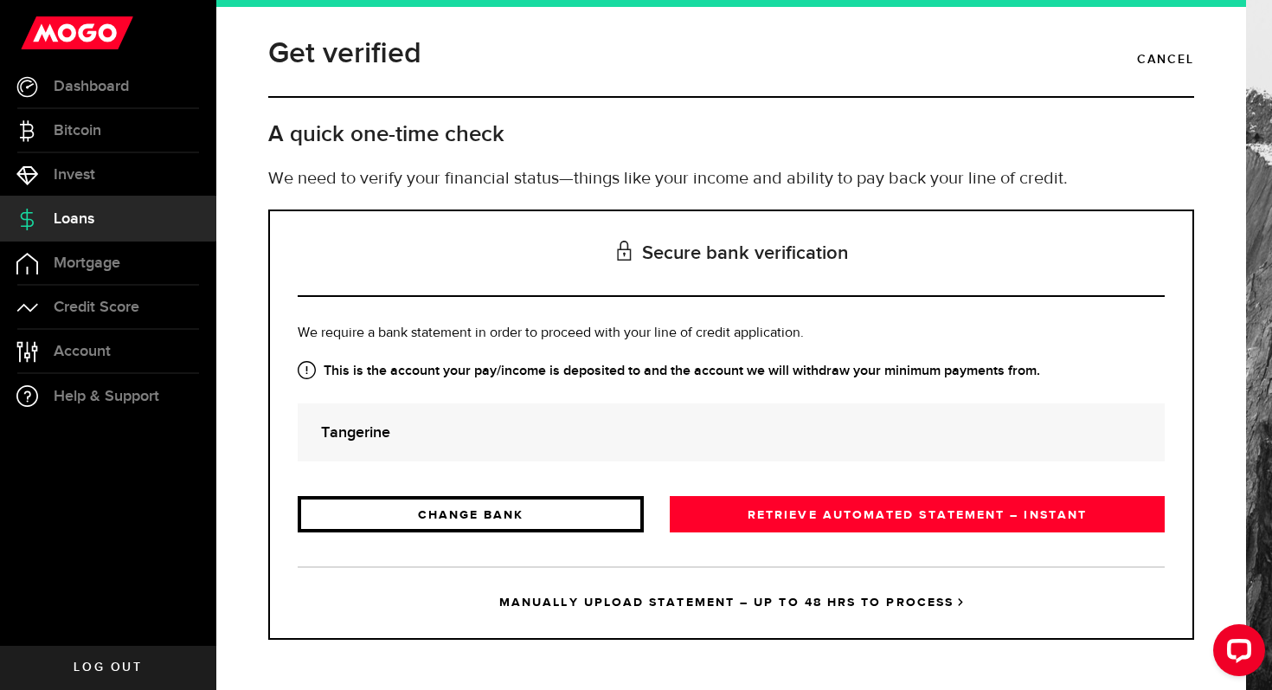
click at [461, 498] on link "CHANGE BANK" at bounding box center [471, 514] width 346 height 36
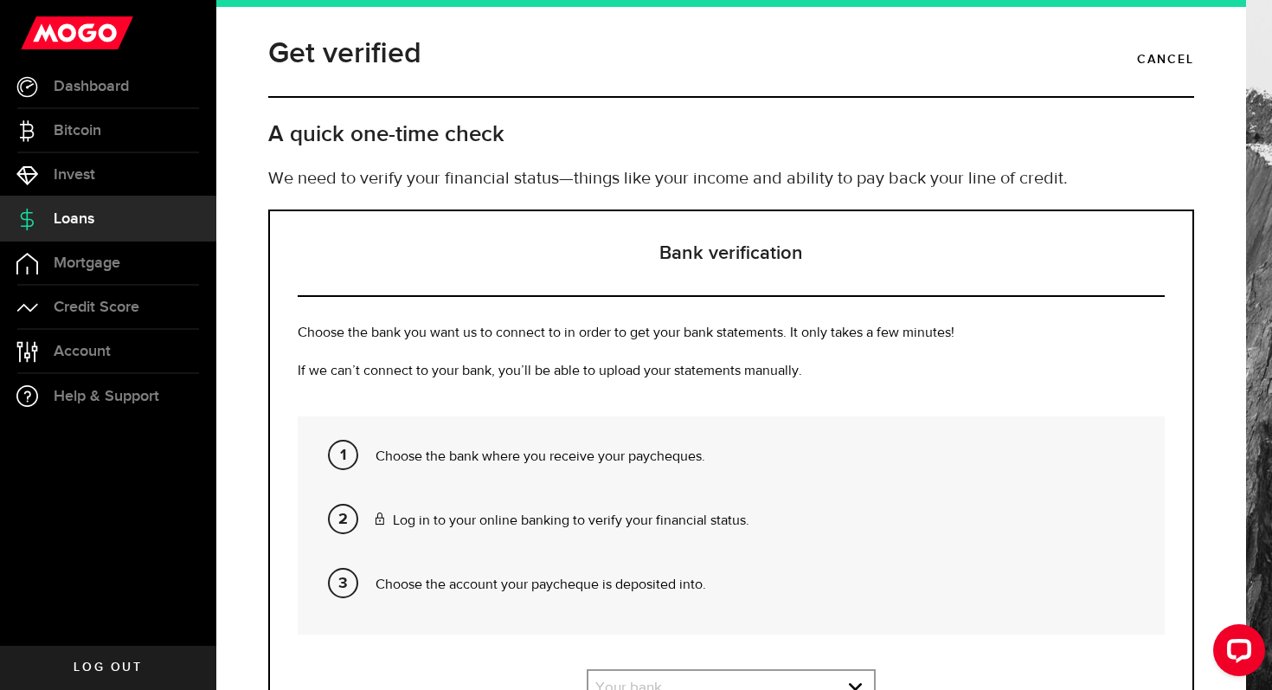
scroll to position [176, 0]
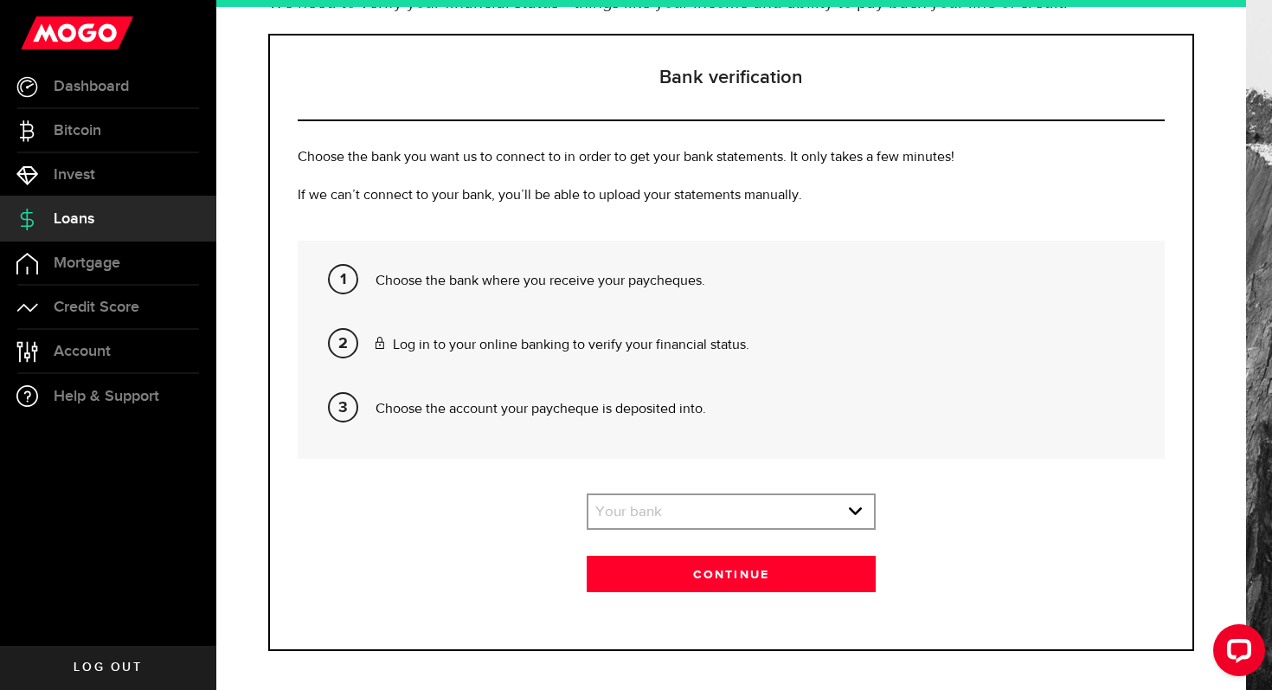
click at [686, 530] on div "Your bank Your bank BMO / Bank of Montreal Scotiabank / Bank of Nova Scotia RBC…" at bounding box center [731, 511] width 289 height 36
click at [708, 505] on link "expand select" at bounding box center [731, 511] width 286 height 33
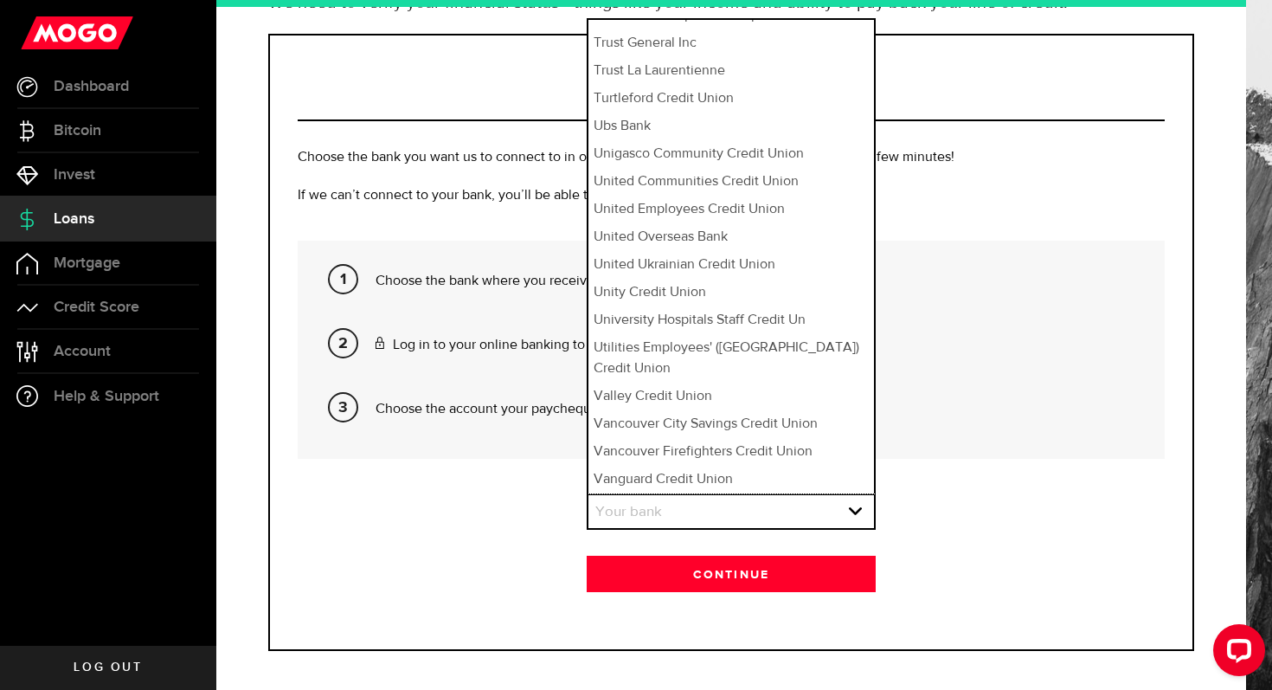
scroll to position [187, 0]
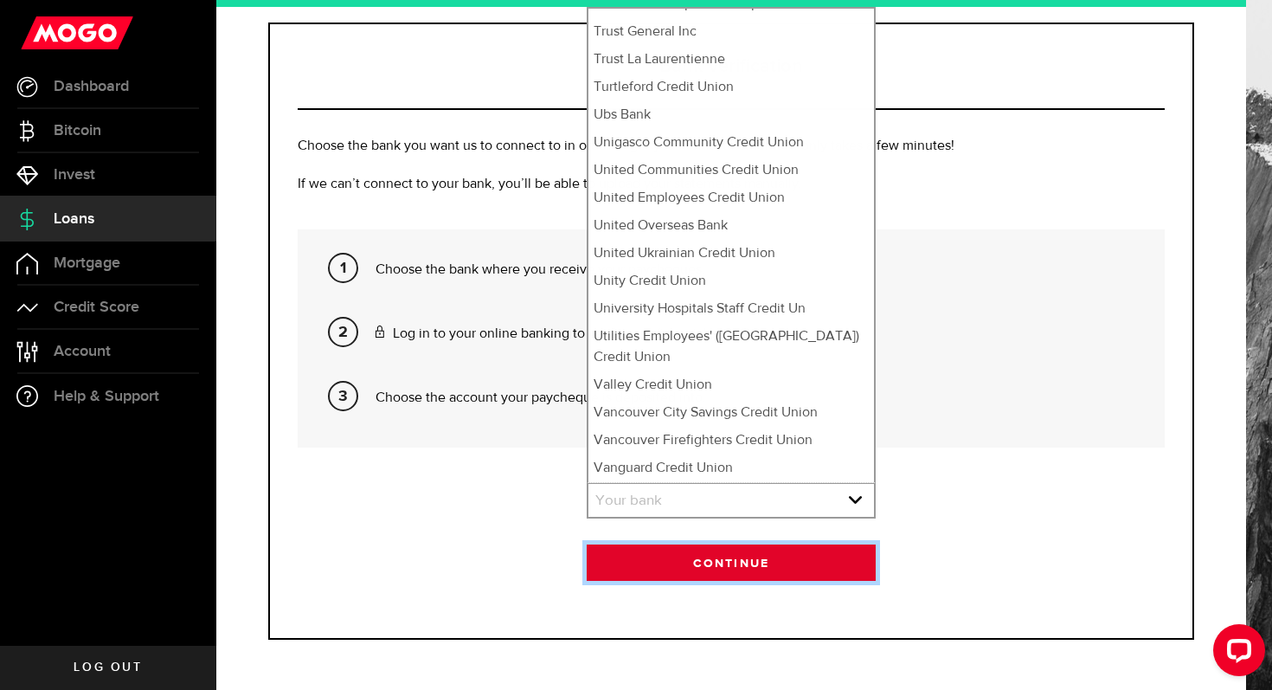
click at [697, 549] on button "Continue" at bounding box center [731, 562] width 289 height 36
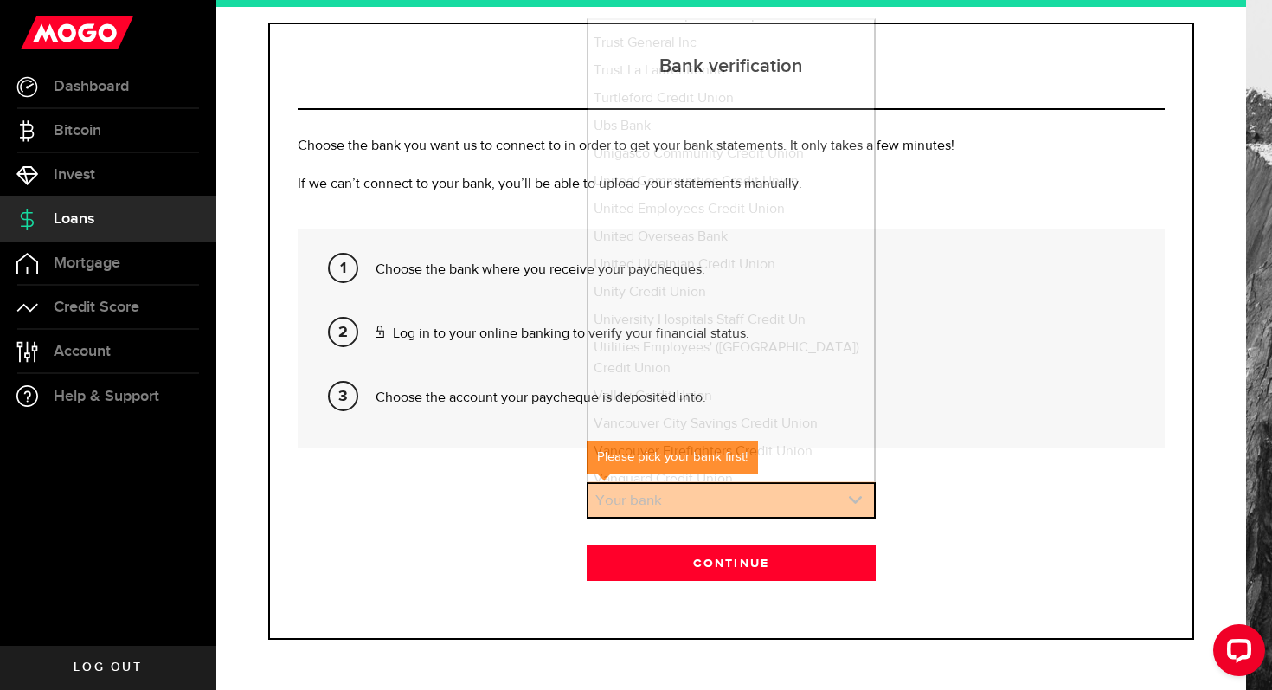
click at [691, 502] on link "expand select" at bounding box center [731, 500] width 286 height 33
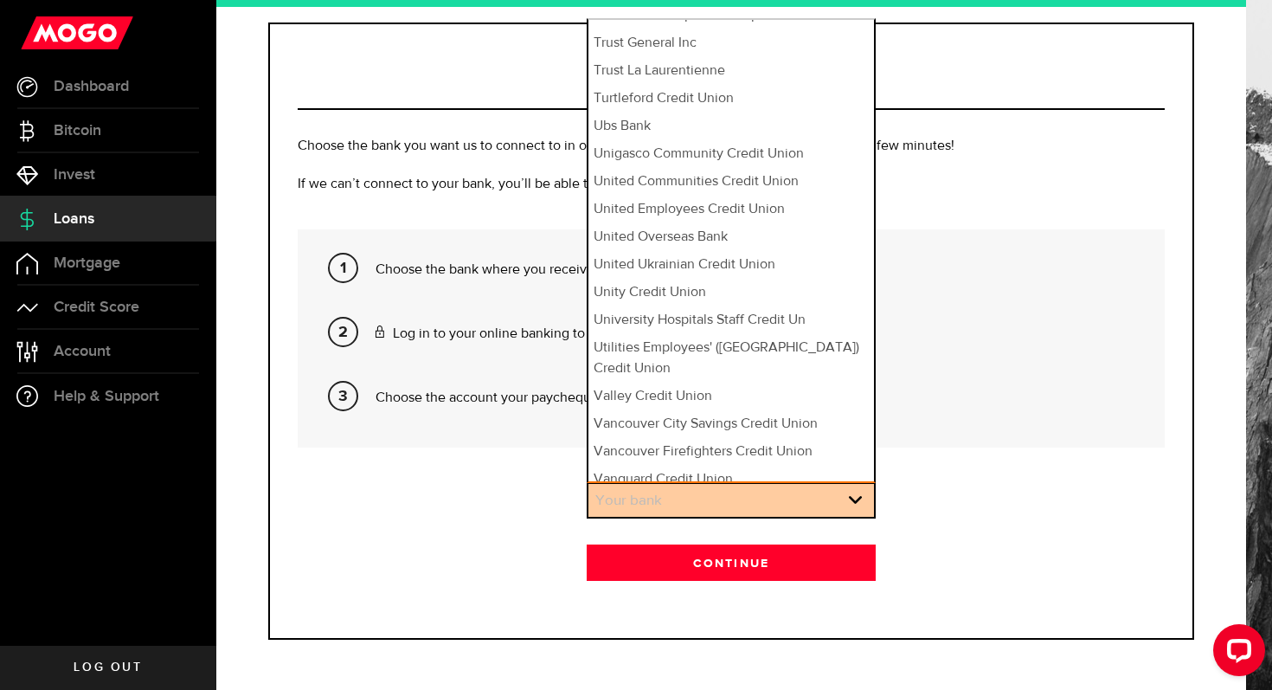
scroll to position [3, 0]
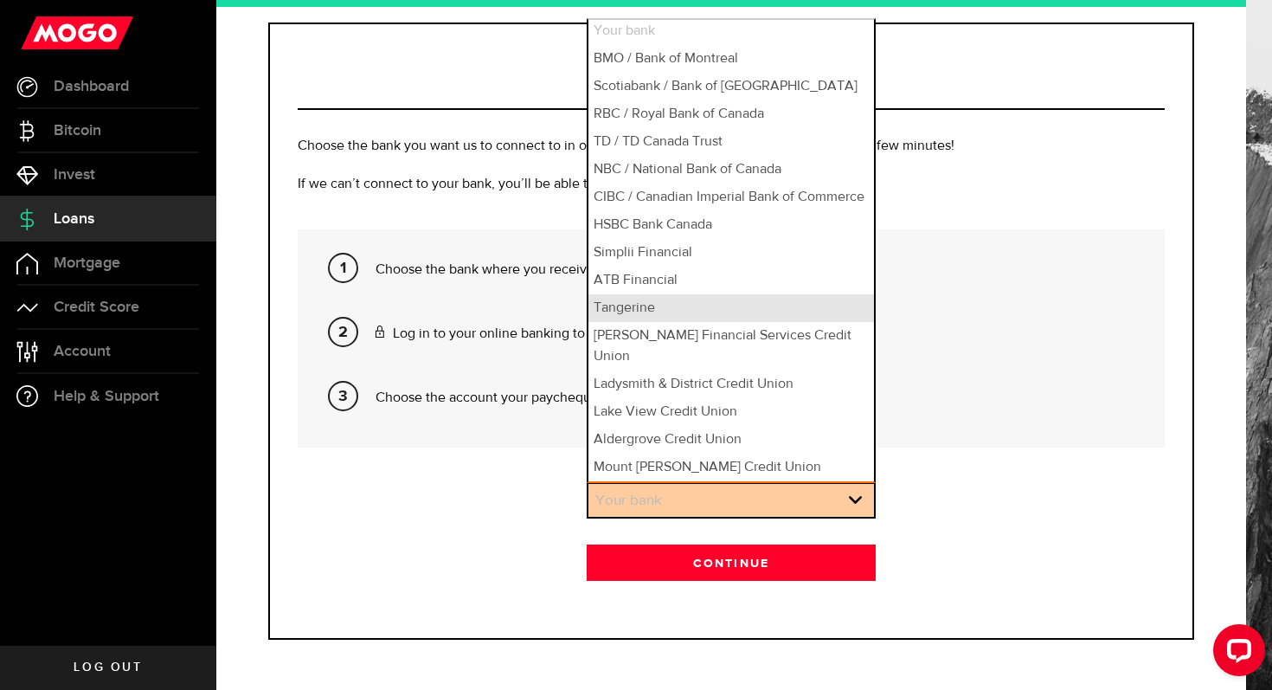
click at [702, 322] on li "Tangerine" at bounding box center [731, 308] width 286 height 28
select select "84"
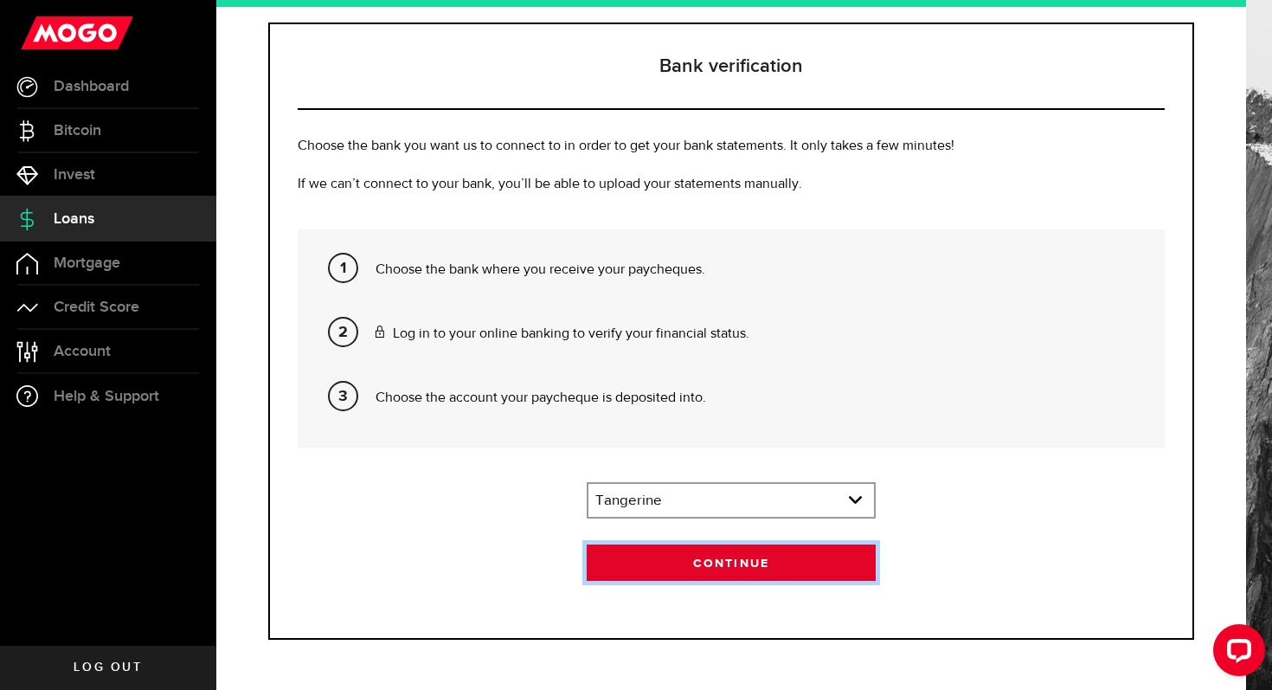
click at [696, 568] on button "Continue" at bounding box center [731, 562] width 289 height 36
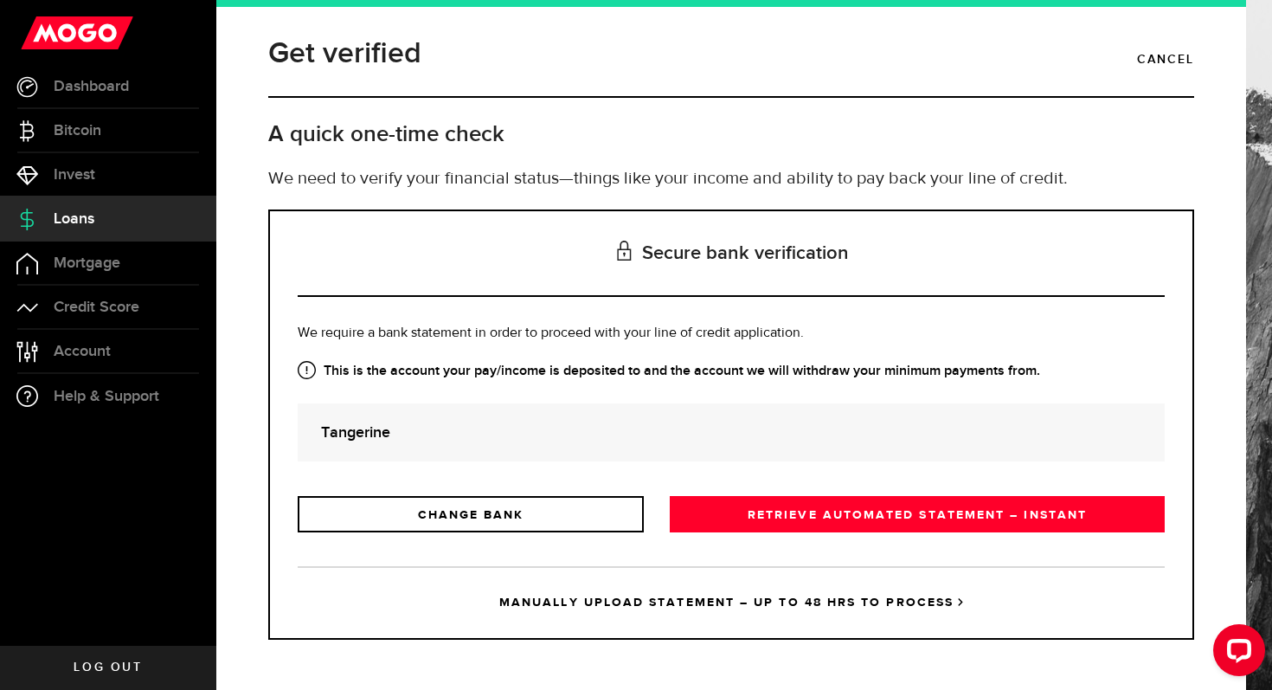
scroll to position [0, 0]
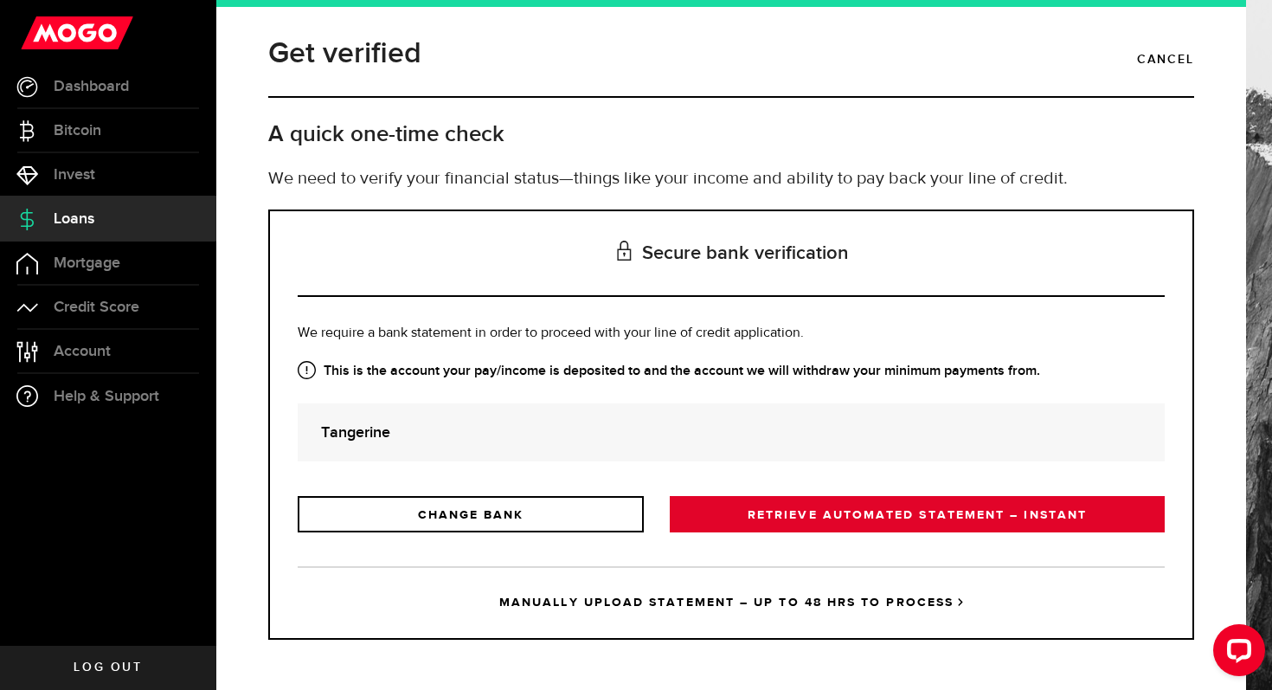
click at [747, 521] on link "RETRIEVE AUTOMATED STATEMENT – INSTANT" at bounding box center [917, 514] width 495 height 36
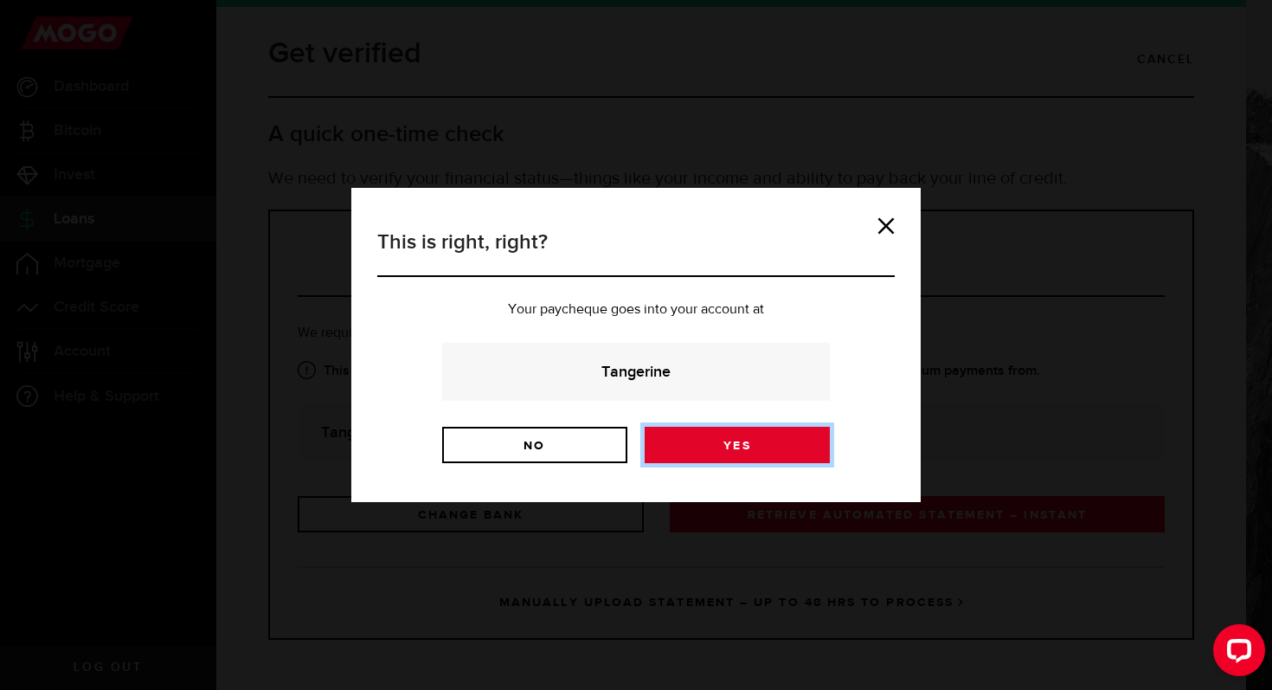
click at [729, 436] on link "Yes" at bounding box center [737, 445] width 185 height 36
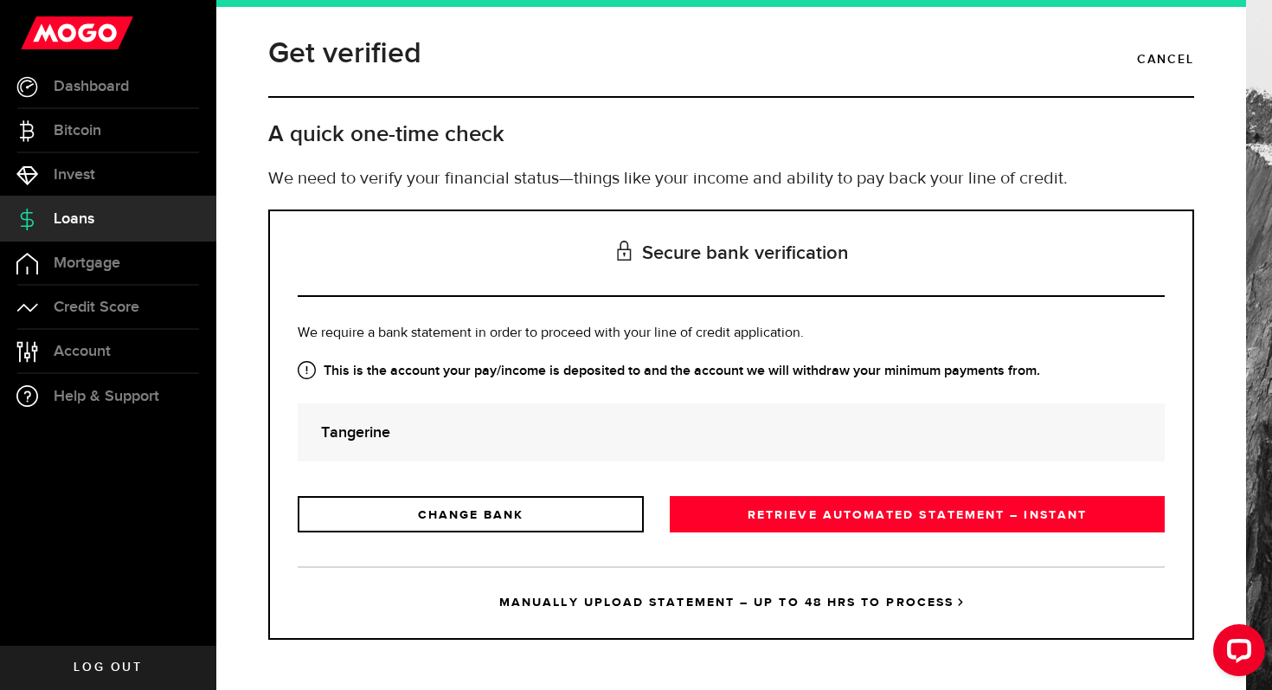
click at [648, 607] on link "MANUALLY UPLOAD STATEMENT – UP TO 48 HRS TO PROCESS" at bounding box center [731, 602] width 867 height 72
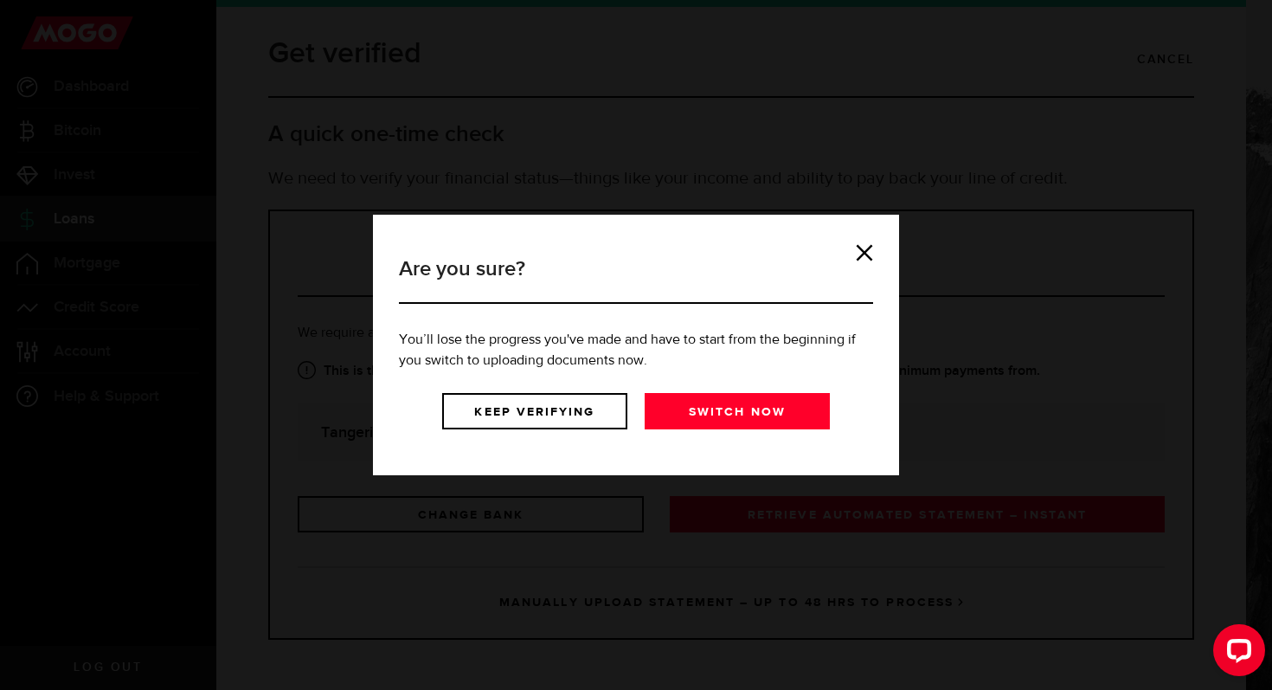
click at [877, 245] on div "Are you sure? You’ll lose the progress you've made and have to start from the b…" at bounding box center [635, 345] width 491 height 209
click at [716, 401] on link "Switch now" at bounding box center [737, 411] width 185 height 36
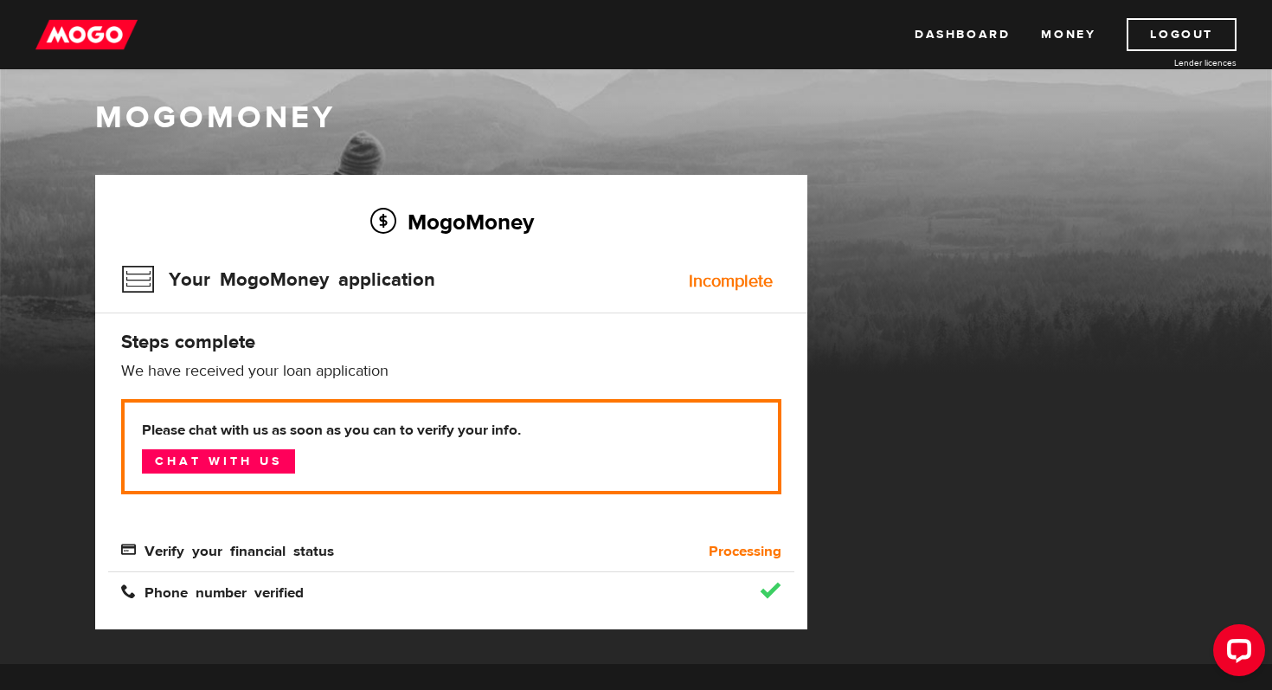
click at [319, 294] on h3 "Your MogoMoney application" at bounding box center [278, 279] width 314 height 45
